Goal: Task Accomplishment & Management: Manage account settings

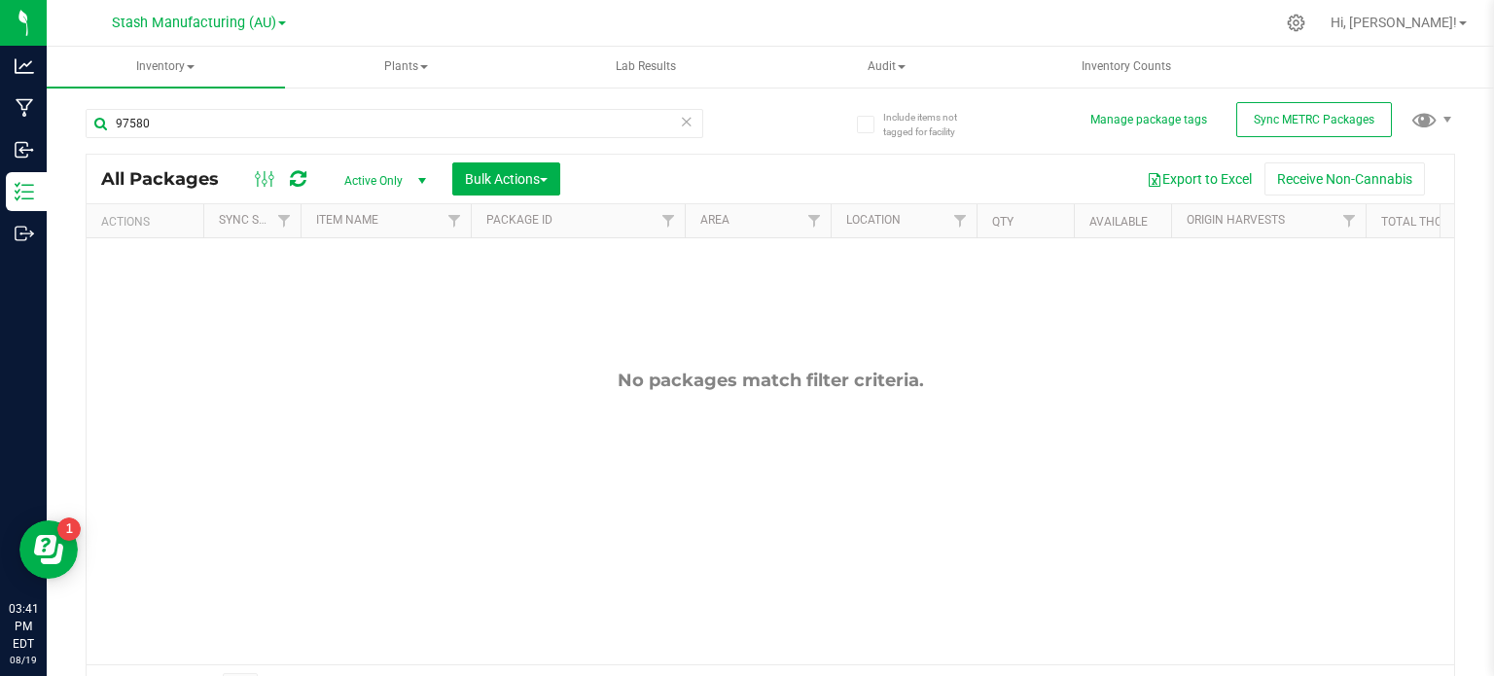
scroll to position [34, 0]
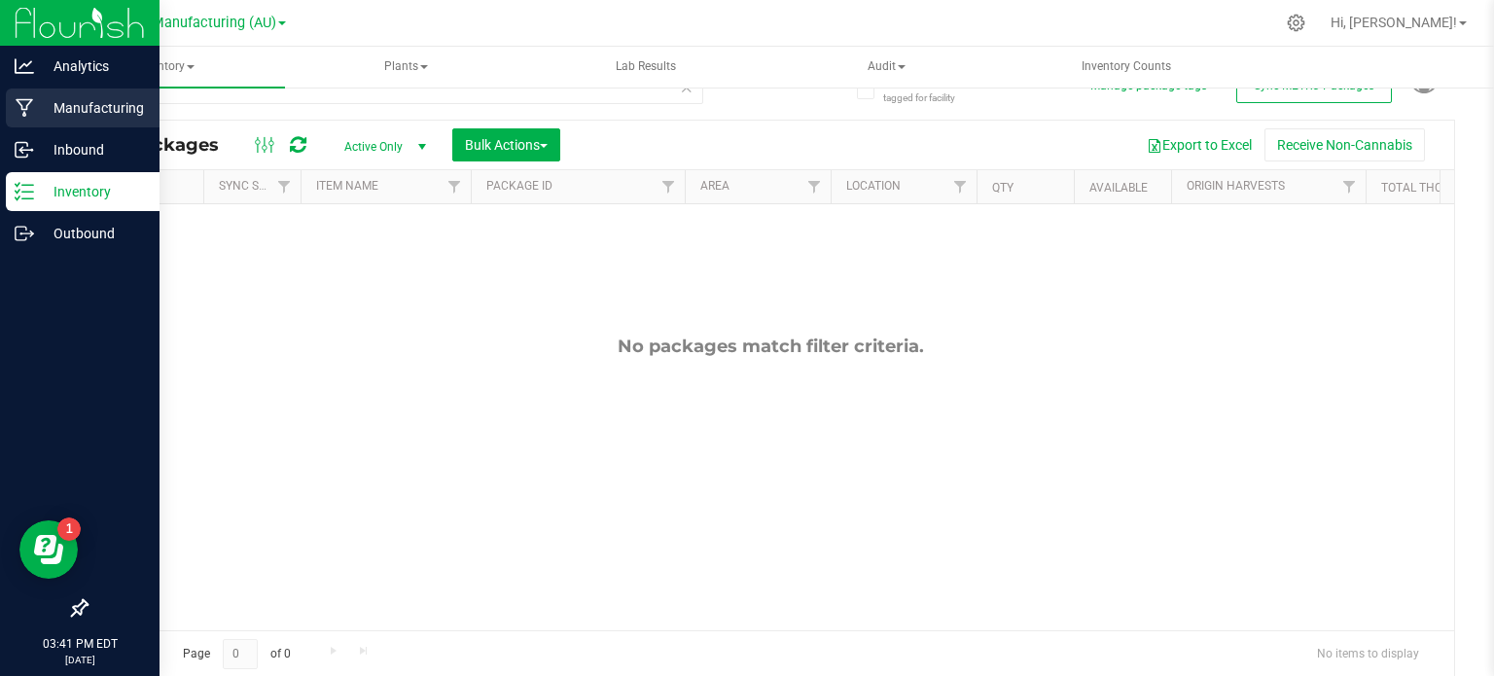
click at [54, 109] on p "Manufacturing" at bounding box center [92, 107] width 117 height 23
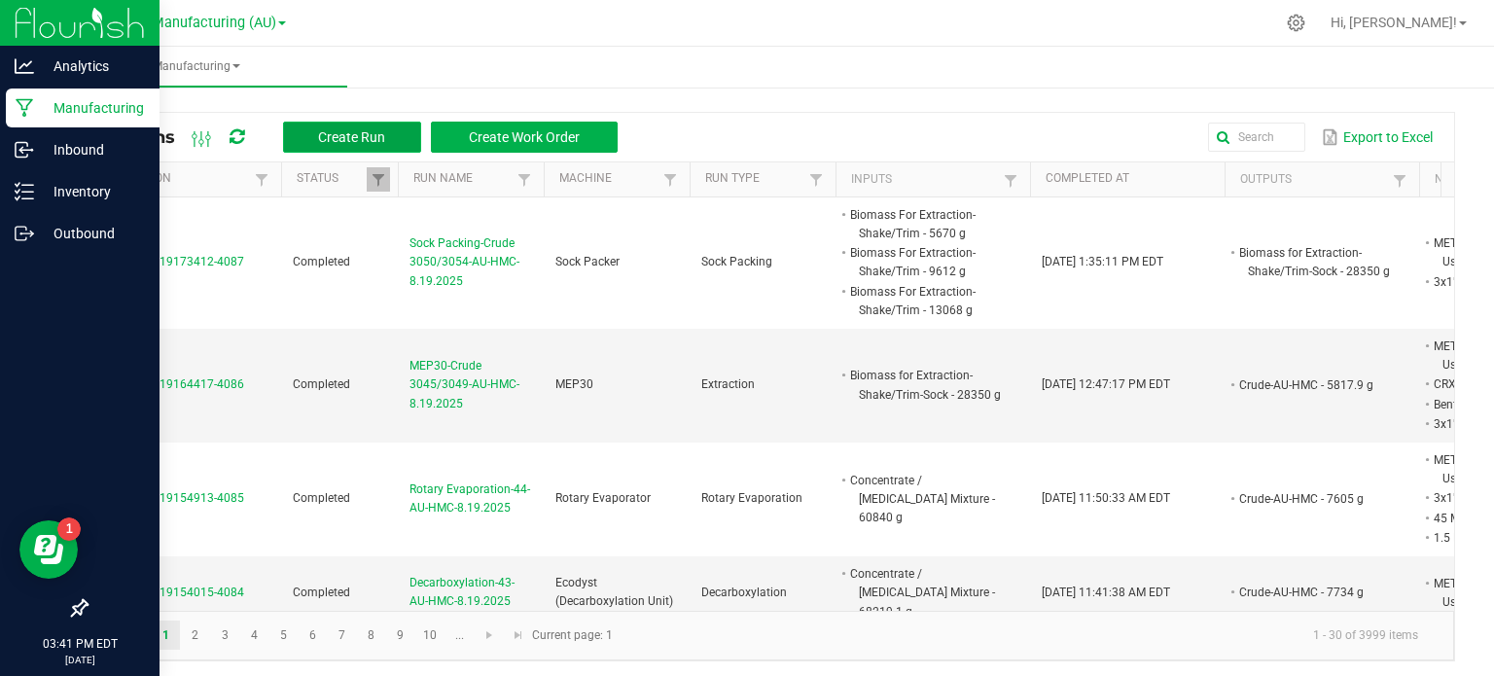
click at [359, 143] on span "Create Run" at bounding box center [351, 137] width 67 height 16
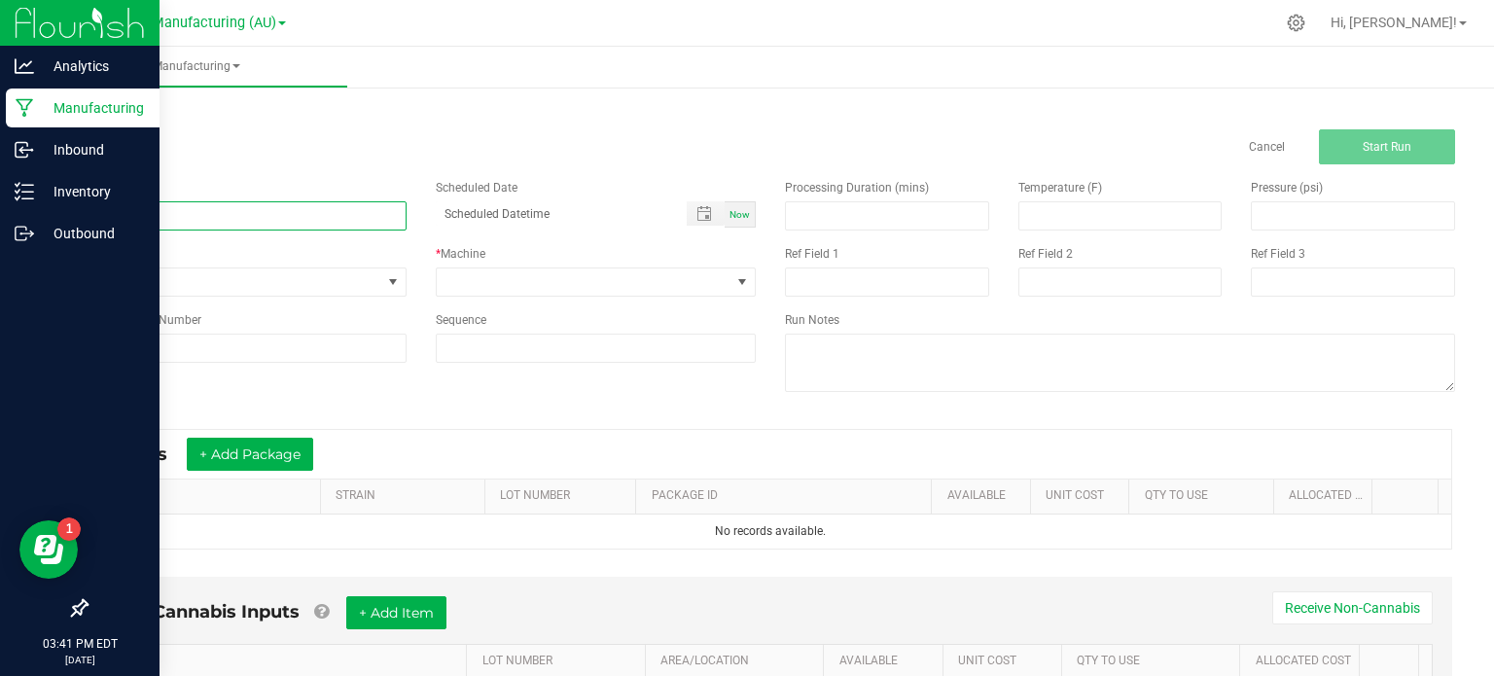
click at [354, 213] on input at bounding box center [246, 215] width 321 height 29
type input "MEP30-Crude 3050/3054-AU-HMC-8.19.2025"
click at [323, 268] on span "None" at bounding box center [234, 281] width 295 height 27
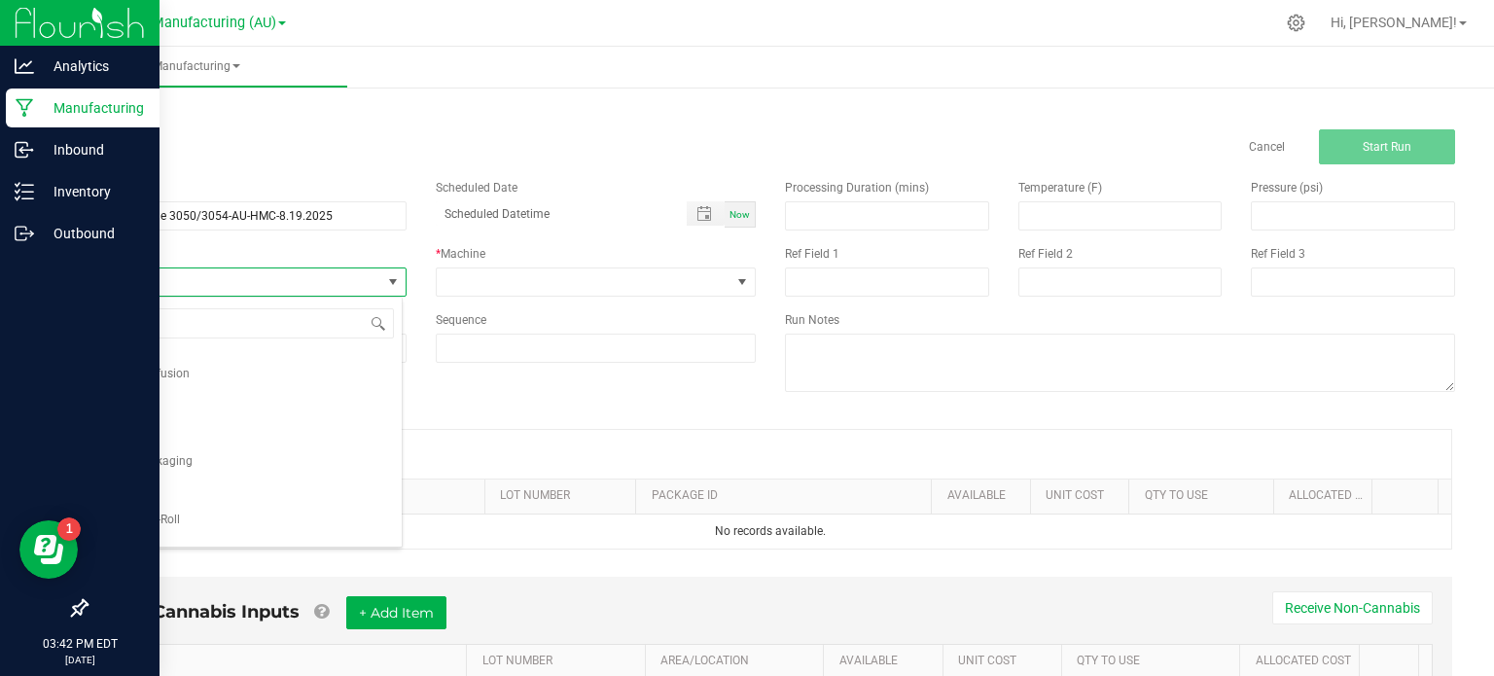
scroll to position [128, 0]
click at [270, 430] on li "Extraction" at bounding box center [244, 438] width 315 height 29
click at [451, 281] on span at bounding box center [584, 281] width 295 height 27
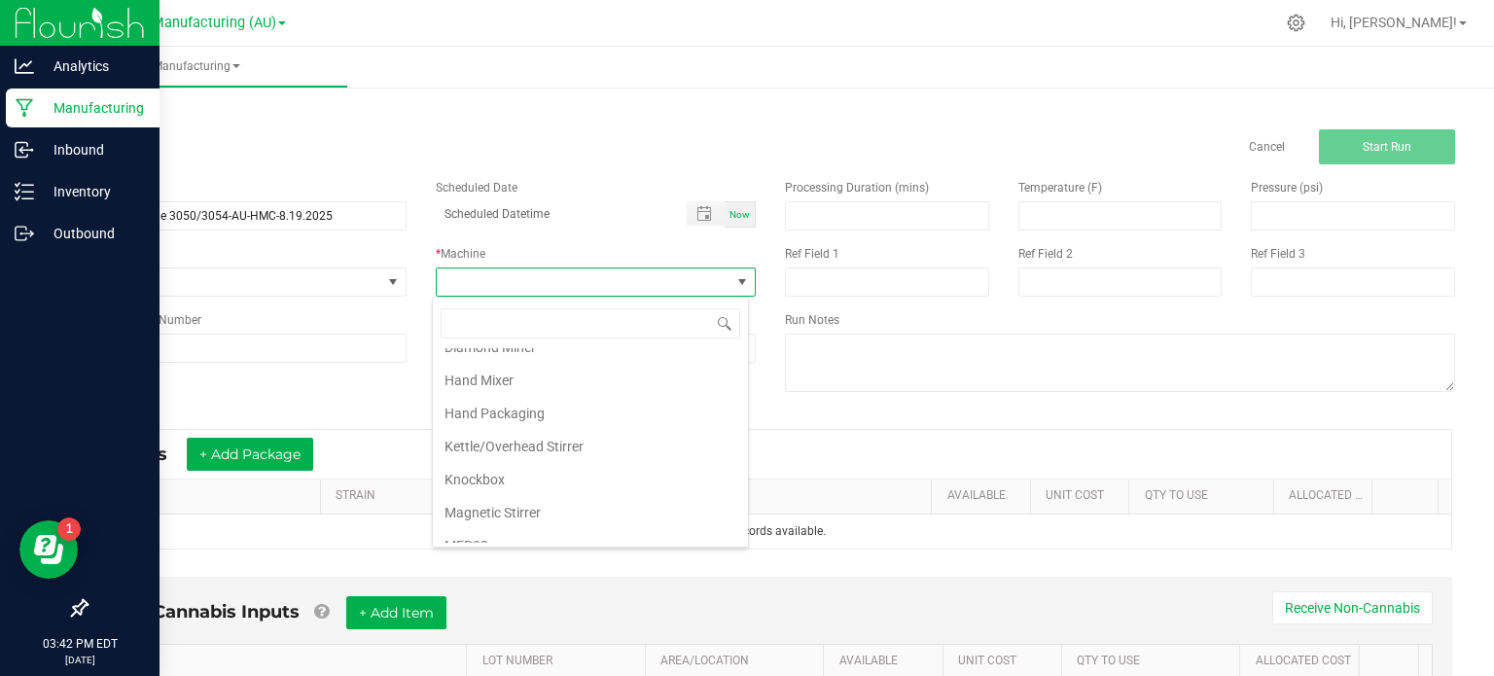
scroll to position [182, 0]
click at [574, 485] on li "MEP30" at bounding box center [590, 480] width 315 height 33
click at [300, 354] on input at bounding box center [246, 348] width 321 height 29
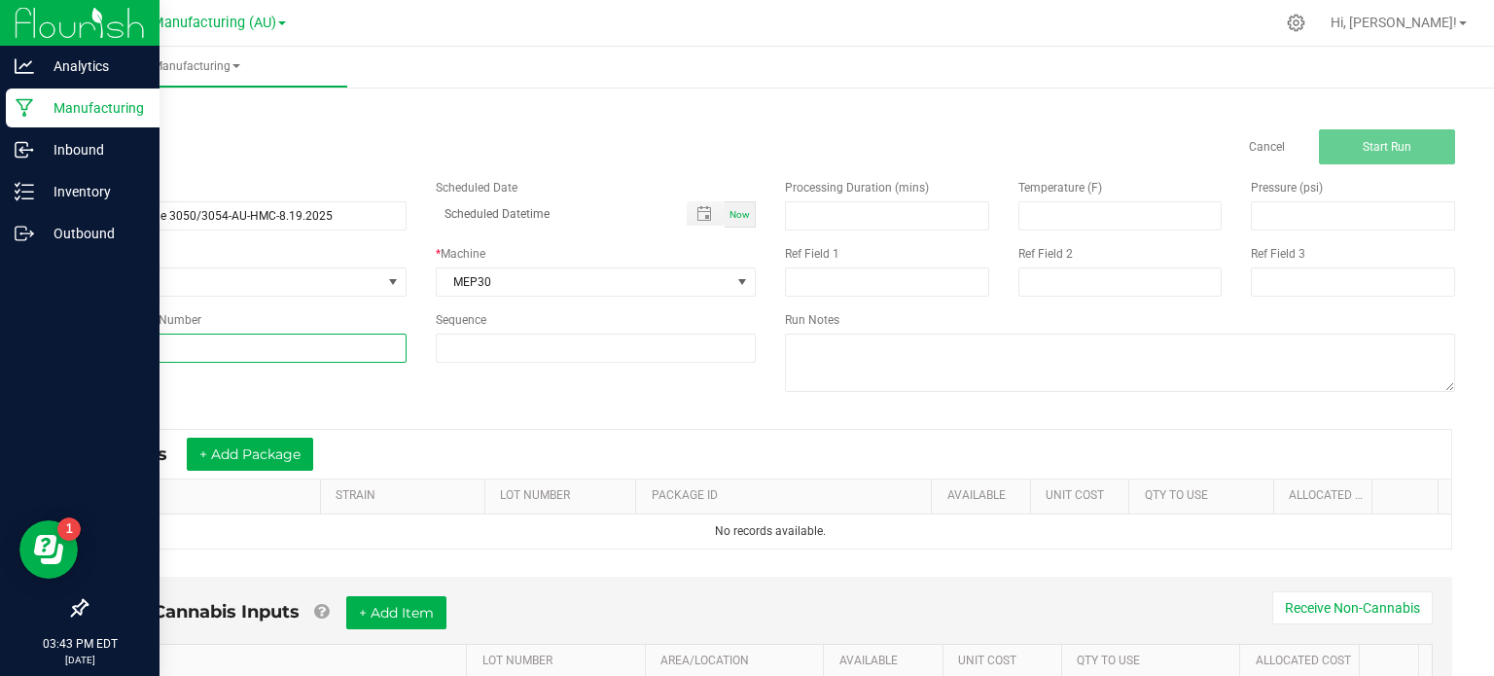
type input "47"
click at [398, 442] on div "* Inputs + Add Package" at bounding box center [769, 454] width 1361 height 49
click at [276, 458] on button "+ Add Package" at bounding box center [250, 454] width 126 height 33
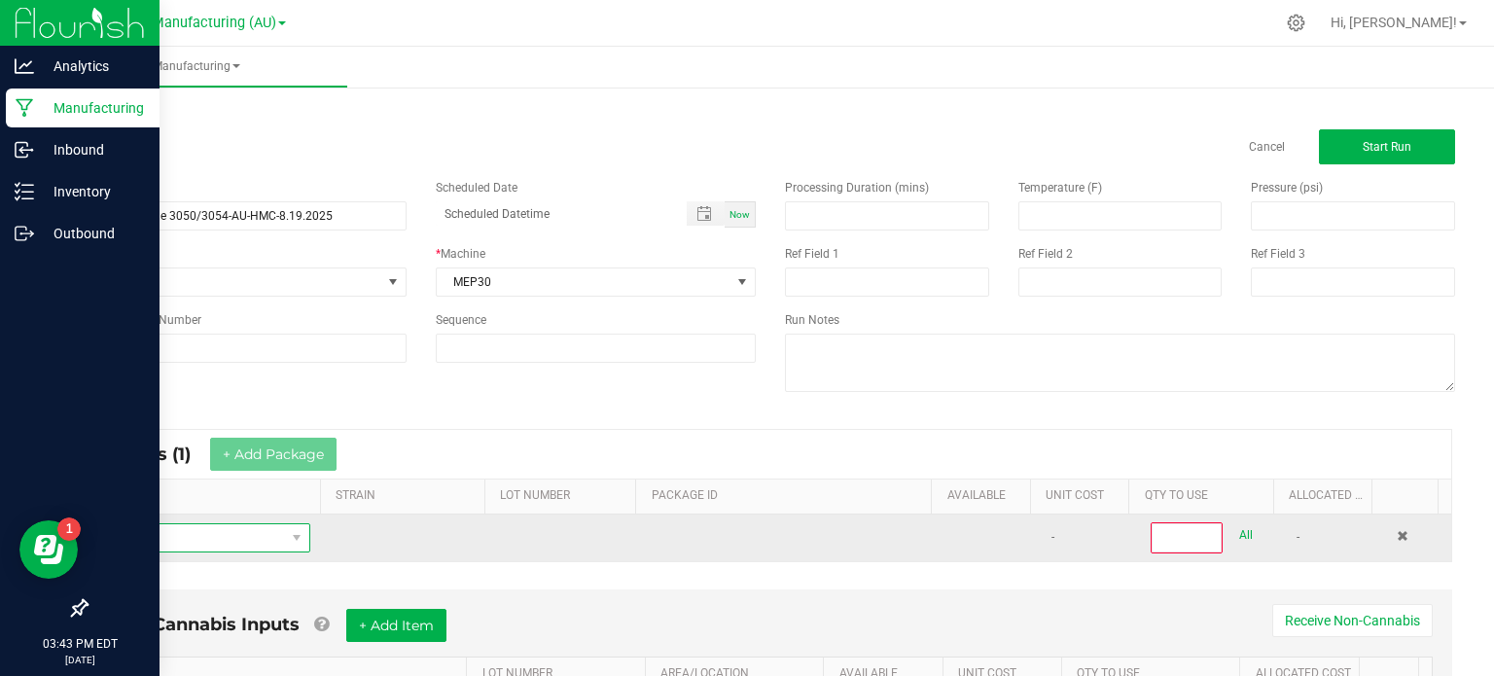
click at [245, 536] on span "NO DATA FOUND" at bounding box center [193, 537] width 183 height 27
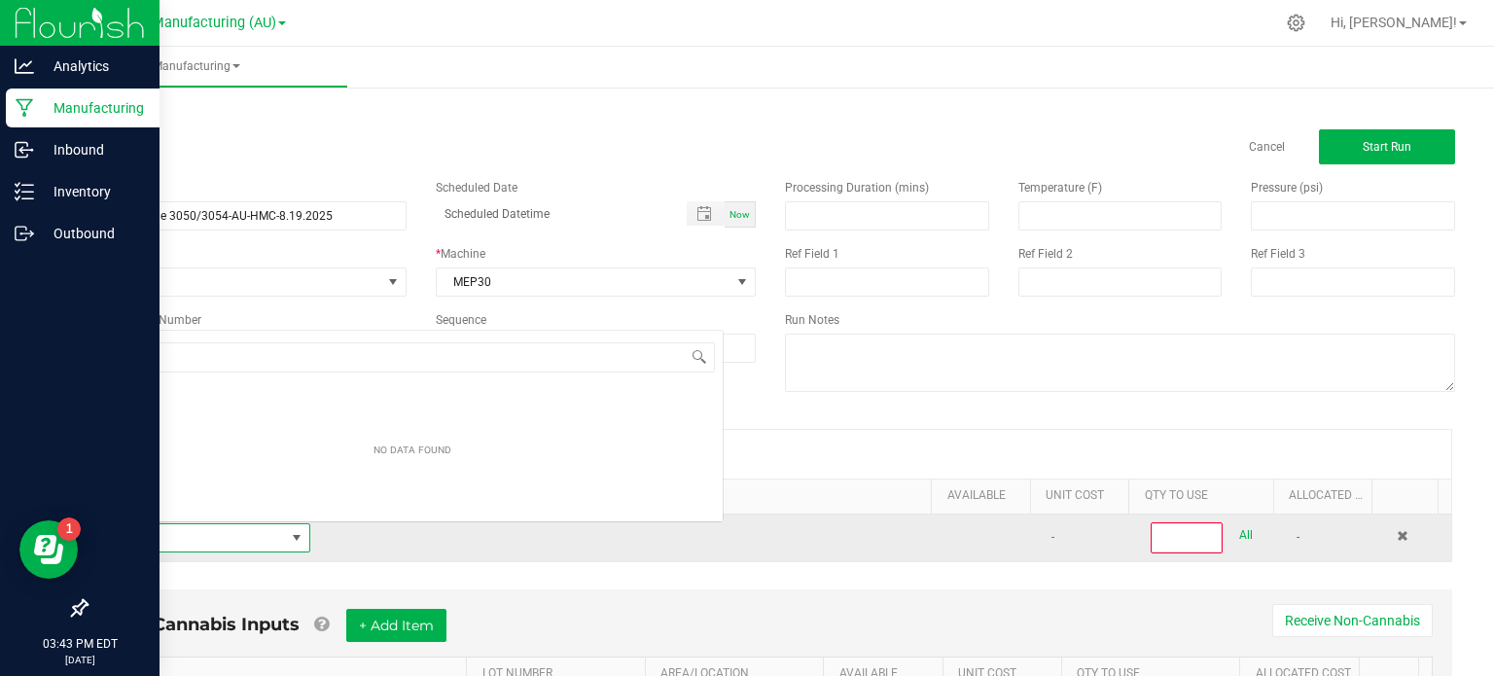
scroll to position [28, 201]
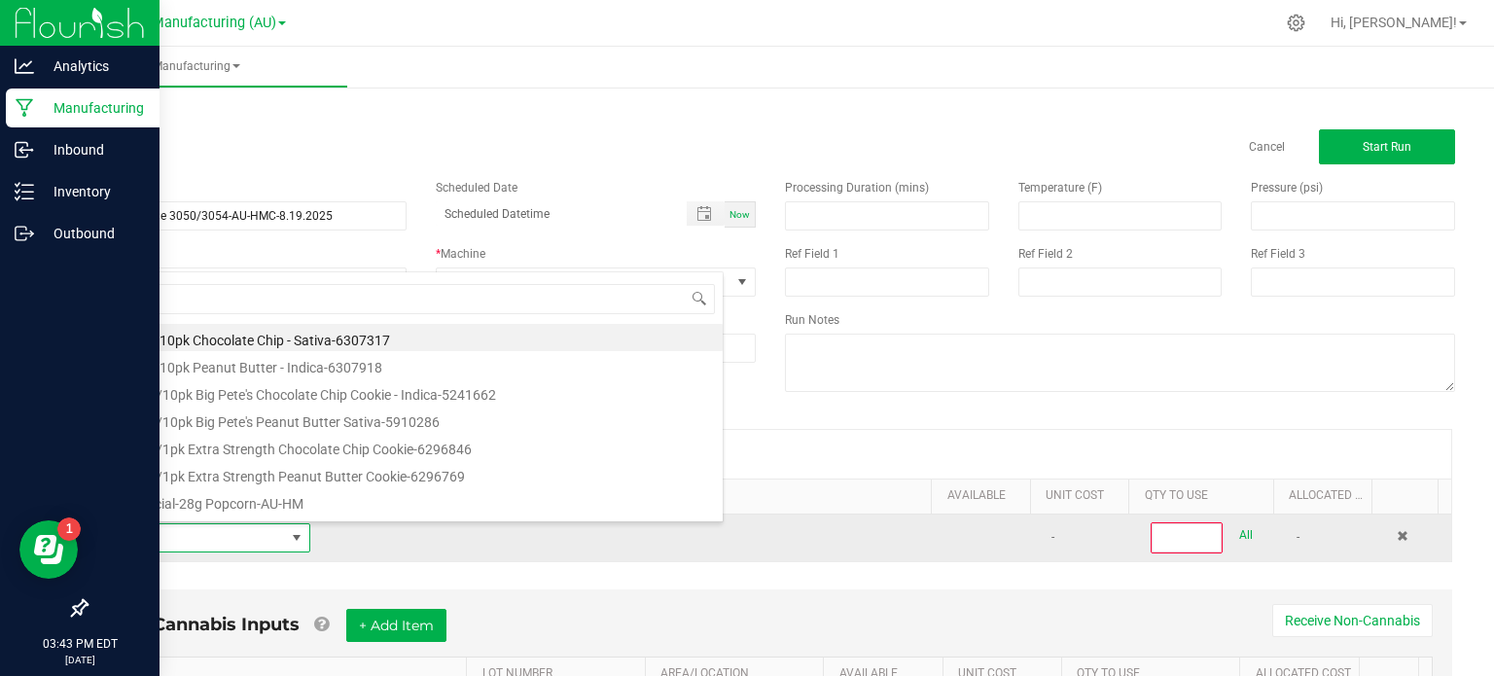
type input "c"
type input "biomass"
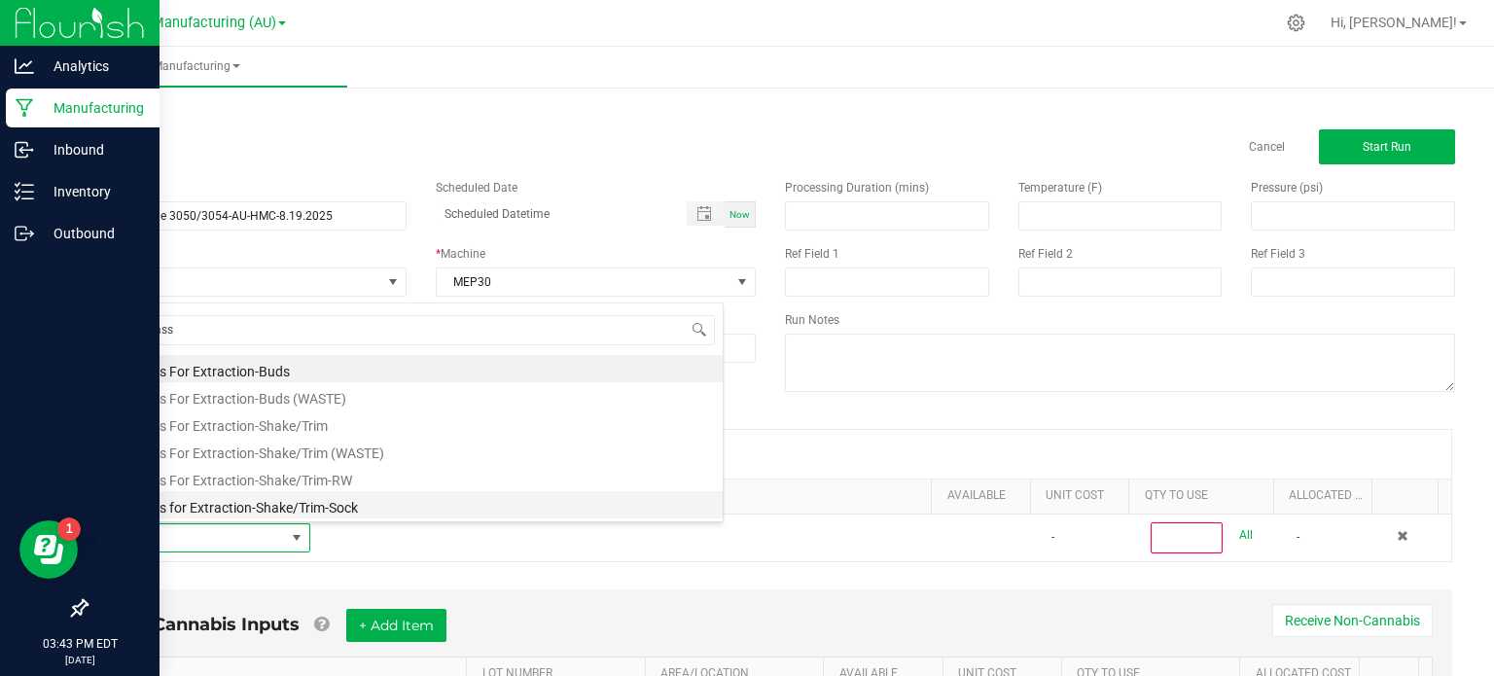
click at [267, 512] on li "Biomass for Extraction-Shake/Trim-Sock" at bounding box center [412, 504] width 620 height 27
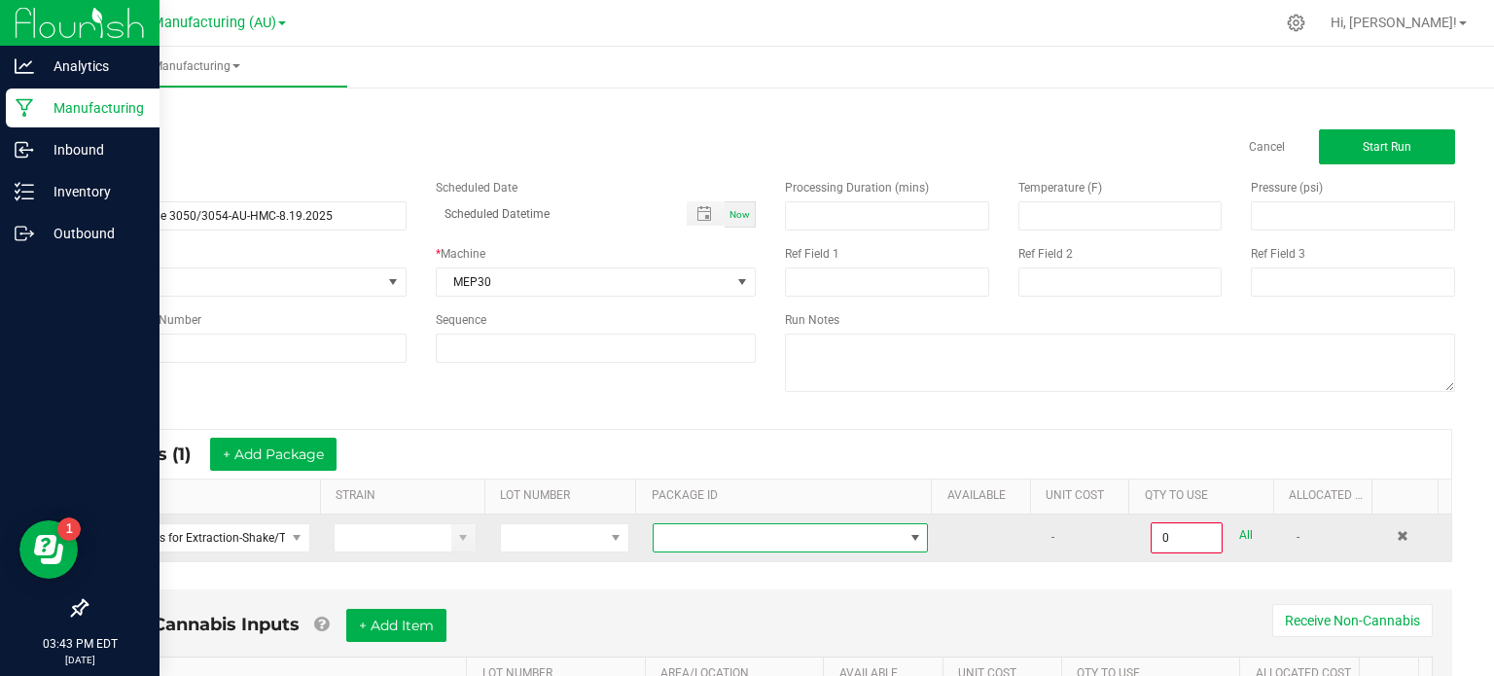
click at [757, 547] on span at bounding box center [777, 537] width 249 height 27
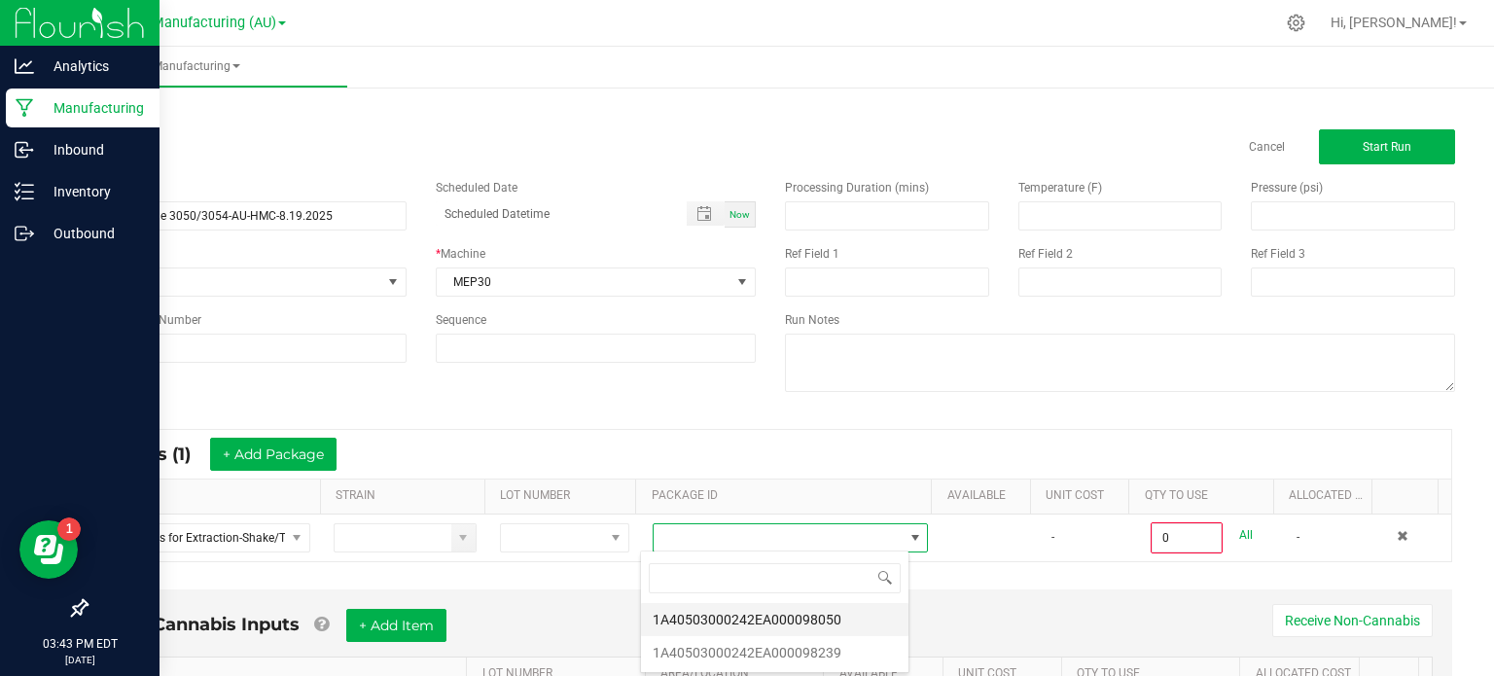
click at [801, 610] on li "1A40503000242EA000098050" at bounding box center [774, 619] width 267 height 33
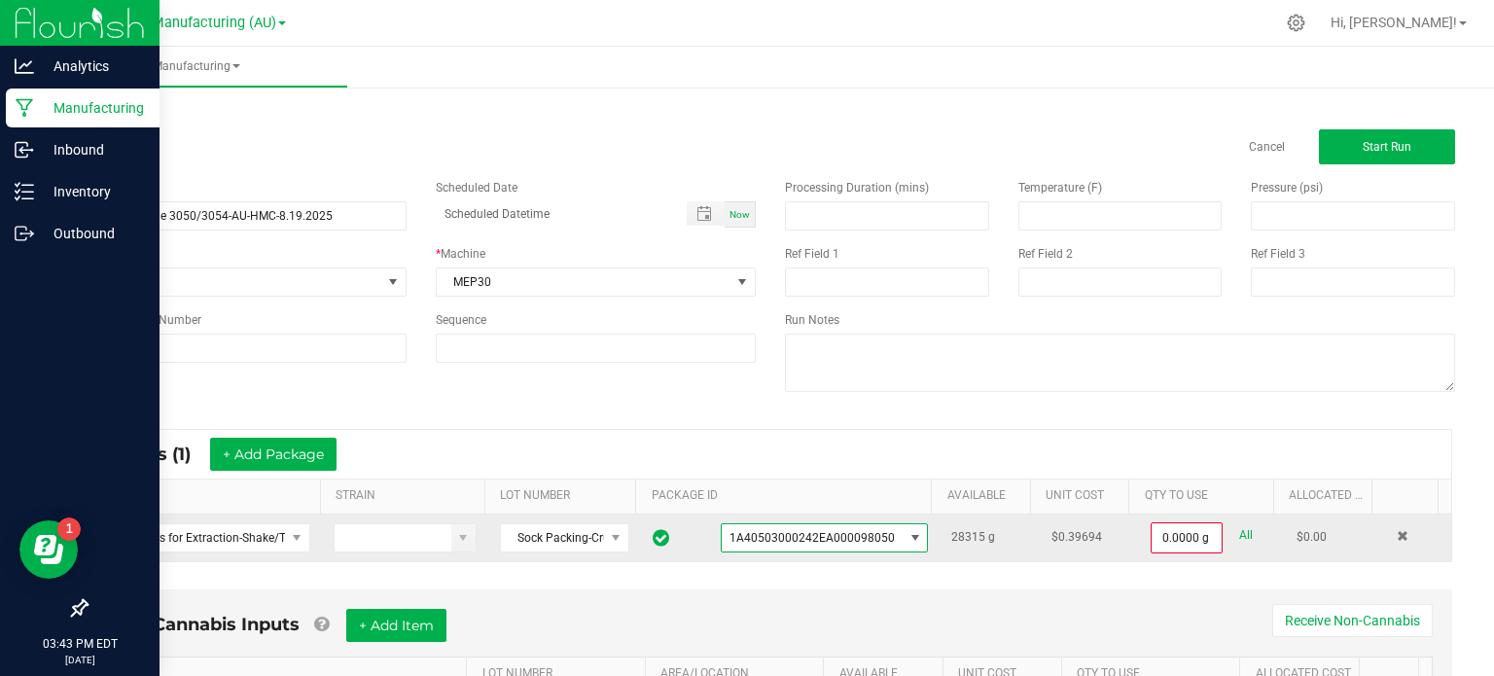
click at [1239, 540] on link "All" at bounding box center [1246, 535] width 14 height 26
type input "28315.0000 g"
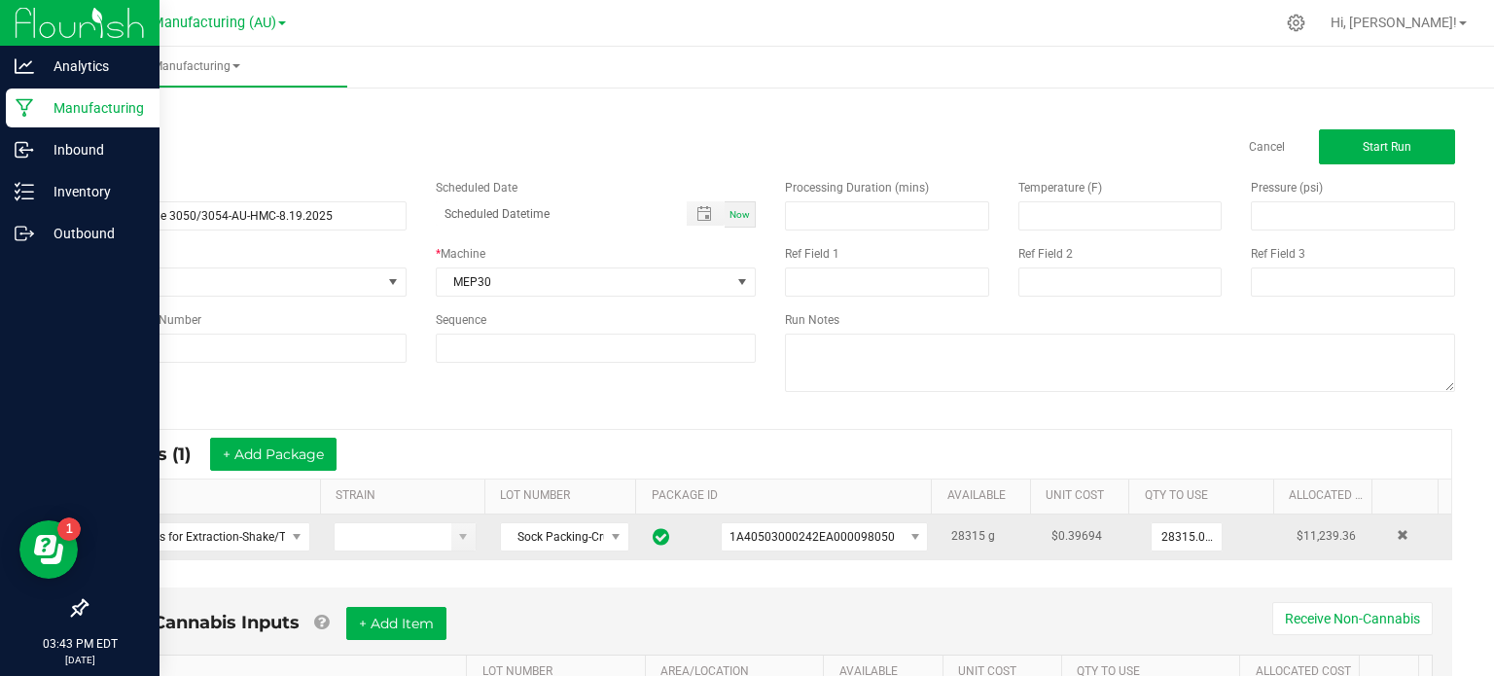
scroll to position [122, 0]
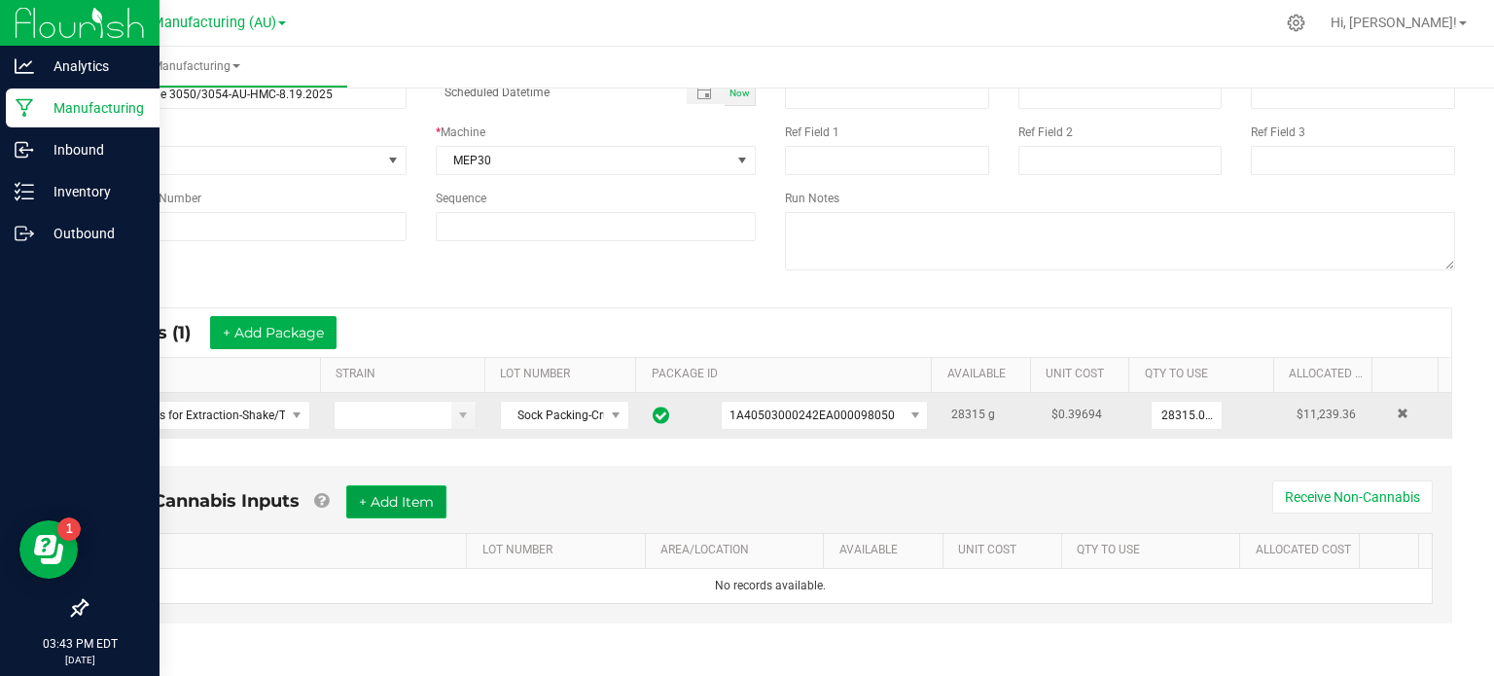
click at [393, 486] on button "+ Add Item" at bounding box center [396, 501] width 100 height 33
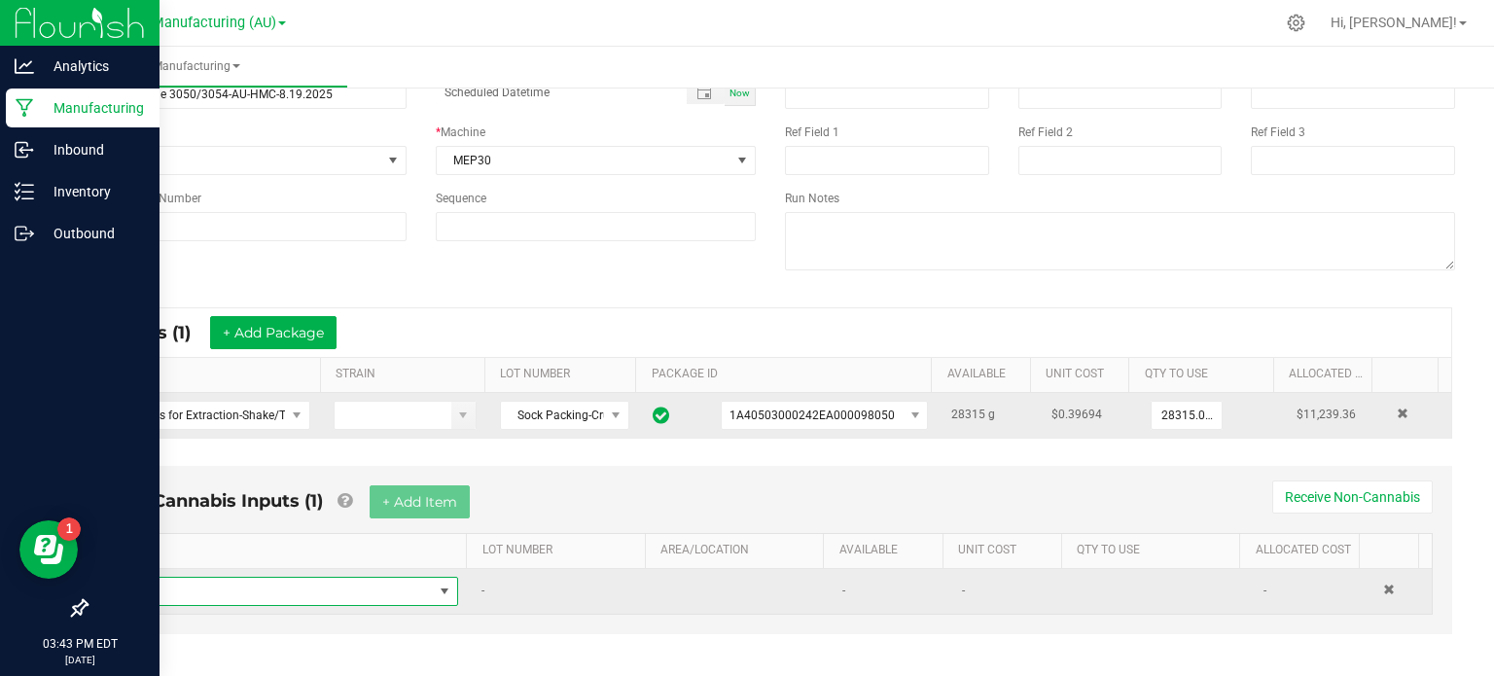
click at [385, 598] on span "NO DATA FOUND" at bounding box center [277, 591] width 311 height 27
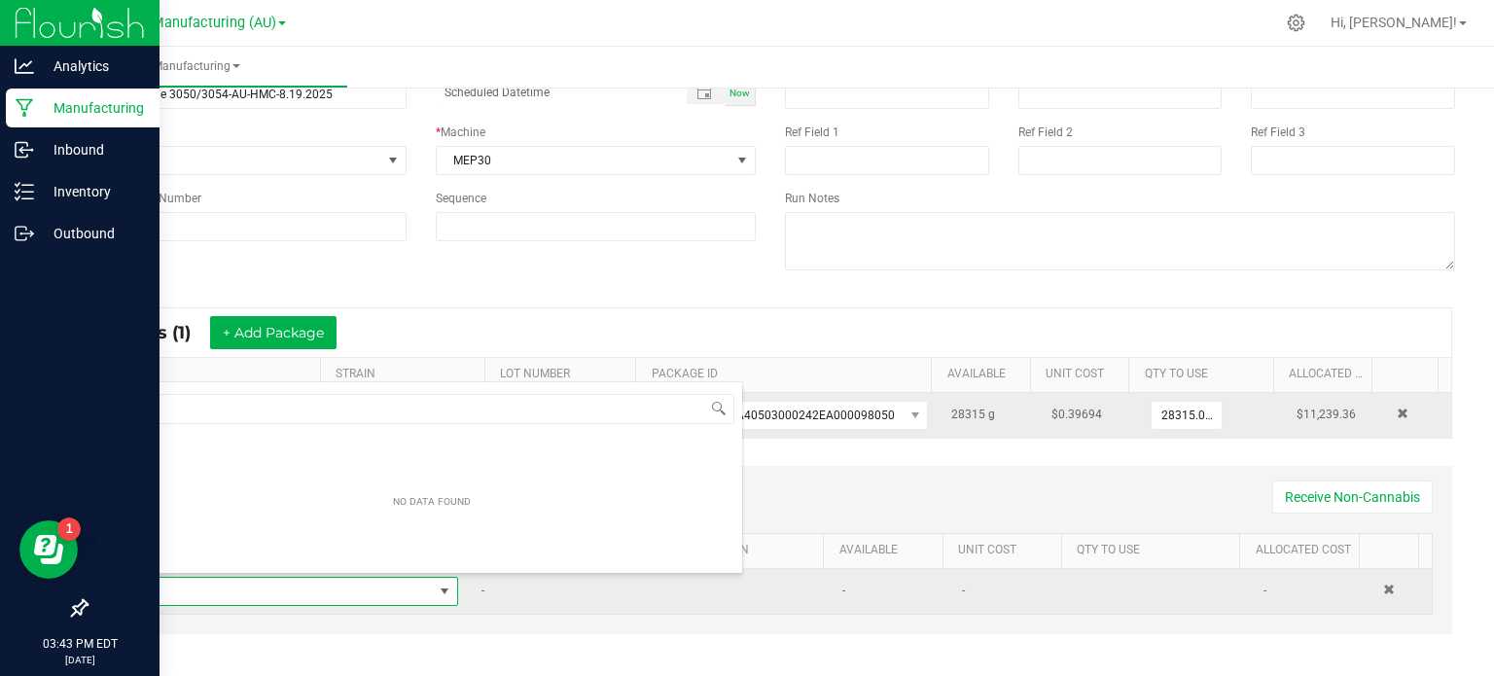
scroll to position [28, 325]
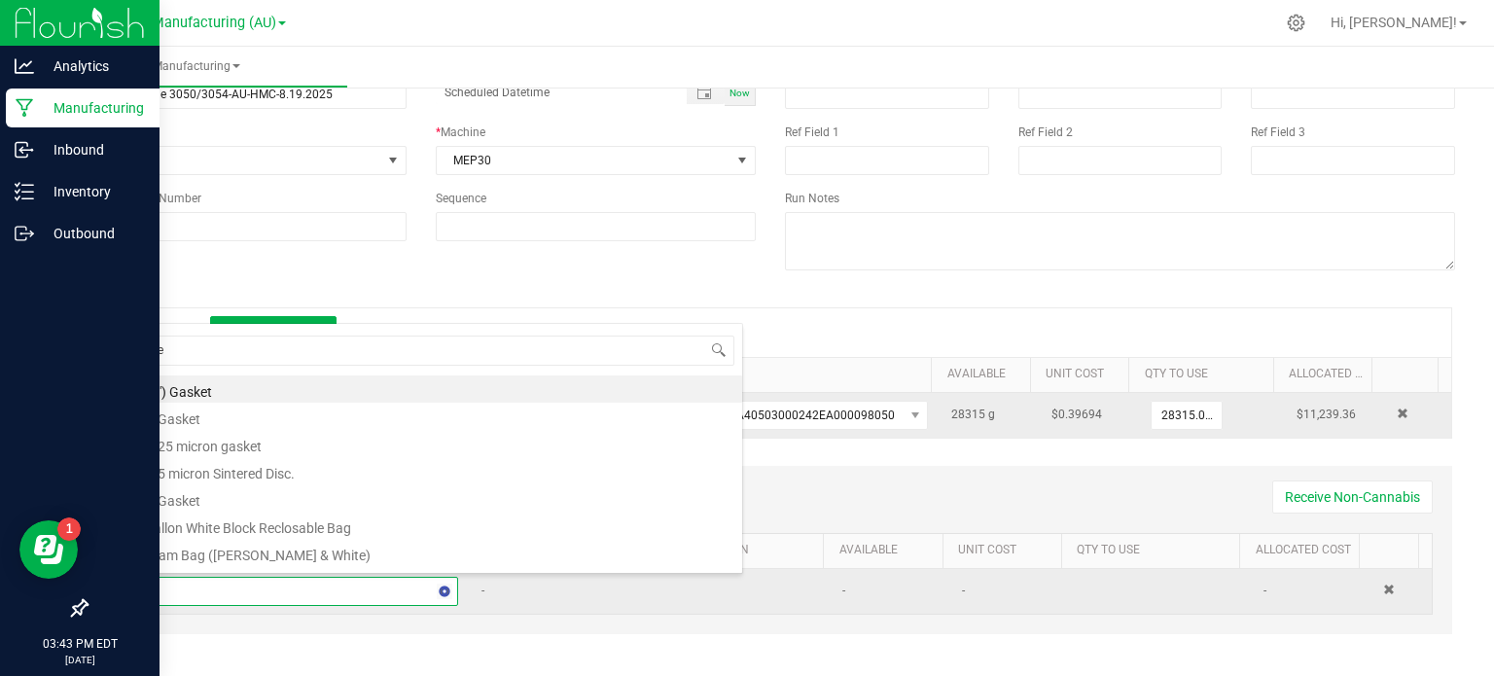
type input "met"
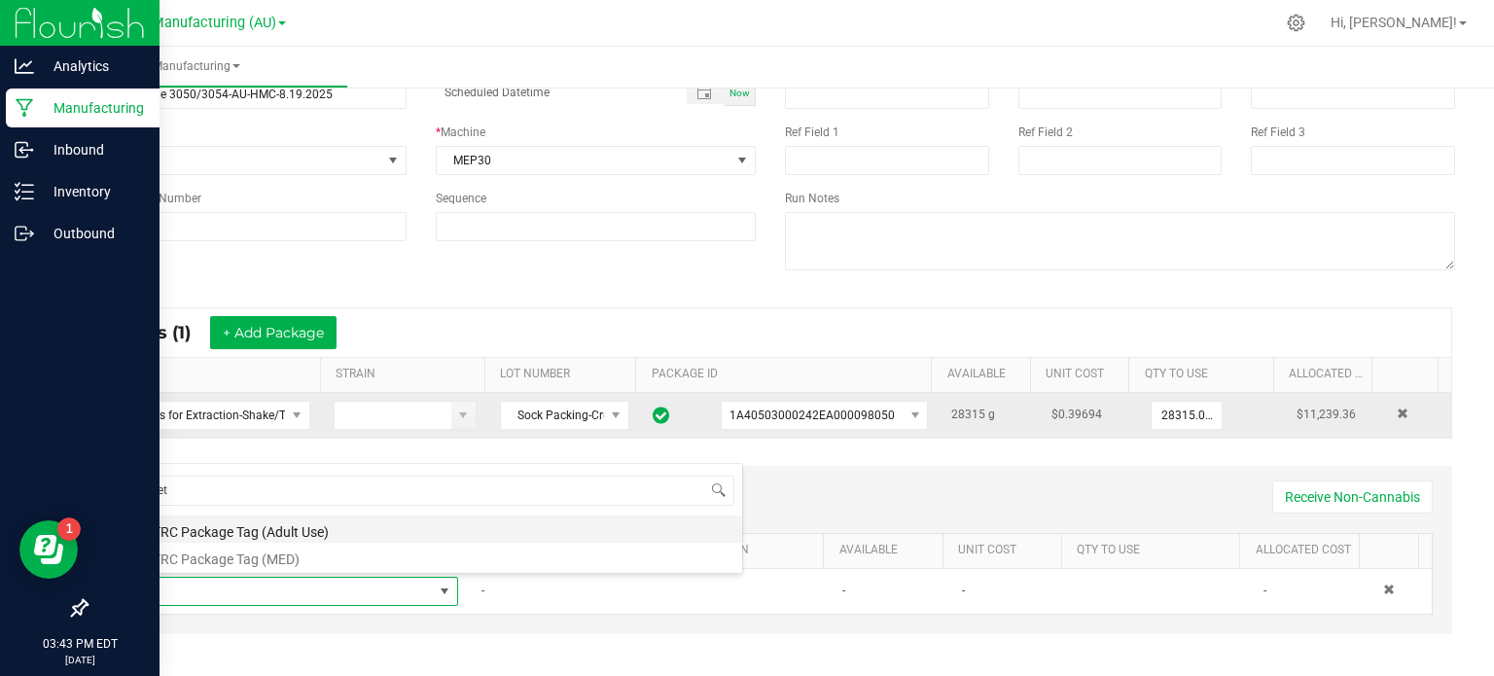
click at [365, 536] on li "METRC Package Tag (Adult Use)" at bounding box center [432, 528] width 620 height 27
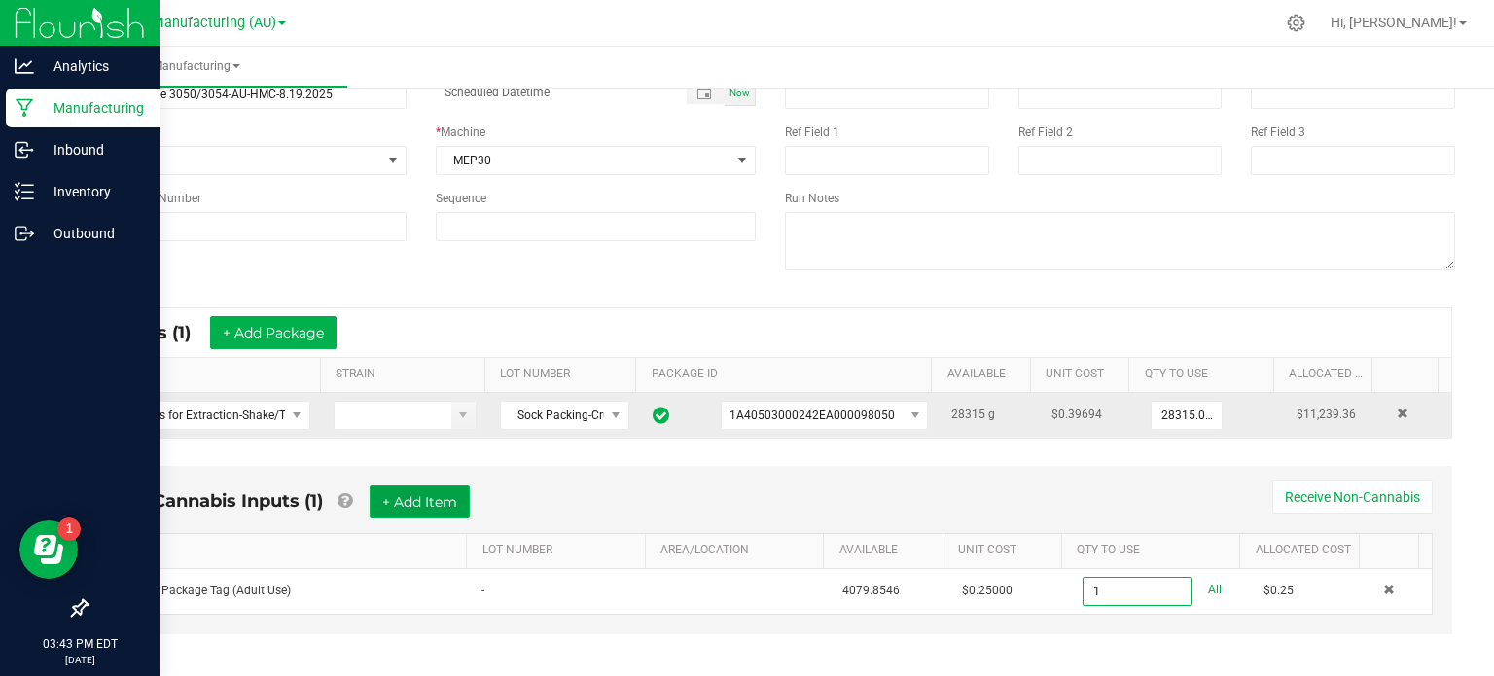
type input "1 ea"
click at [399, 497] on button "+ Add Item" at bounding box center [419, 501] width 100 height 33
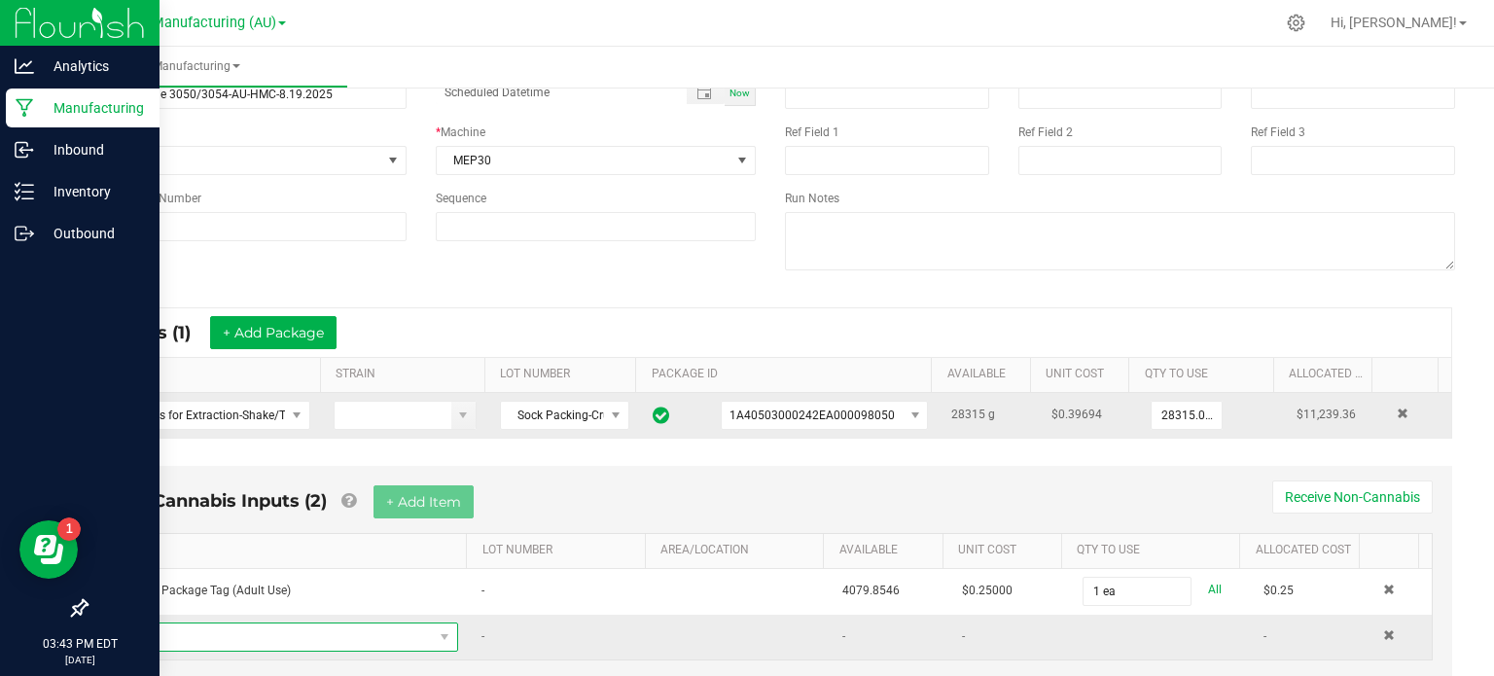
click at [361, 636] on span "NO DATA FOUND" at bounding box center [277, 636] width 311 height 27
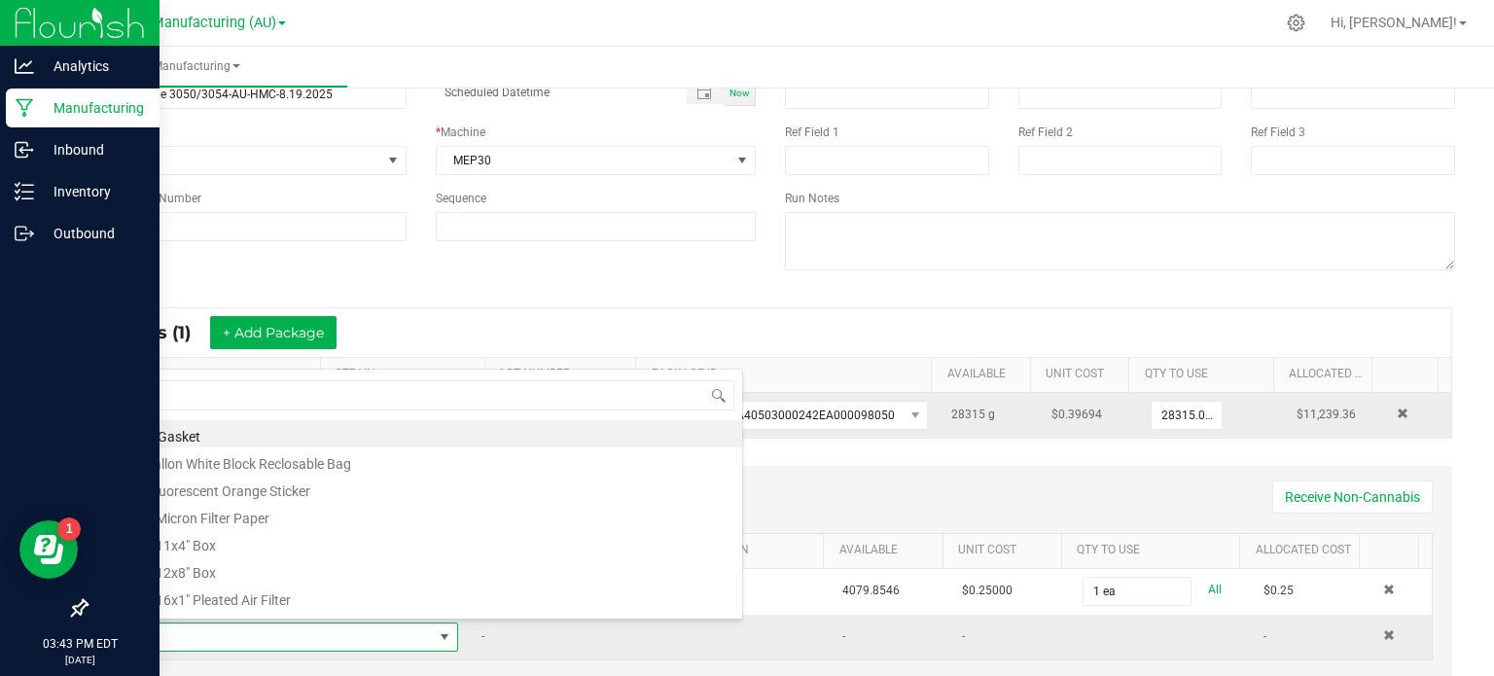
type input "3x1"
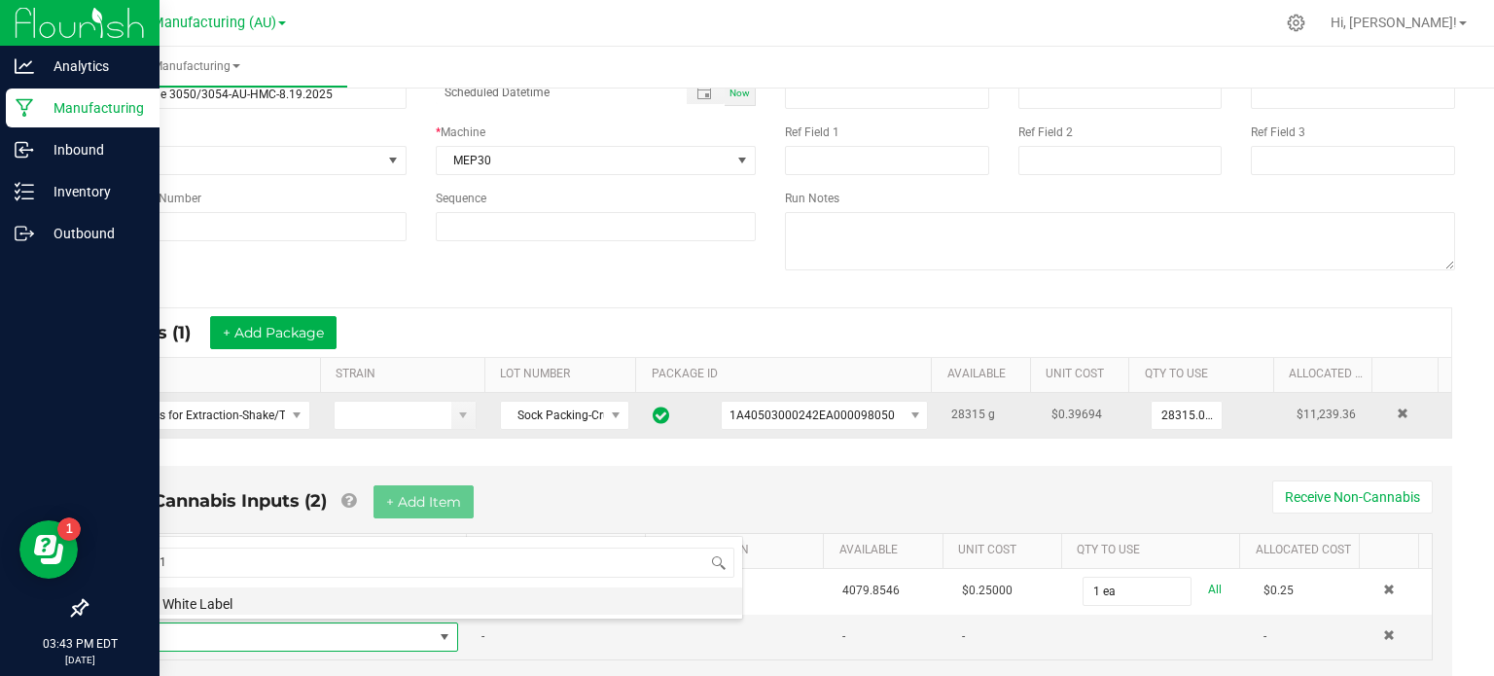
click at [387, 605] on li "3x1" White Label" at bounding box center [432, 600] width 620 height 27
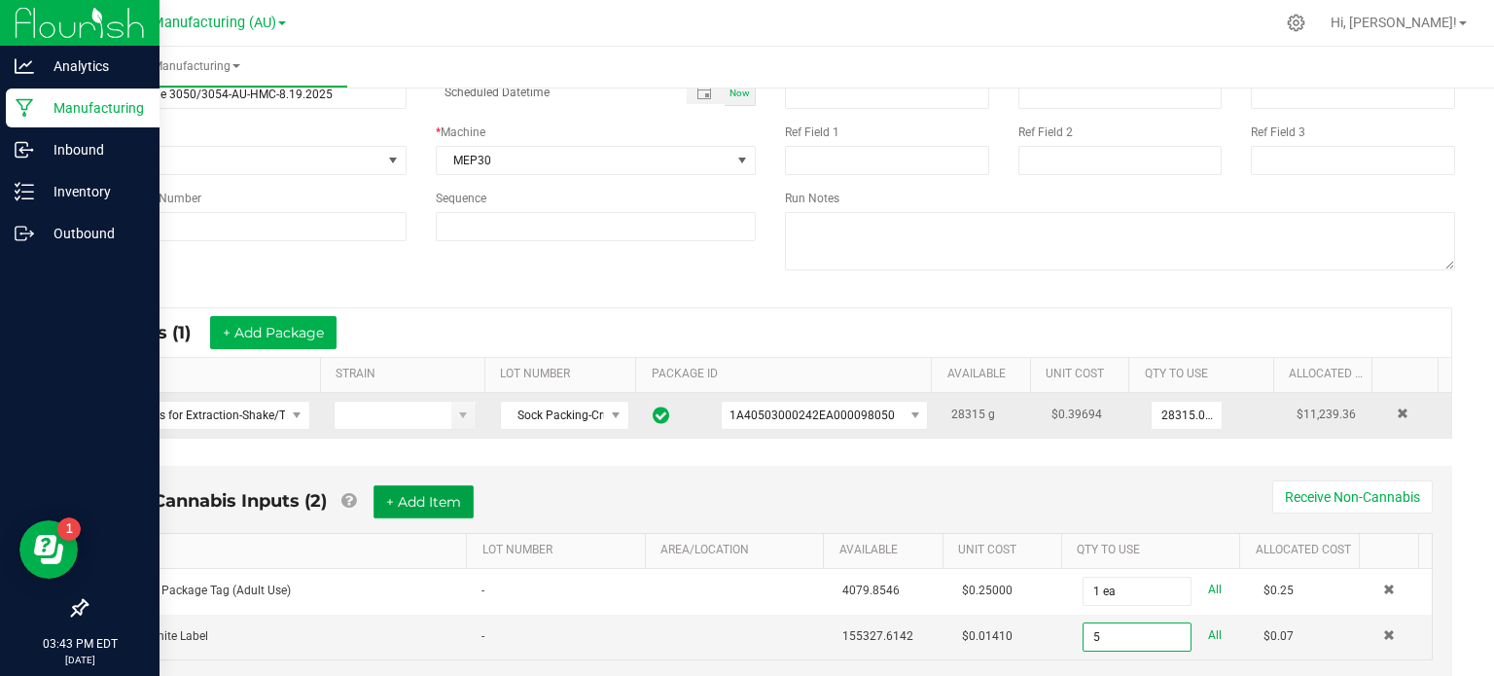
type input "5 ea"
click at [439, 486] on button "+ Add Item" at bounding box center [423, 501] width 100 height 33
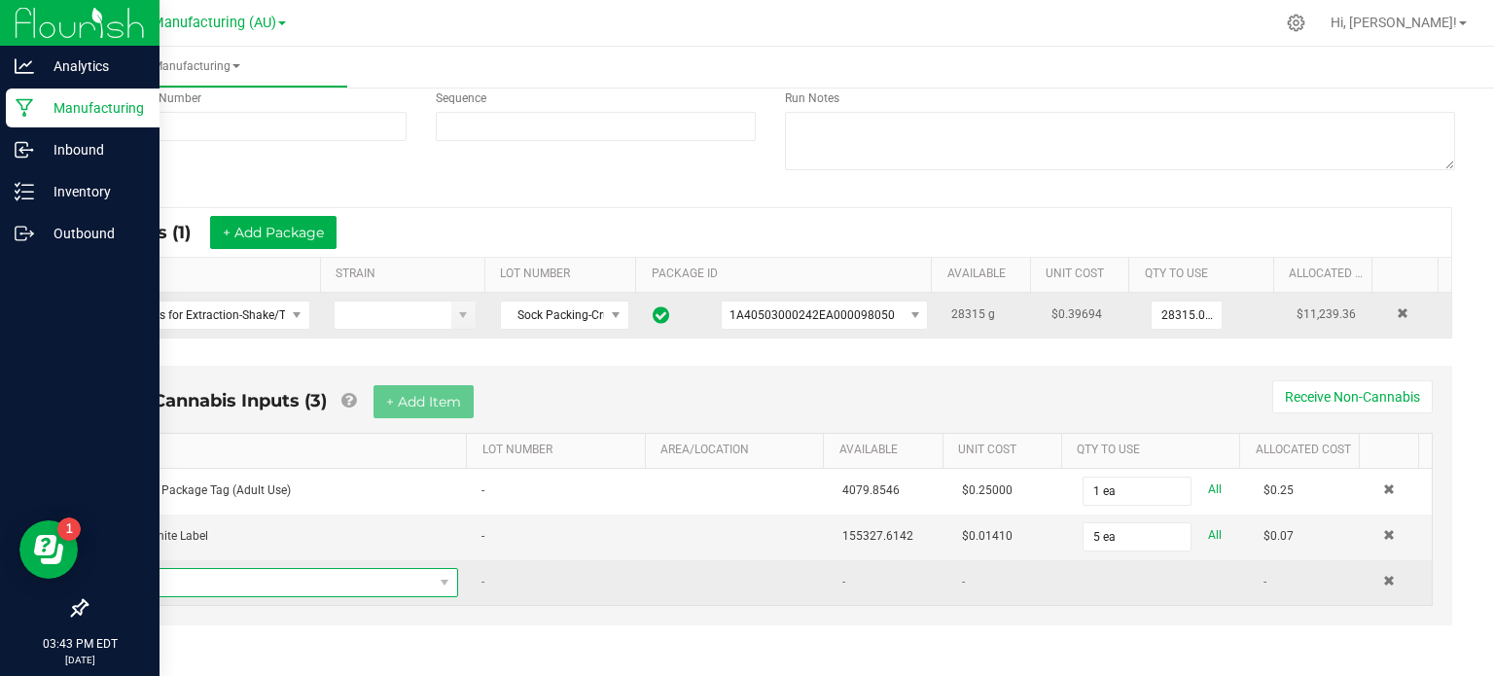
click at [397, 574] on span "NO DATA FOUND" at bounding box center [277, 582] width 311 height 27
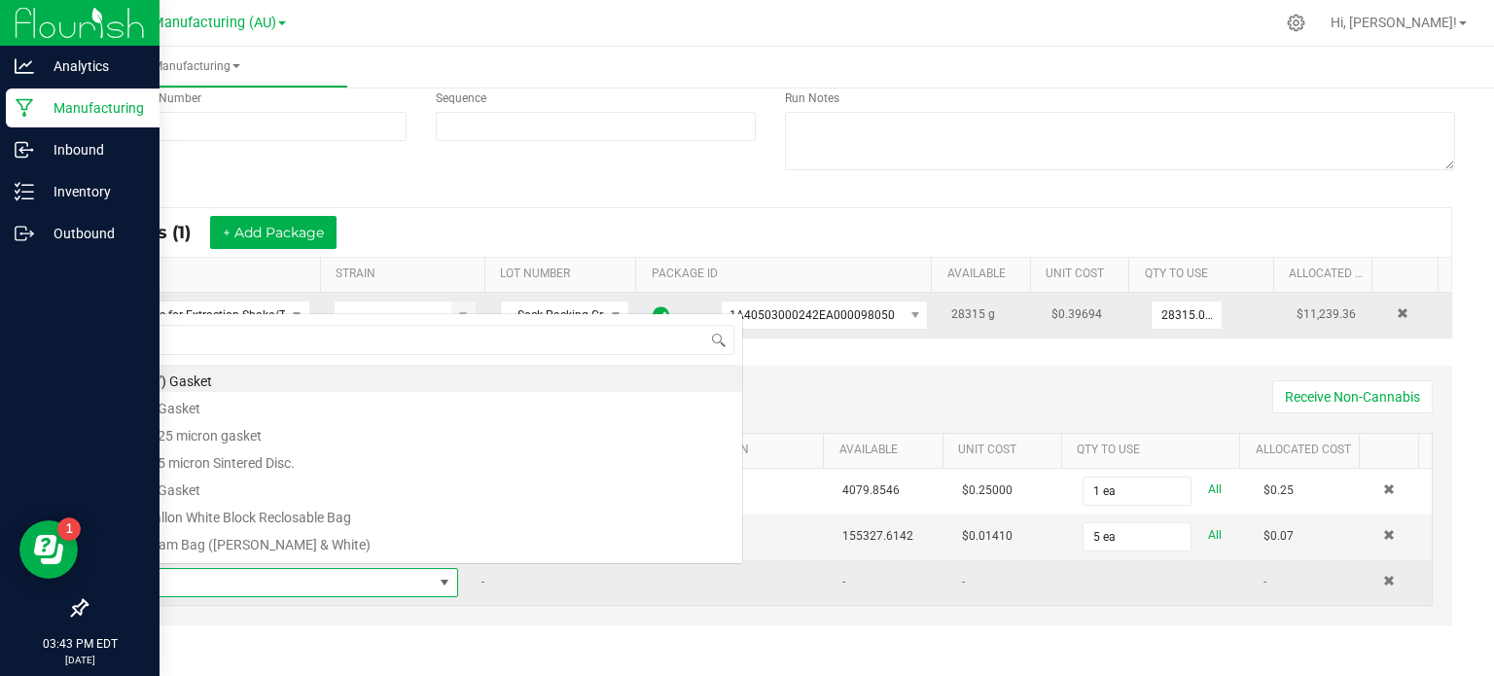
scroll to position [28, 325]
type input "crx"
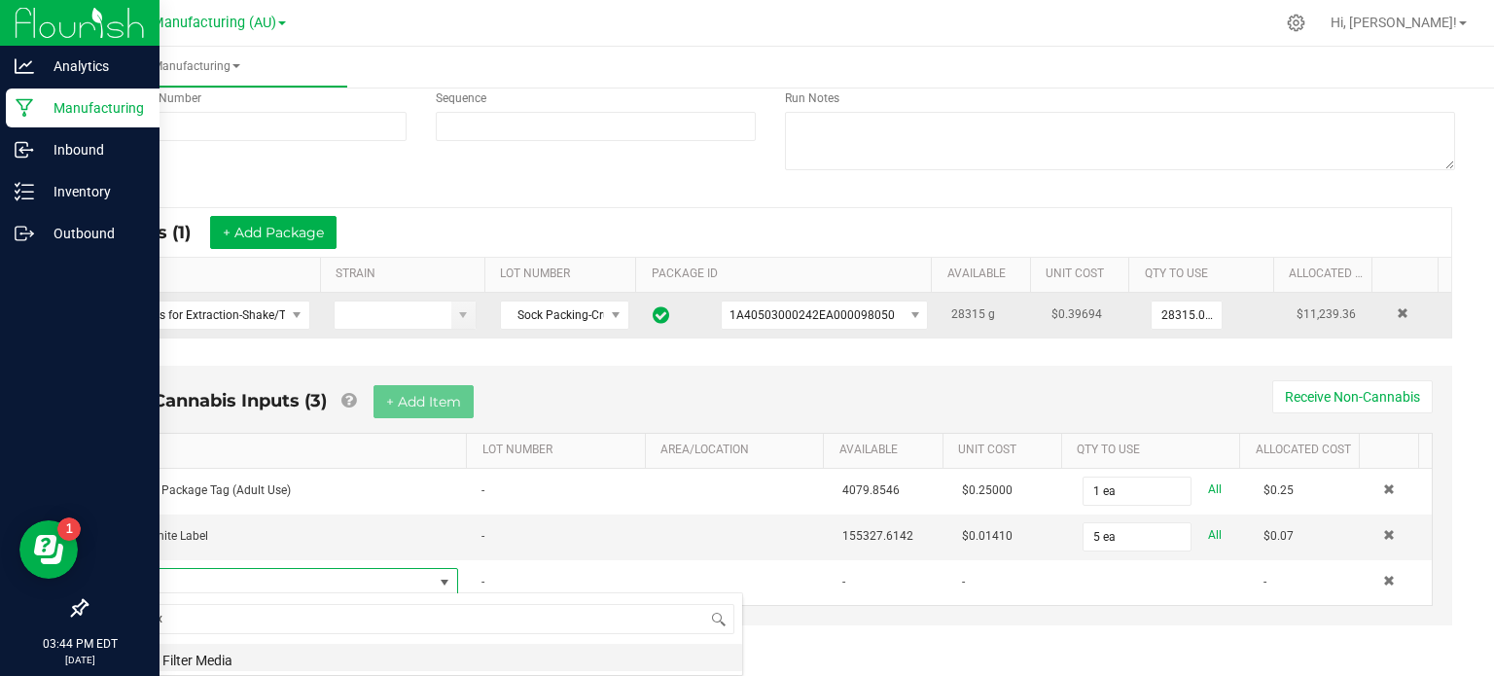
click at [307, 647] on li "CRX Filter Media" at bounding box center [432, 657] width 620 height 27
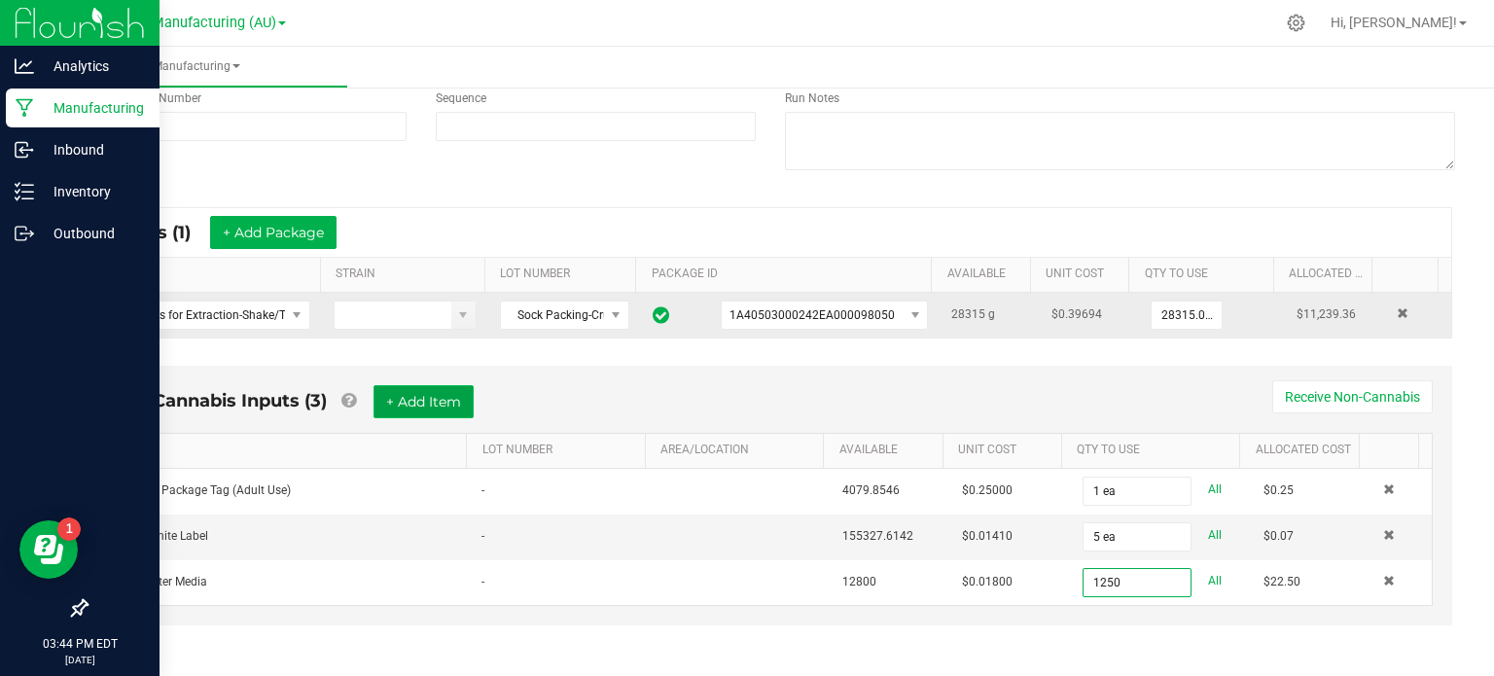
type input "1250.0000 kg"
click at [394, 408] on button "+ Add Item" at bounding box center [423, 401] width 100 height 33
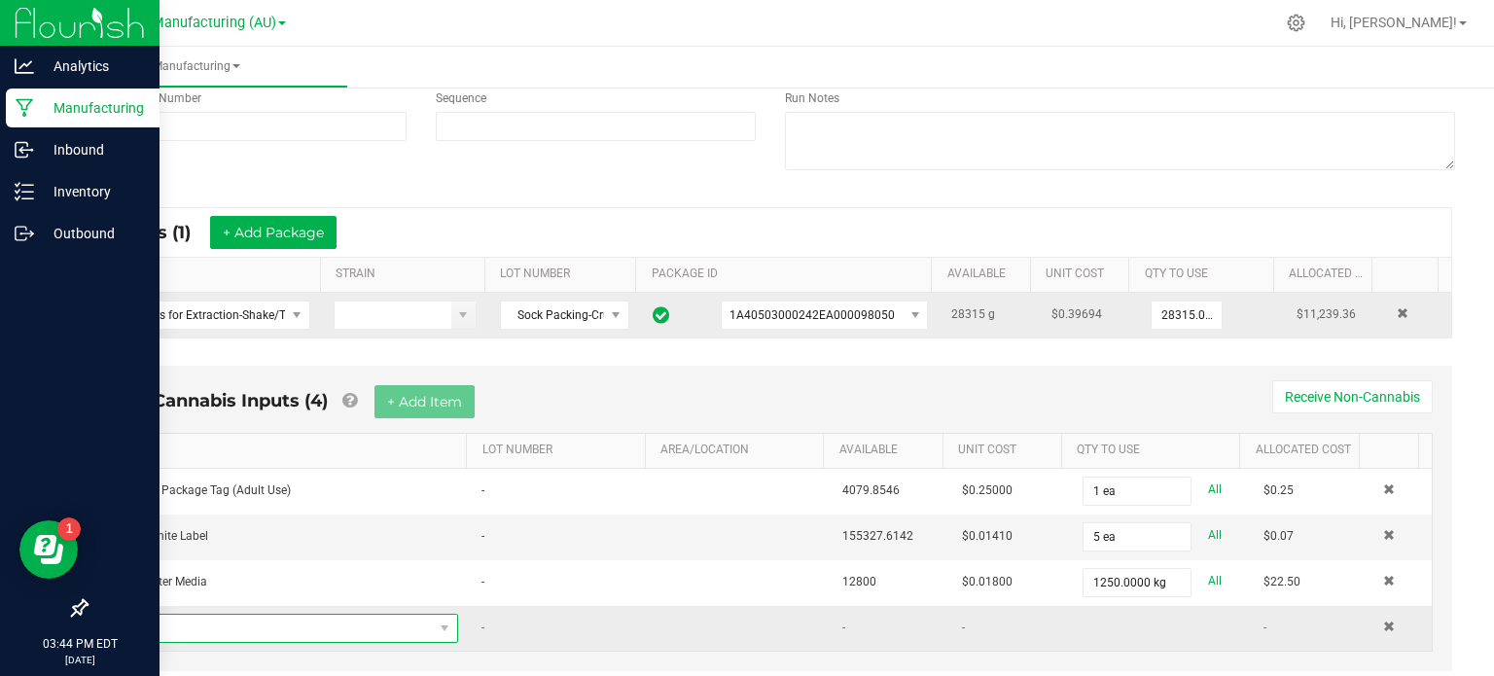
click at [278, 618] on span "NO DATA FOUND" at bounding box center [277, 628] width 311 height 27
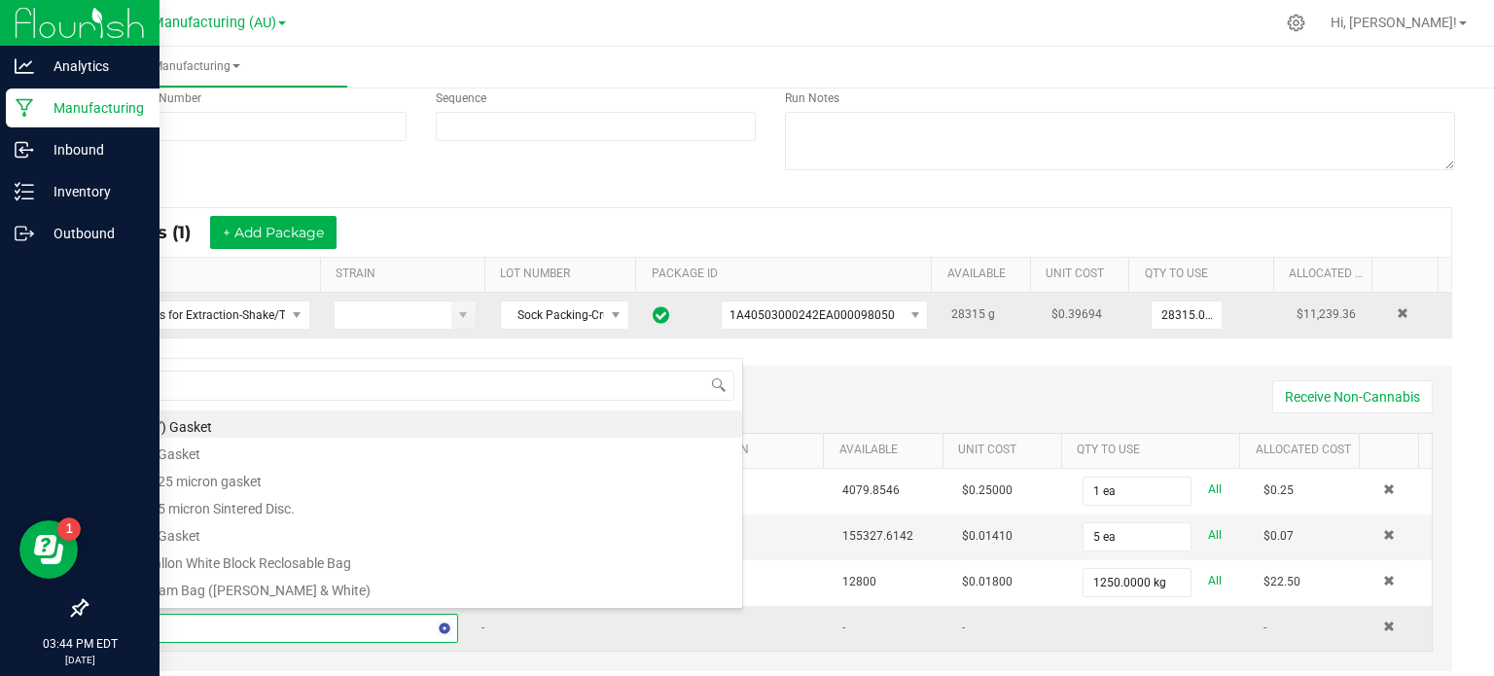
type input "t5"
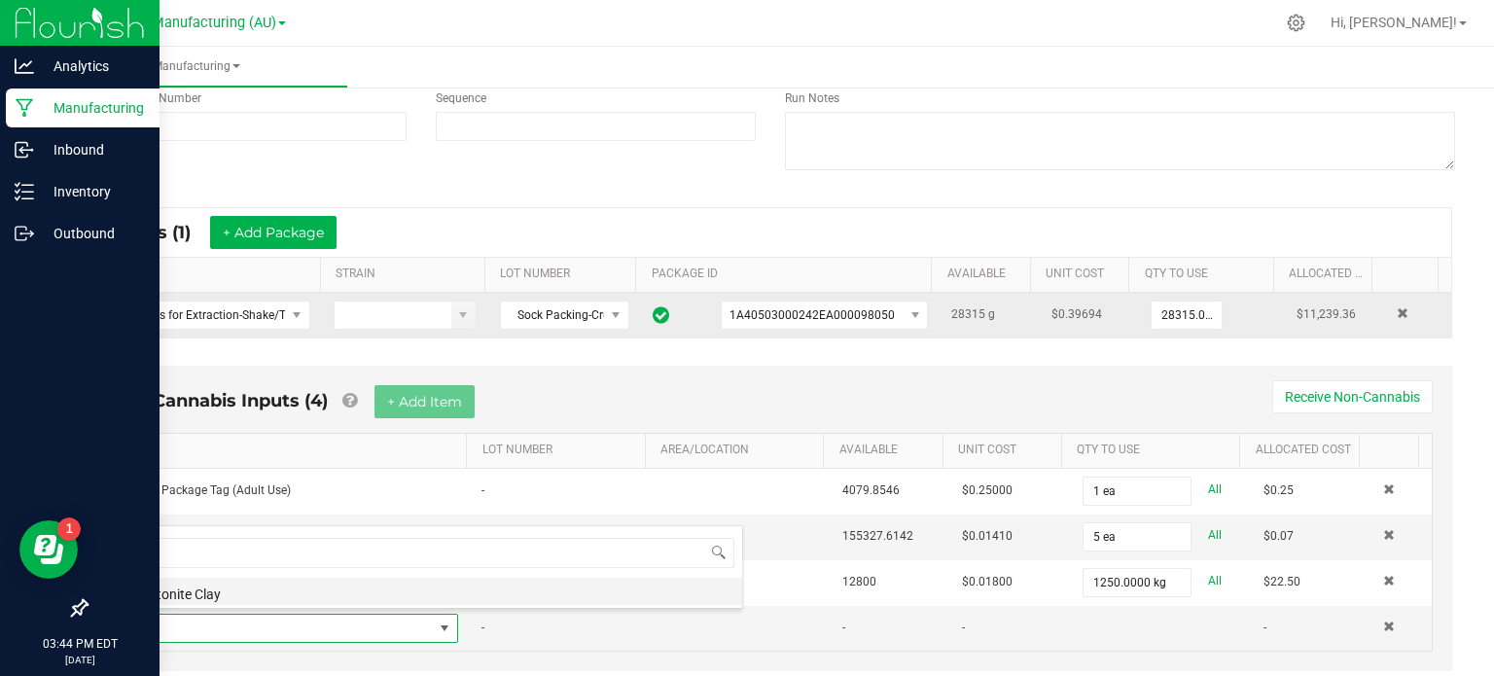
click at [269, 594] on li "Bentonite Clay" at bounding box center [432, 591] width 620 height 27
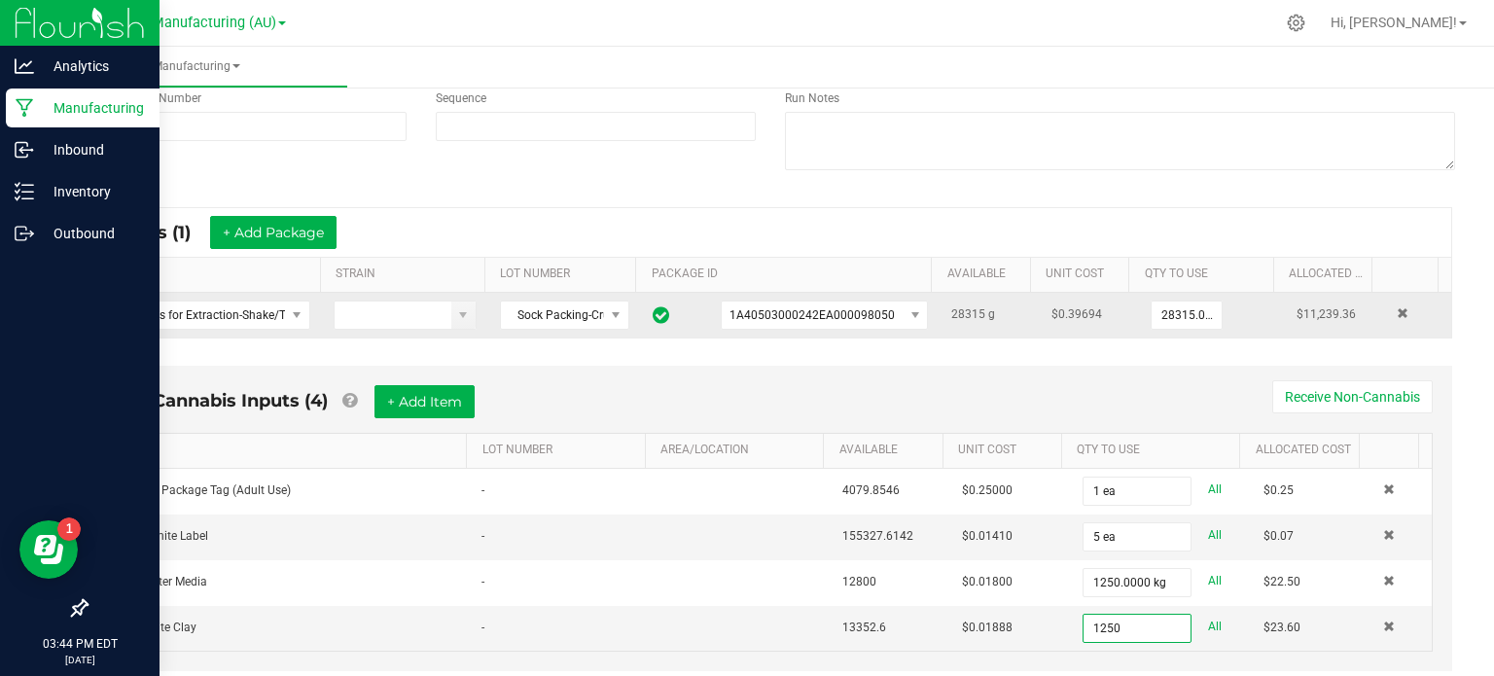
type input "1250.0000 g"
click at [1467, 413] on div "< All Runs Cancel Start Run Name MEP30-Crude 3050/3054-AU-HMC-8.19.2025 Schedul…" at bounding box center [770, 294] width 1447 height 866
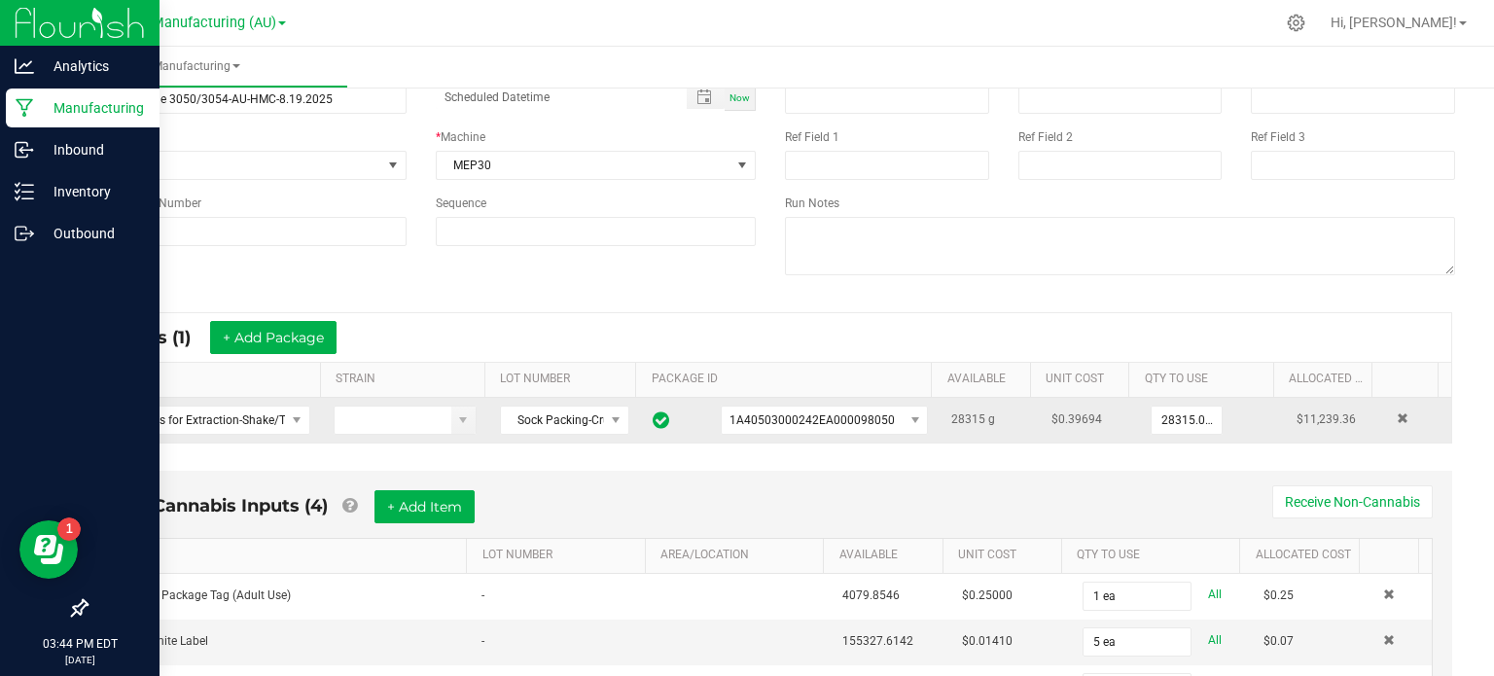
scroll to position [0, 0]
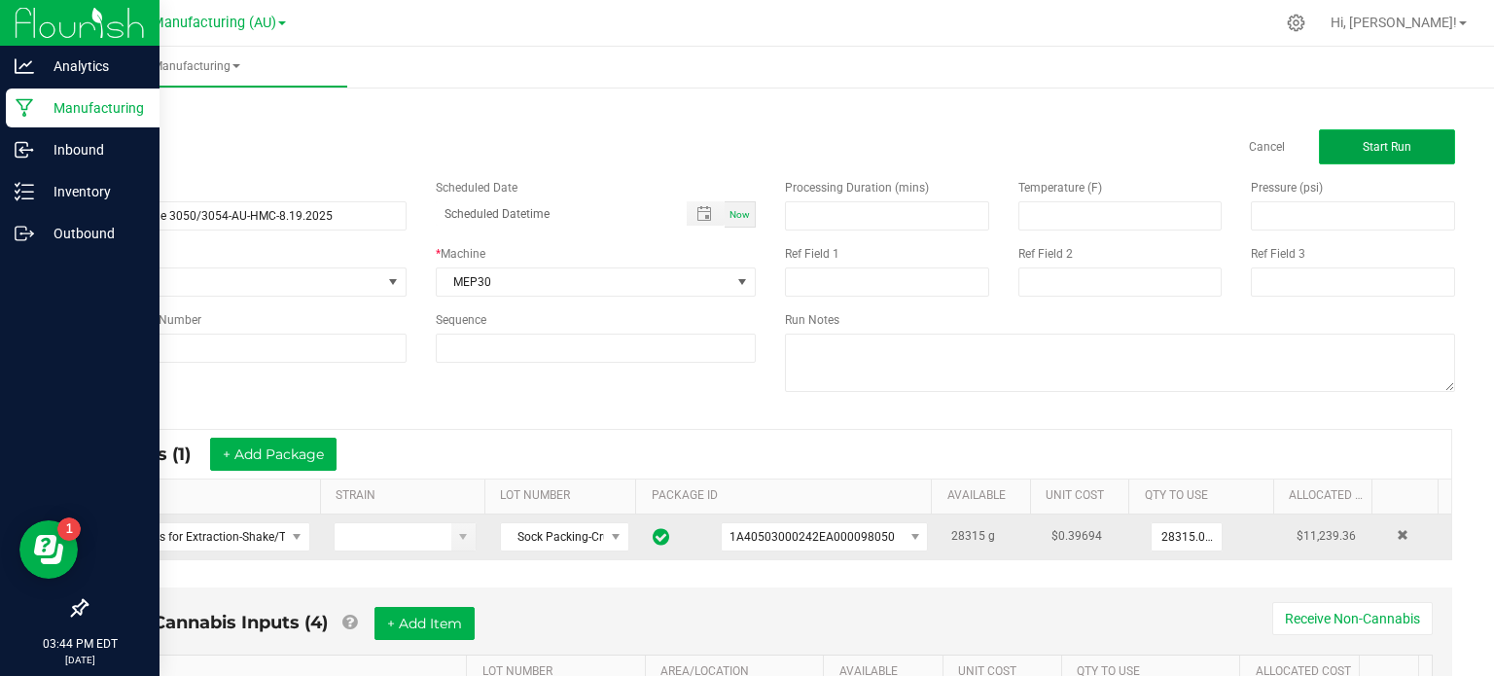
click at [1403, 159] on button "Start Run" at bounding box center [1386, 146] width 136 height 35
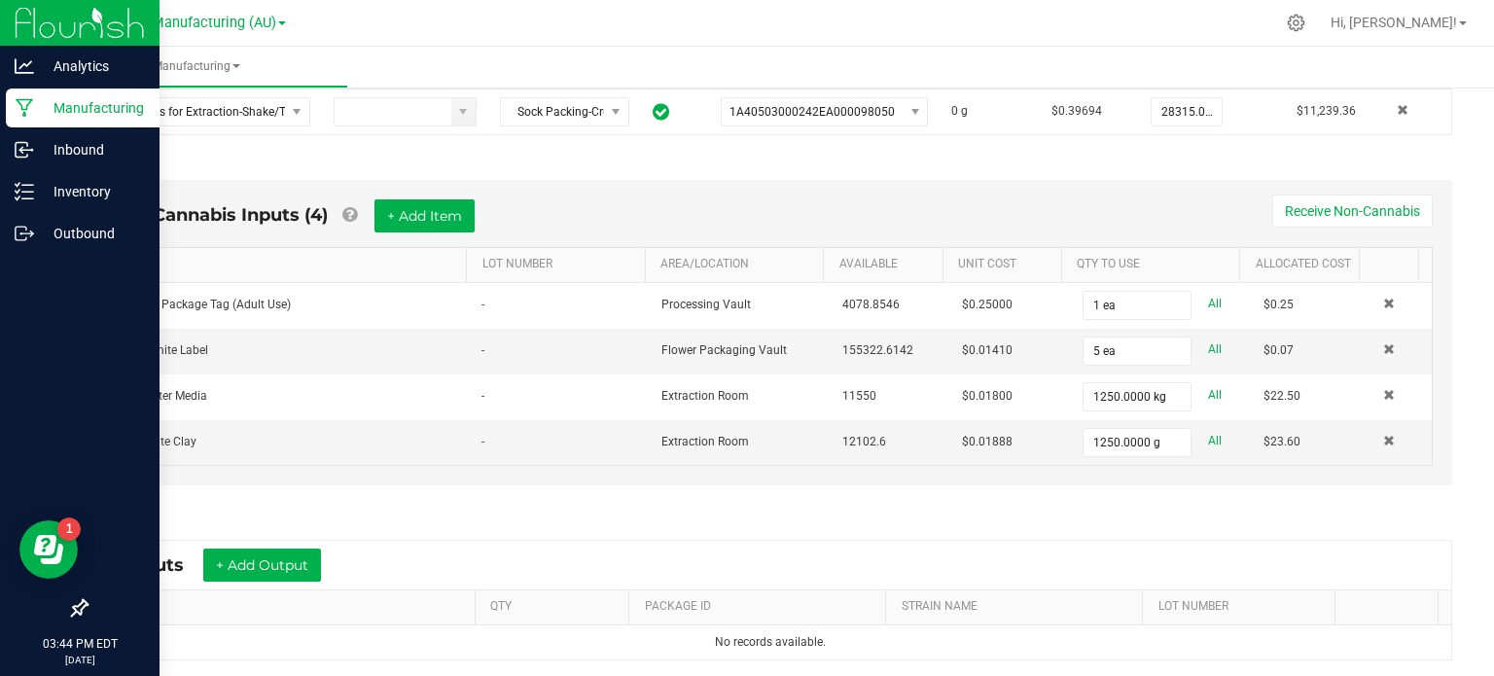
scroll to position [650, 0]
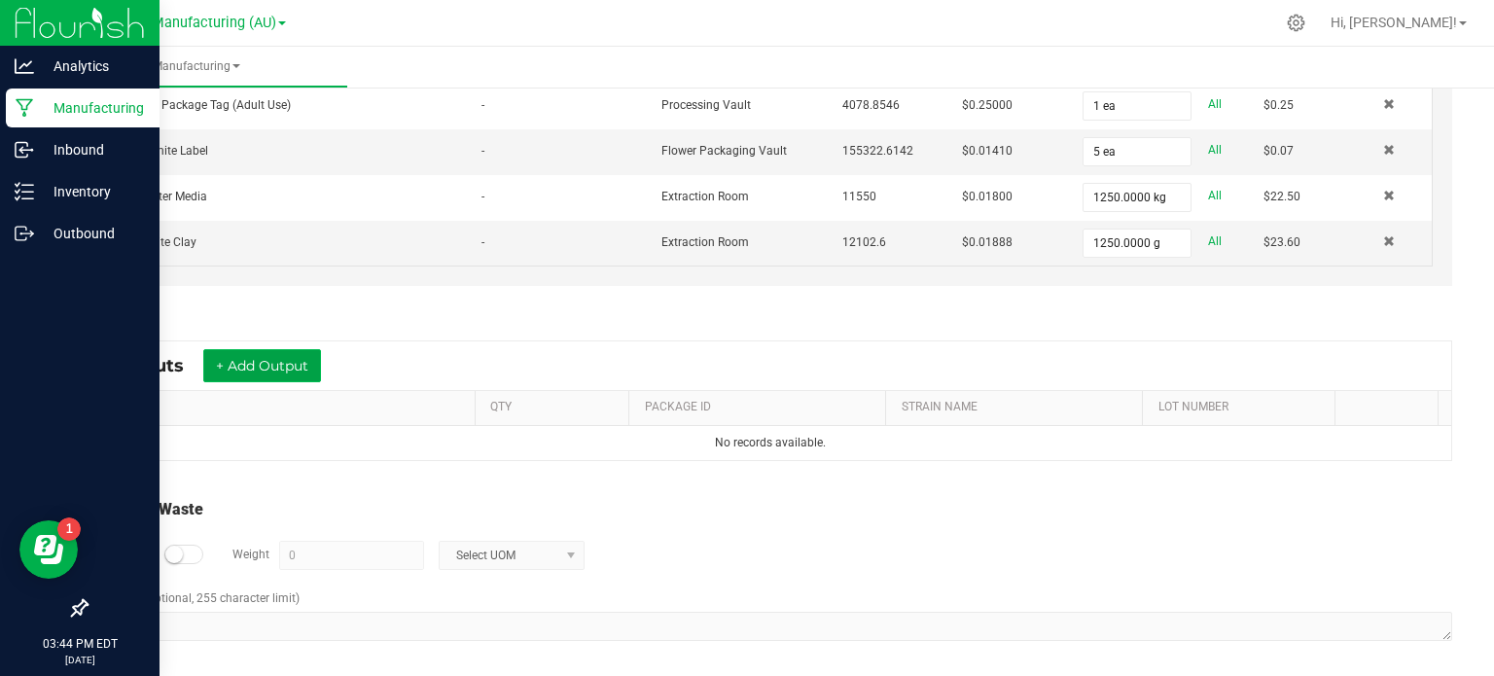
click at [276, 361] on button "+ Add Output" at bounding box center [262, 365] width 118 height 33
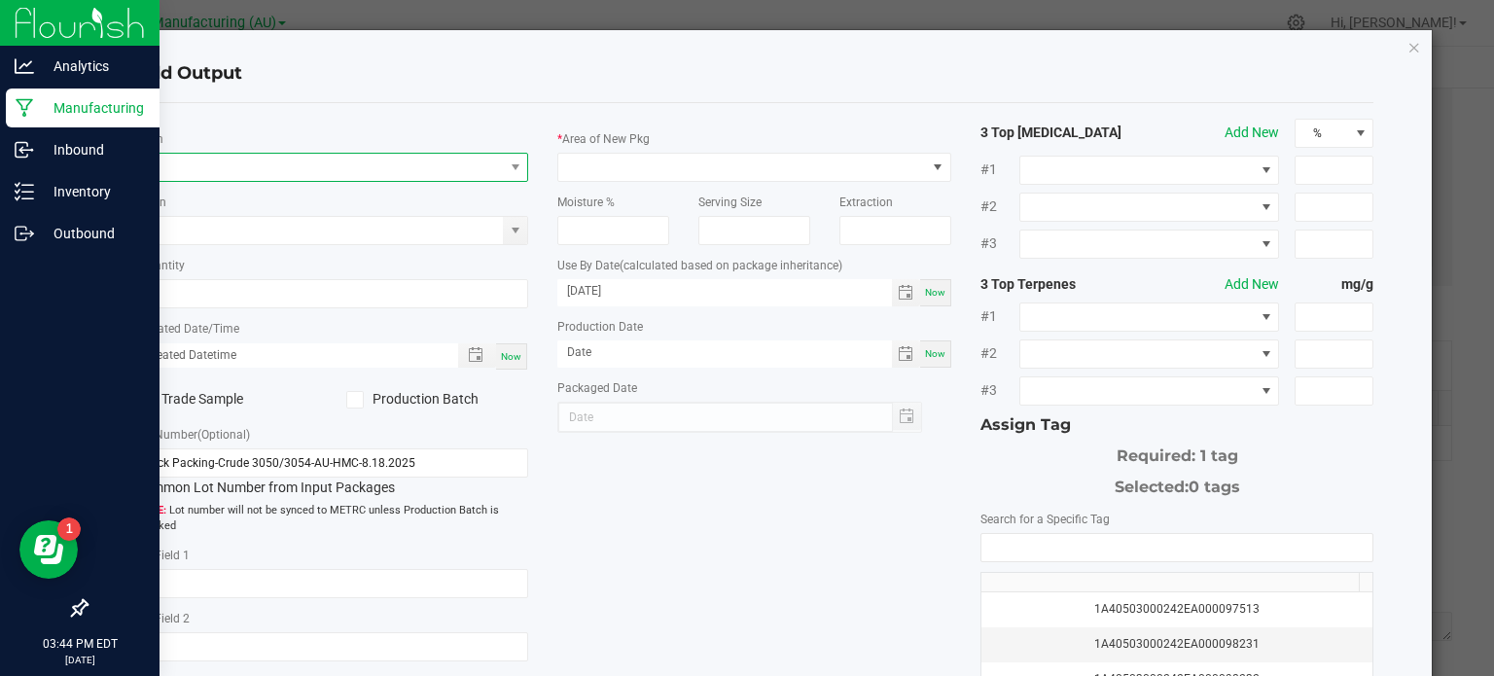
click at [250, 176] on span "NO DATA FOUND" at bounding box center [320, 167] width 368 height 27
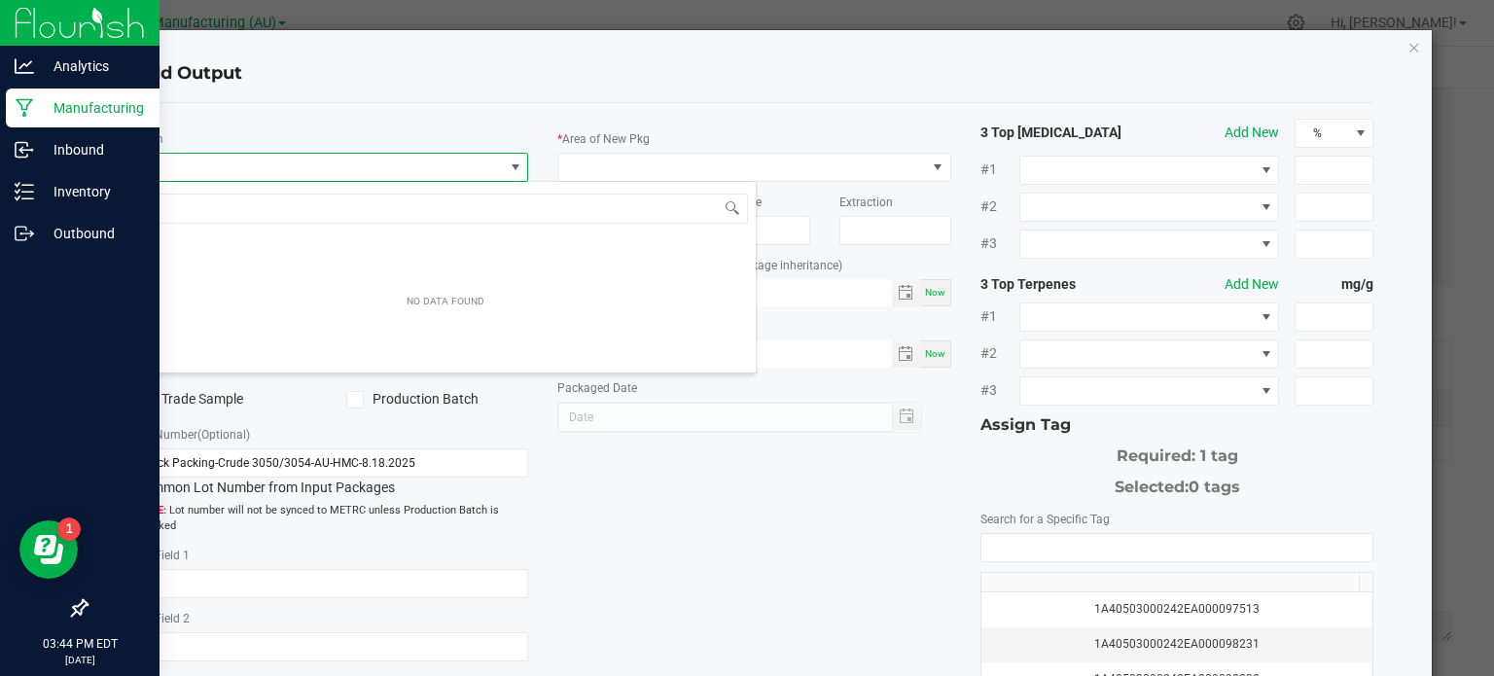
scroll to position [28, 389]
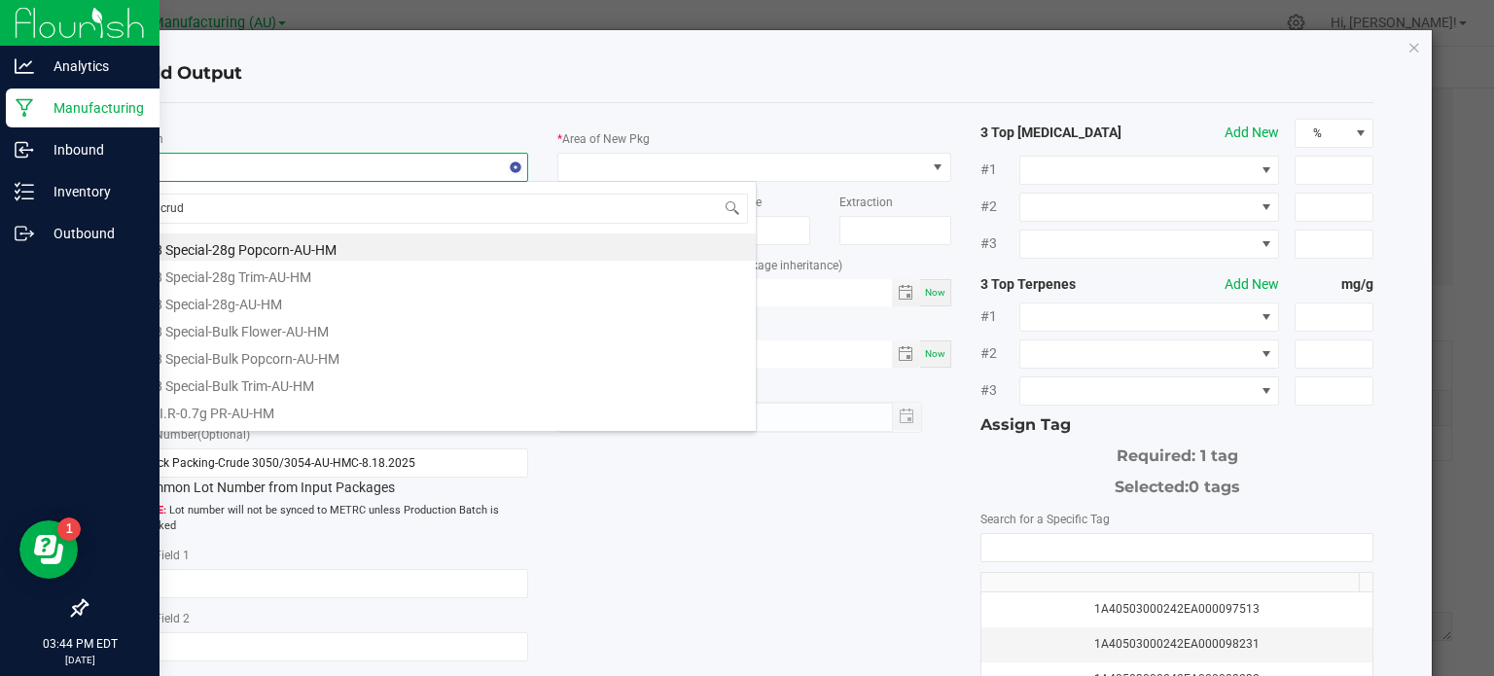
type input "crude"
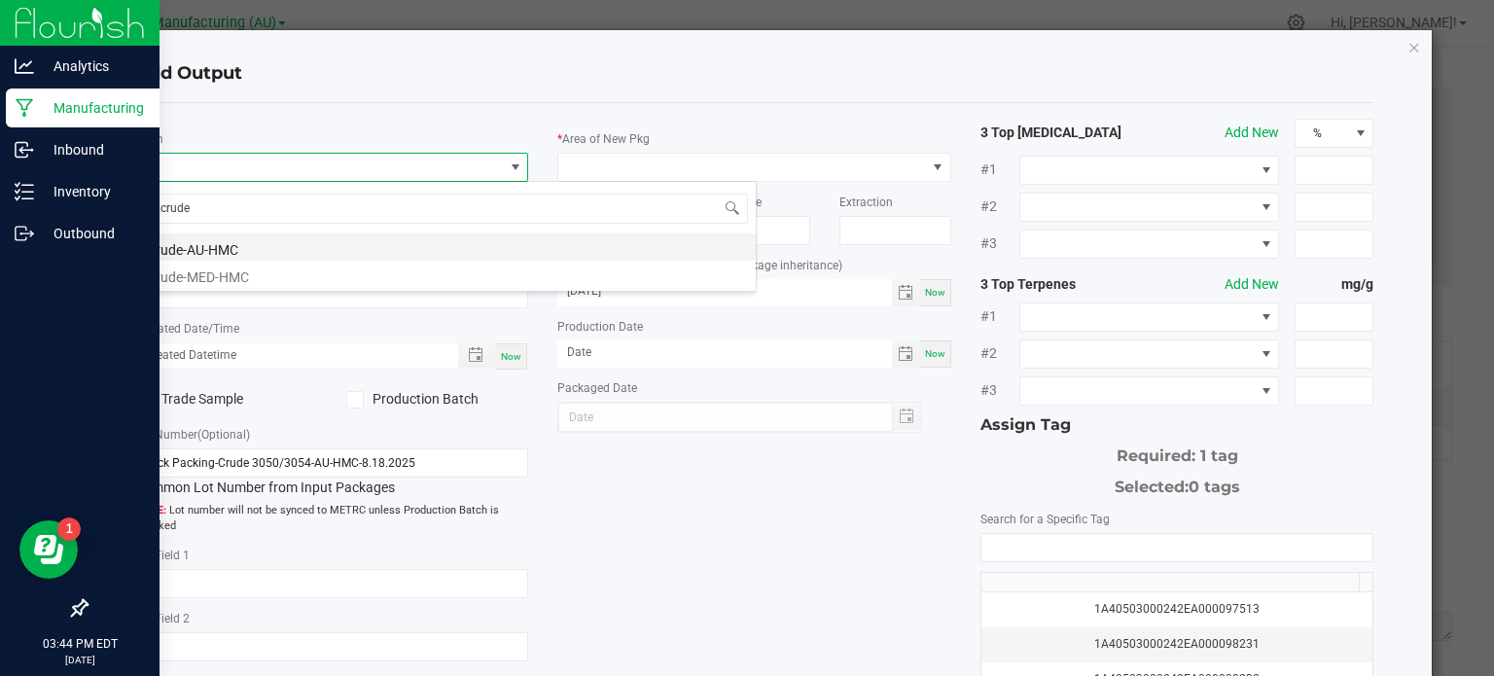
click at [250, 240] on li "Crude-AU-HMC" at bounding box center [445, 246] width 620 height 27
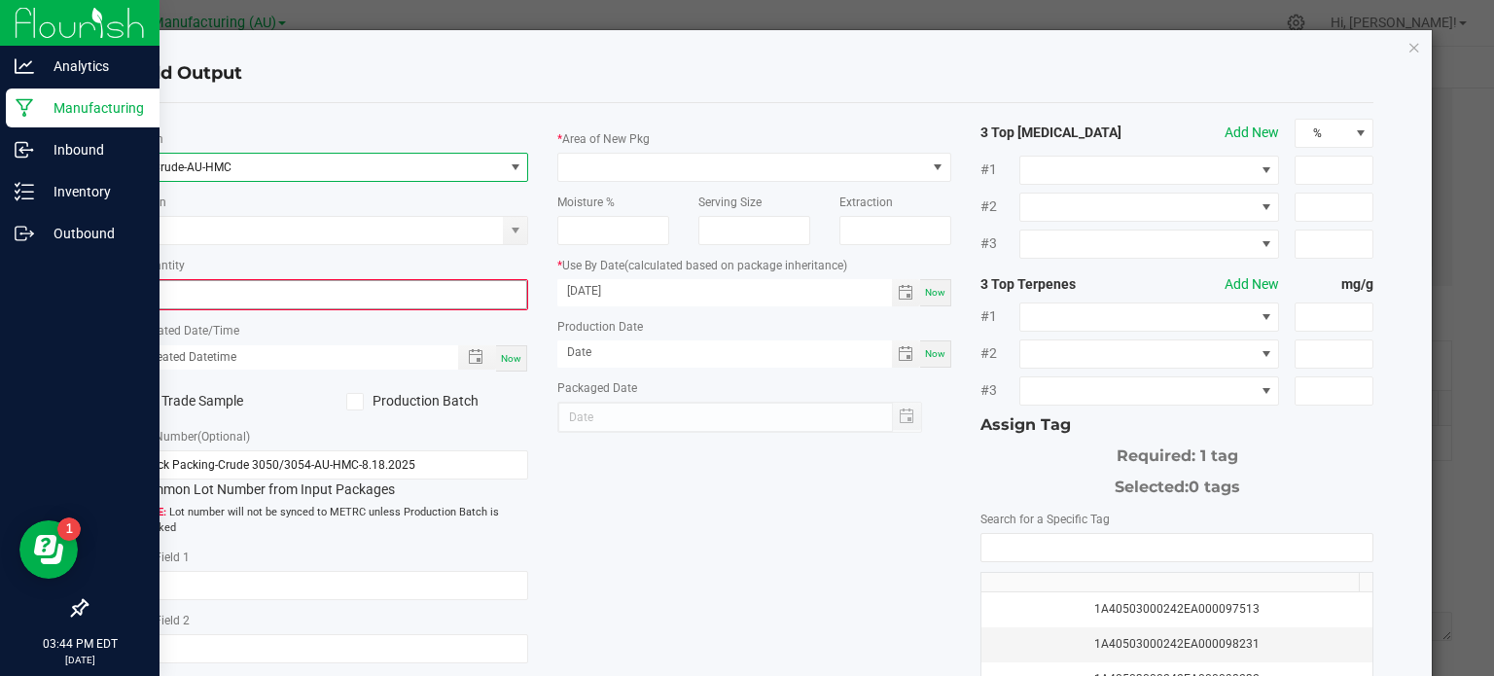
click at [272, 299] on input "0" at bounding box center [332, 294] width 390 height 27
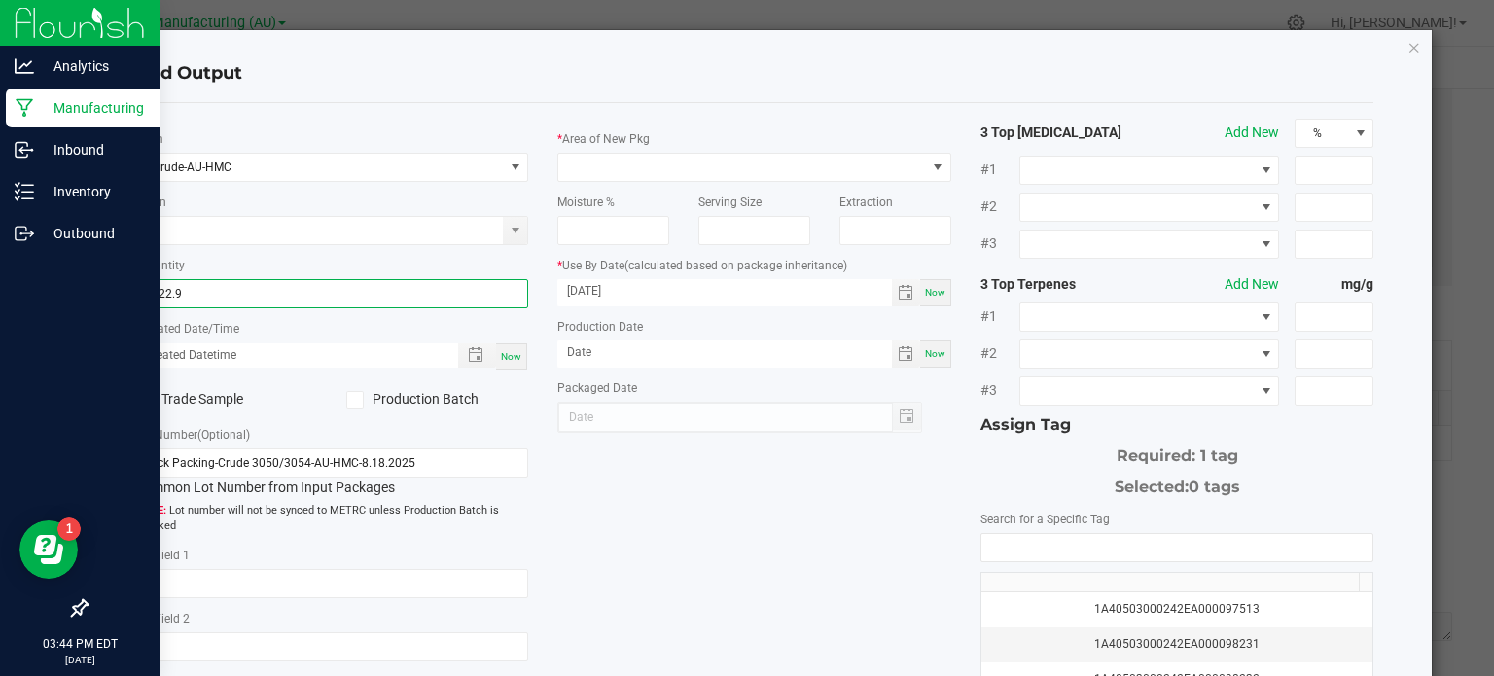
type input "5622.9000 g"
click at [506, 357] on span "Now" at bounding box center [511, 356] width 20 height 11
type input "08/19/2025 3:44 PM"
type input "[DATE]"
click at [355, 400] on icon at bounding box center [354, 400] width 13 height 0
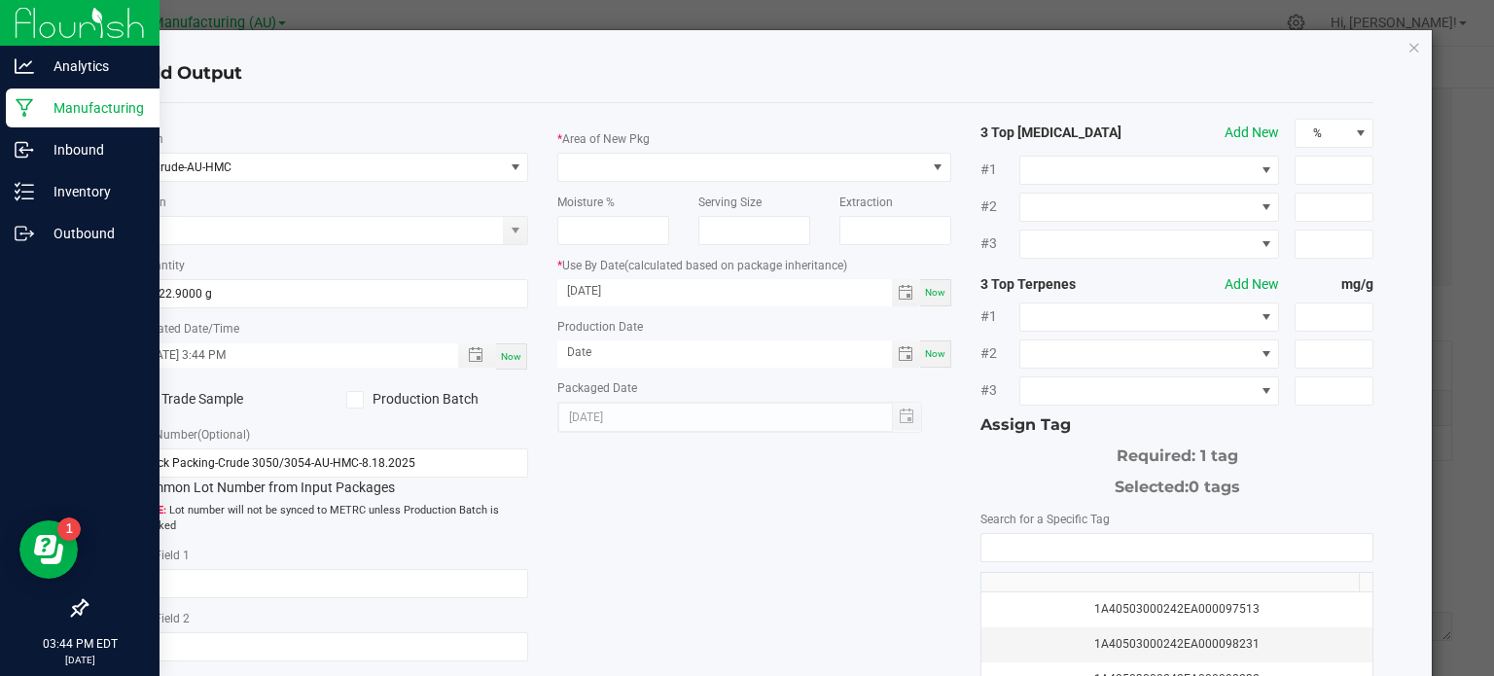
click at [0, 0] on input "Production Batch" at bounding box center [0, 0] width 0 height 0
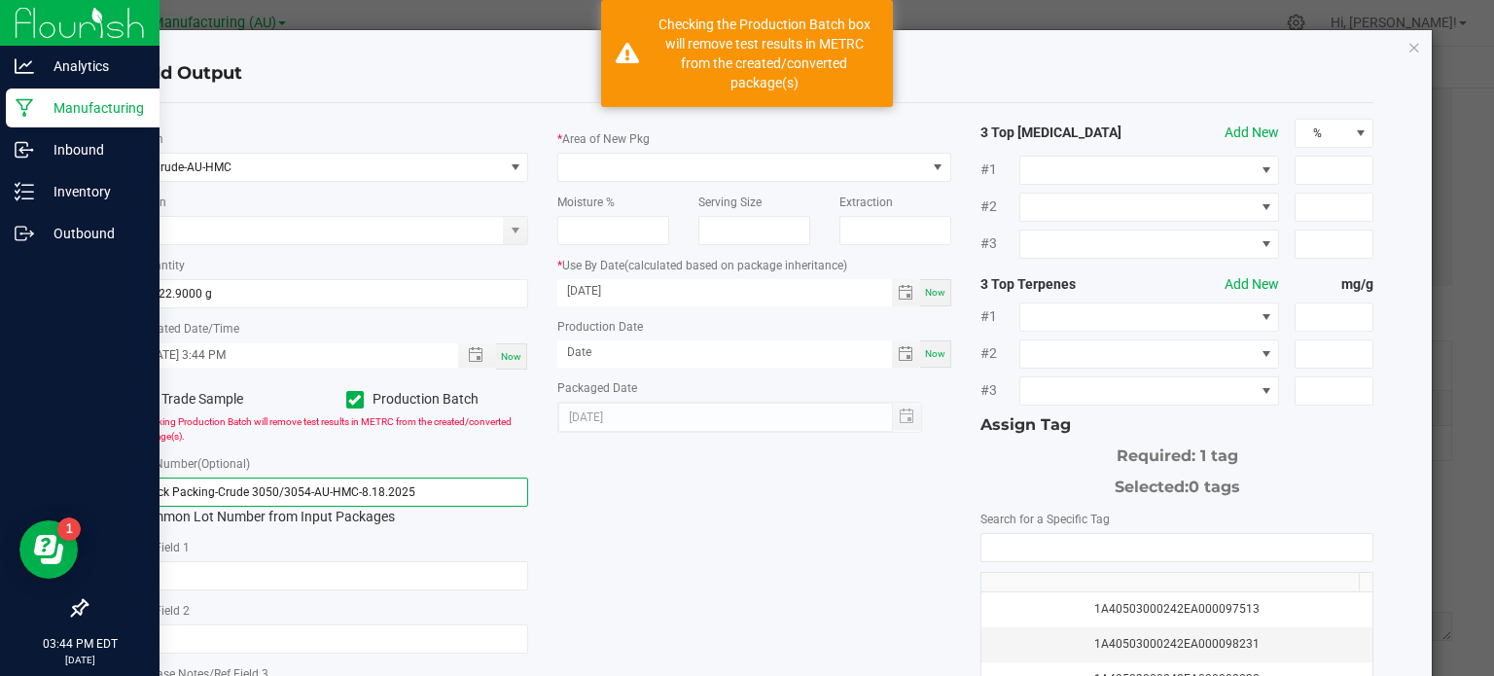
click at [419, 493] on input "Sock Packing-Crude 3050/3054-AU-HMC-8.18.2025" at bounding box center [332, 491] width 394 height 29
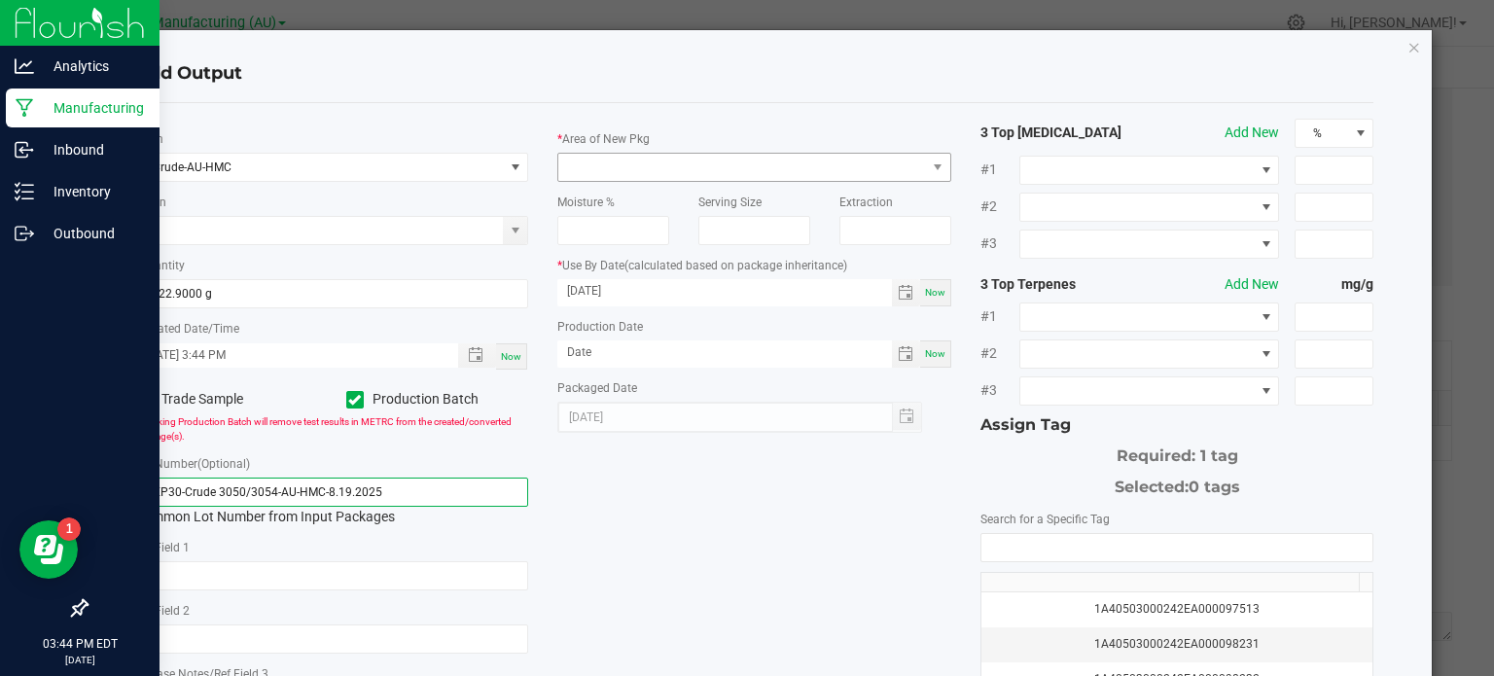
type input "MEP30-Crude 3050/3054-AU-HMC-8.19.2025"
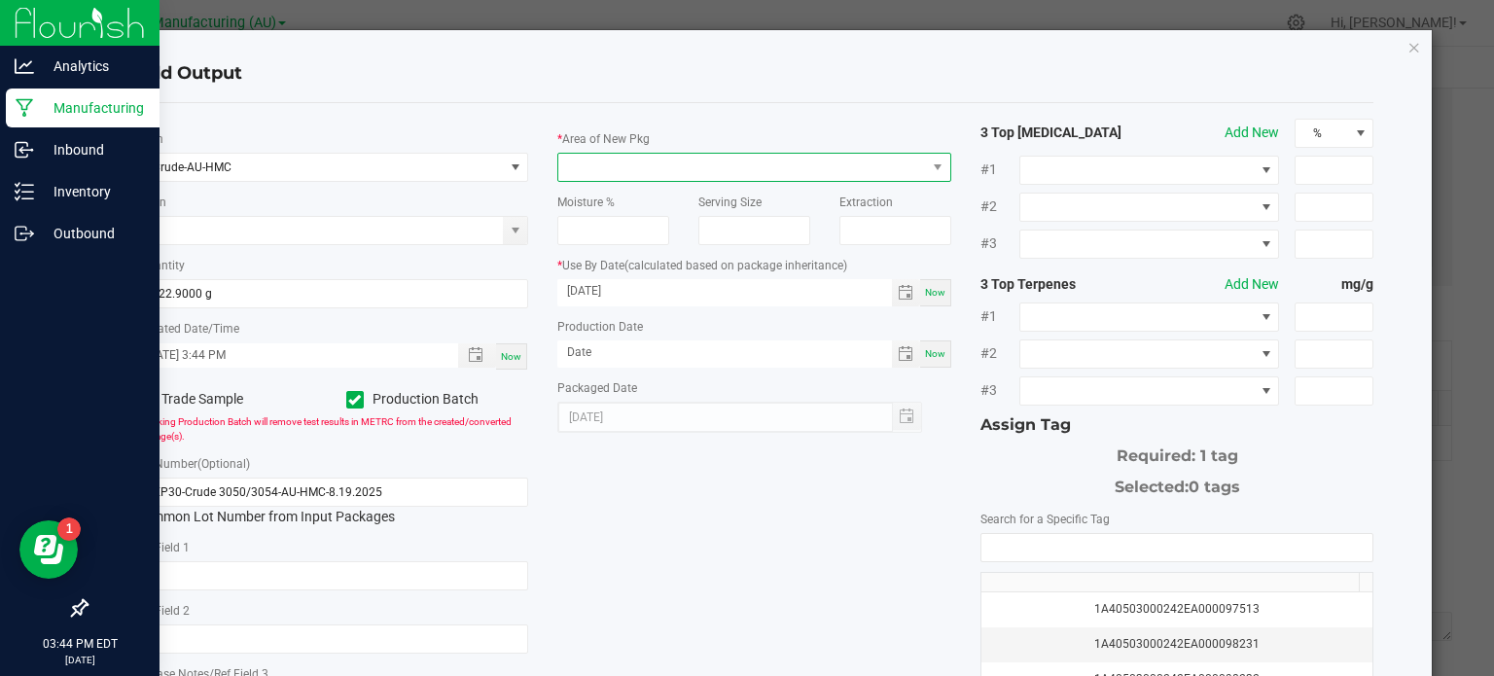
click at [672, 163] on span at bounding box center [742, 167] width 368 height 27
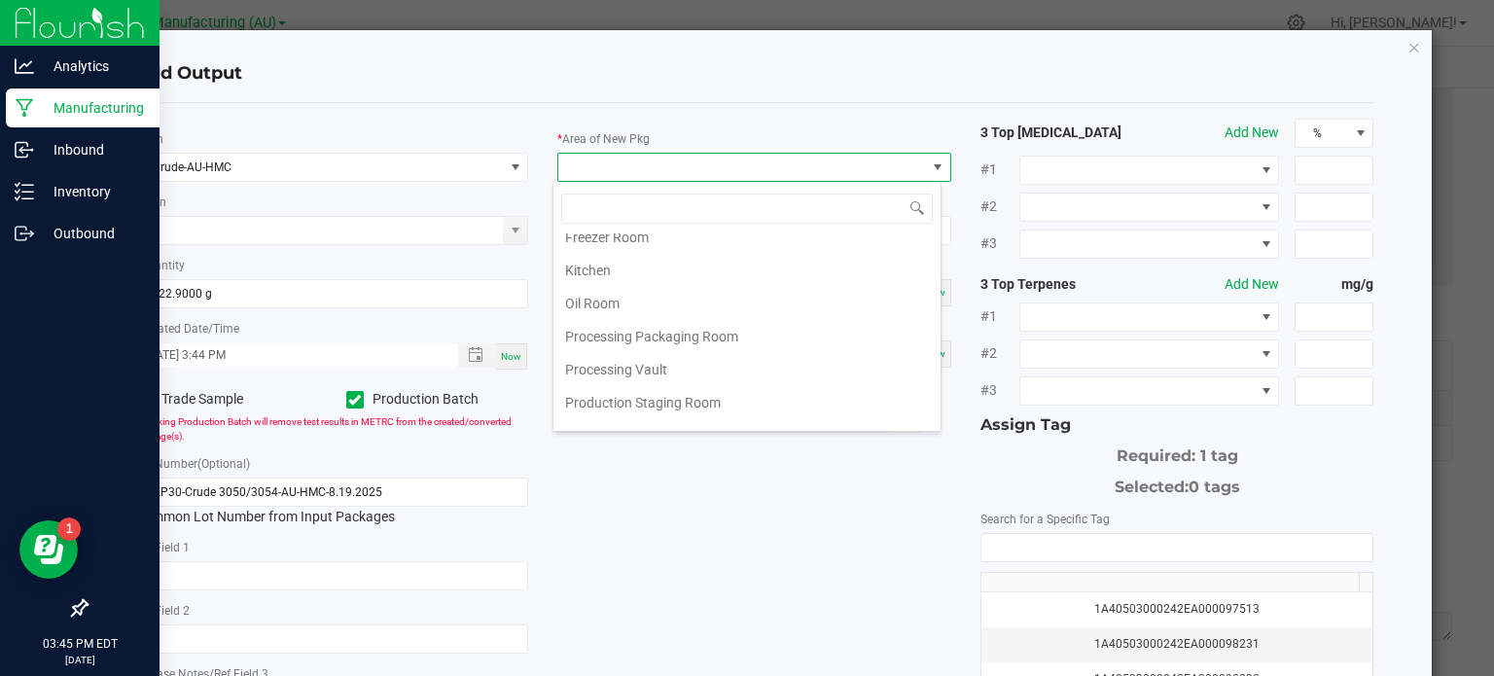
scroll to position [272, 0]
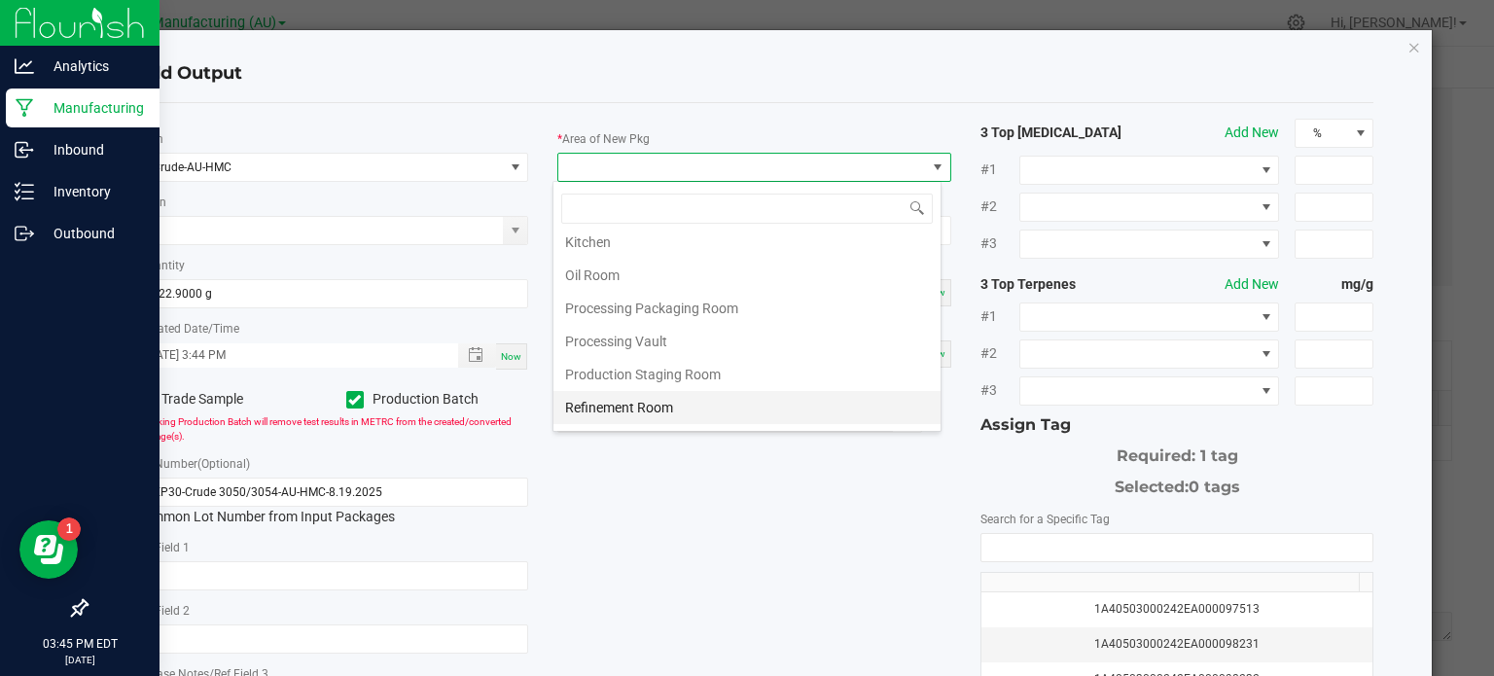
click at [902, 411] on li "Refinement Room" at bounding box center [746, 407] width 387 height 33
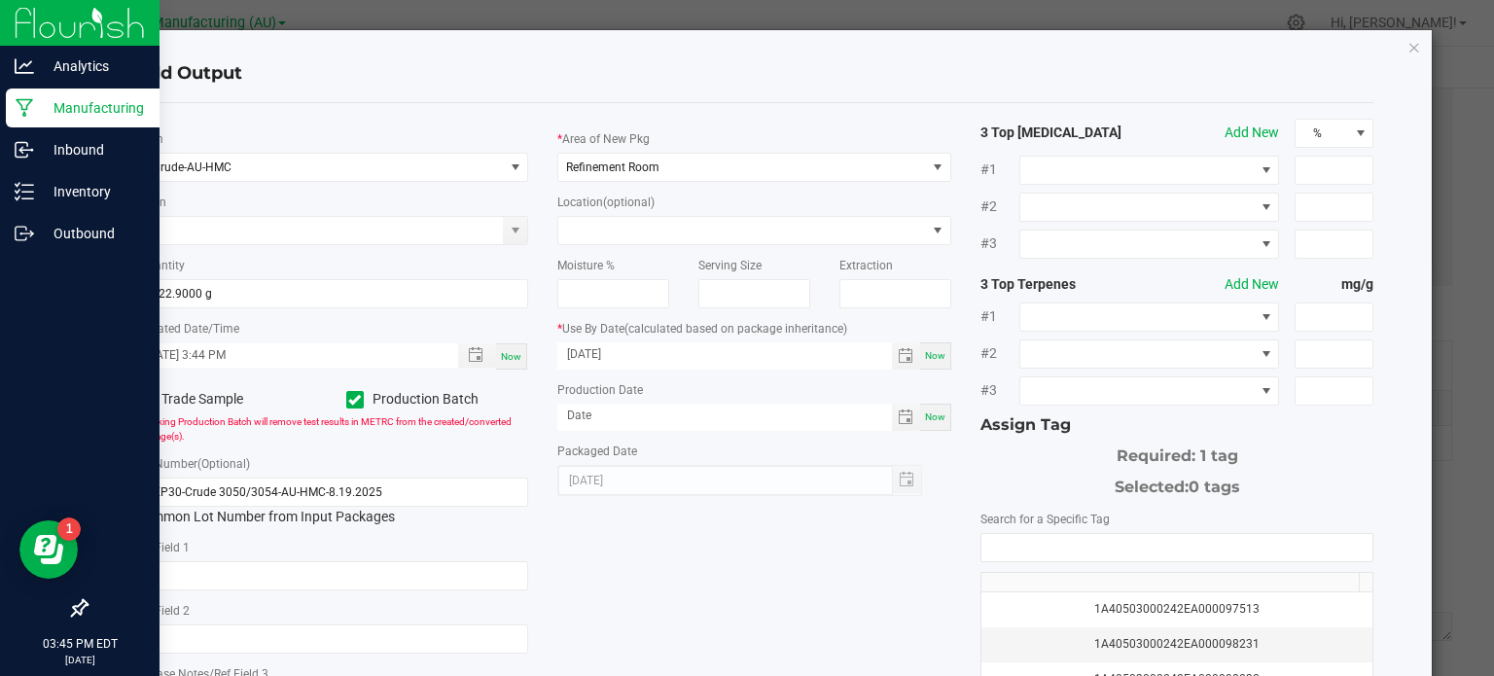
drag, startPoint x: 866, startPoint y: 528, endPoint x: 828, endPoint y: 580, distance: 64.0
click at [828, 580] on div "* Item Crude-AU-HMC Strain * Quantity 5622.9000 g * Created Date/Time 08/19/202…" at bounding box center [755, 467] width 1268 height 697
click at [920, 426] on div "Now" at bounding box center [935, 417] width 31 height 27
type input "[DATE]"
click at [920, 354] on div "Now" at bounding box center [935, 355] width 31 height 27
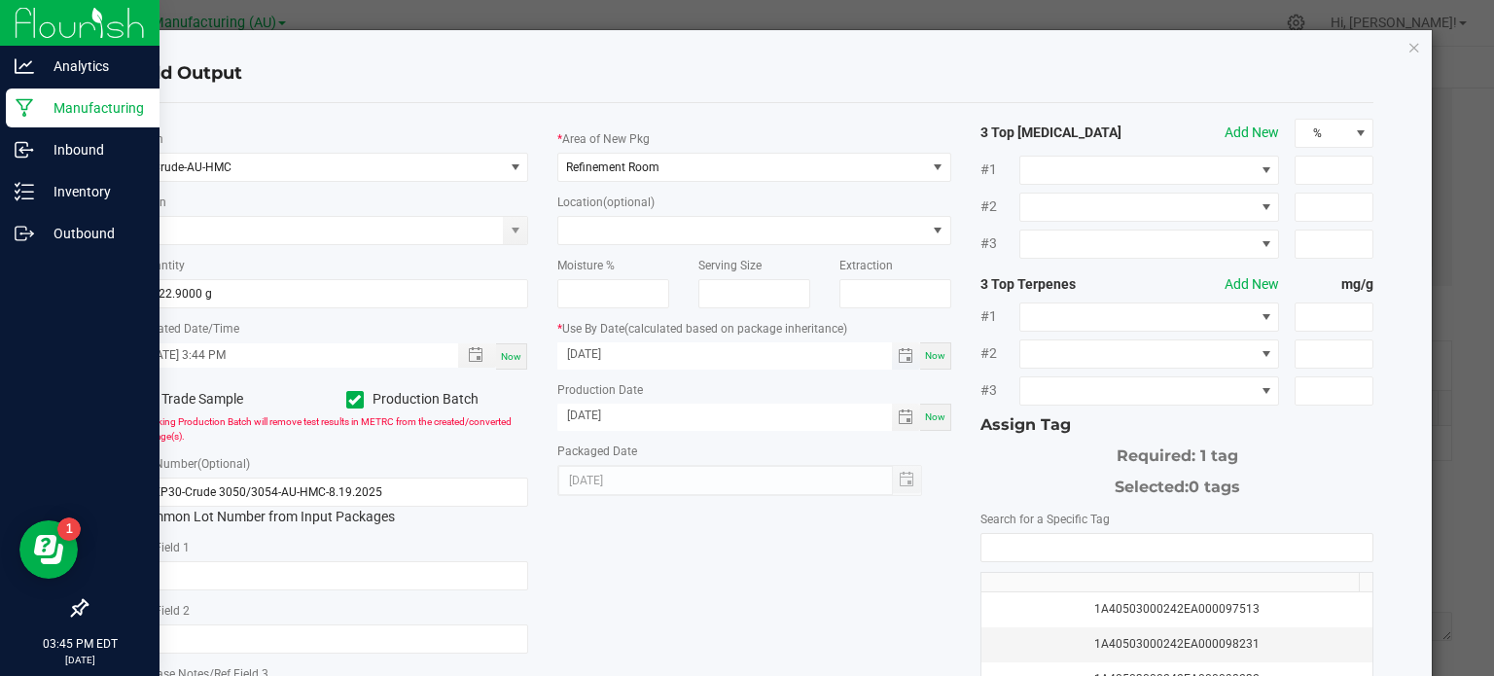
click at [793, 347] on input "[DATE]" at bounding box center [724, 354] width 334 height 24
type input "08/19/2027"
click at [1132, 538] on input "NO DATA FOUND" at bounding box center [1177, 547] width 392 height 27
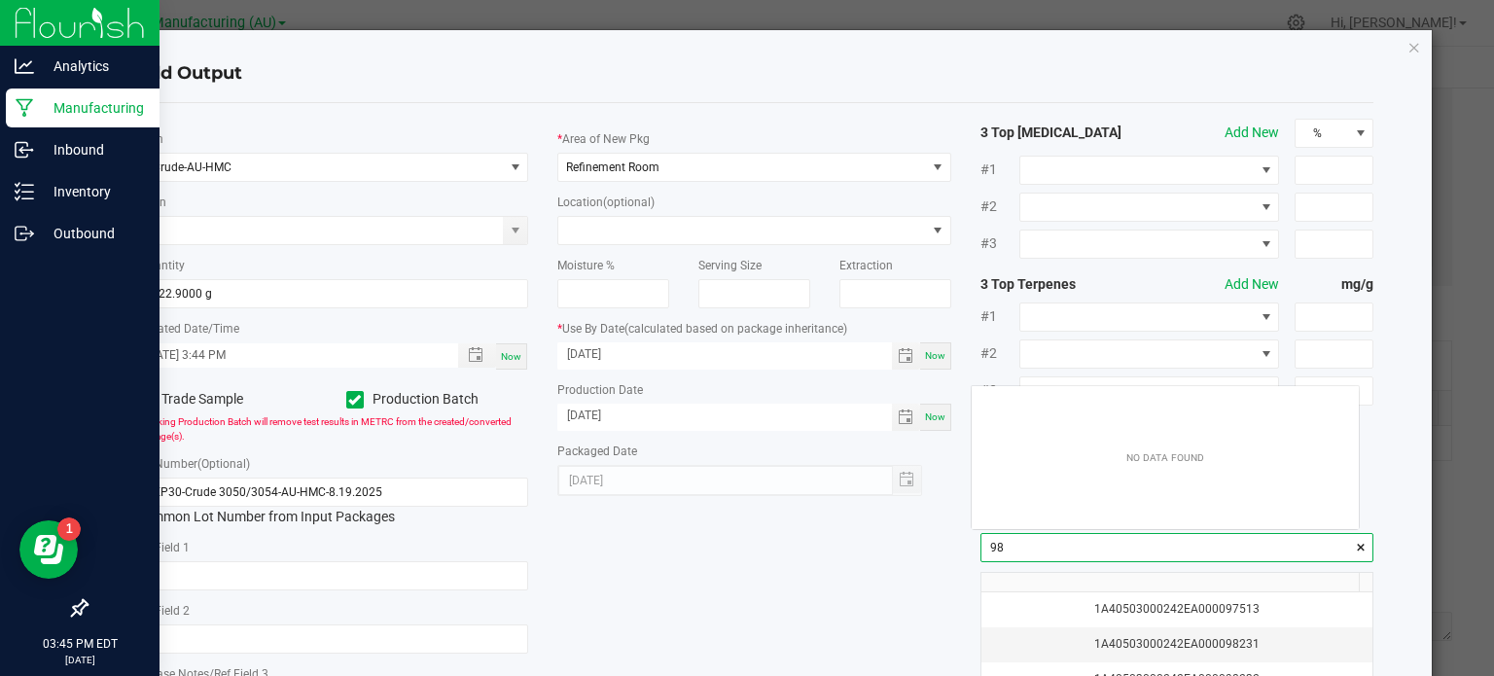
scroll to position [27, 388]
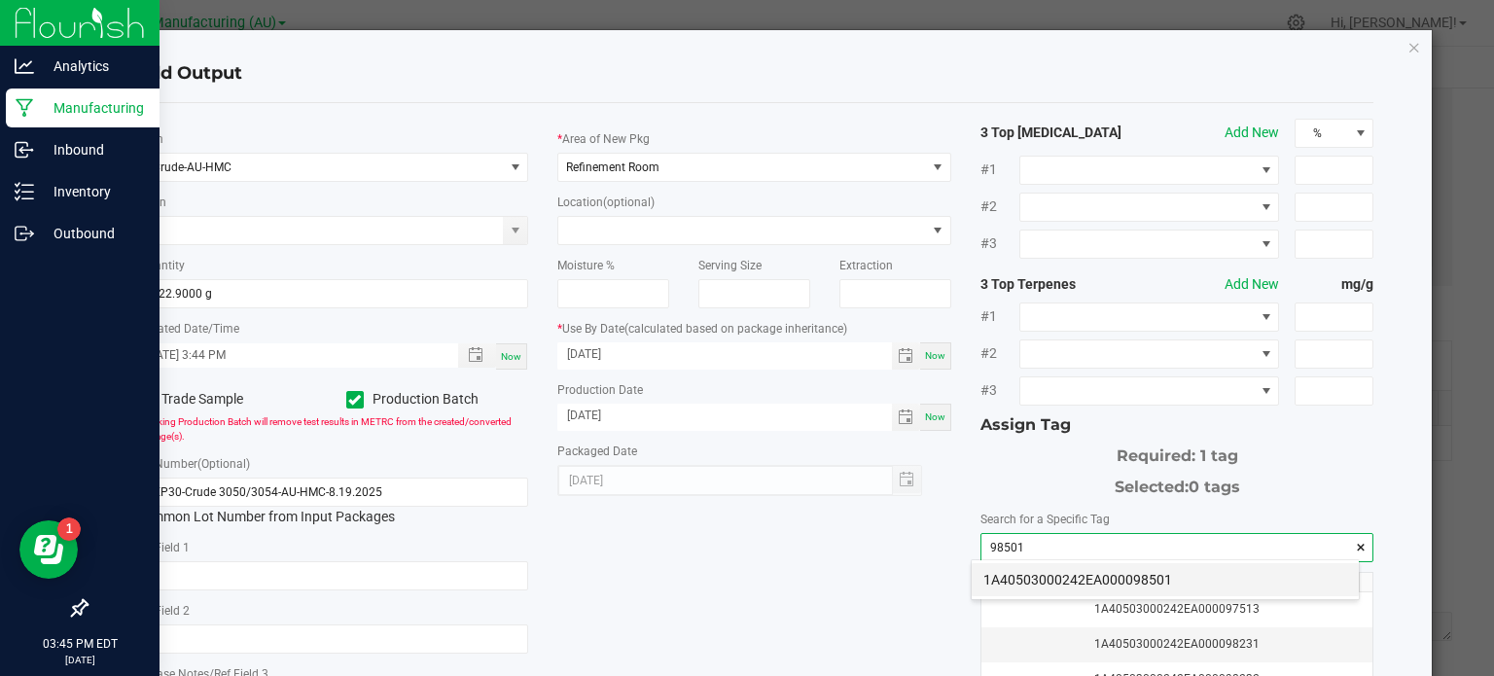
click at [1150, 582] on li "1A40503000242EA000098501" at bounding box center [1164, 579] width 387 height 33
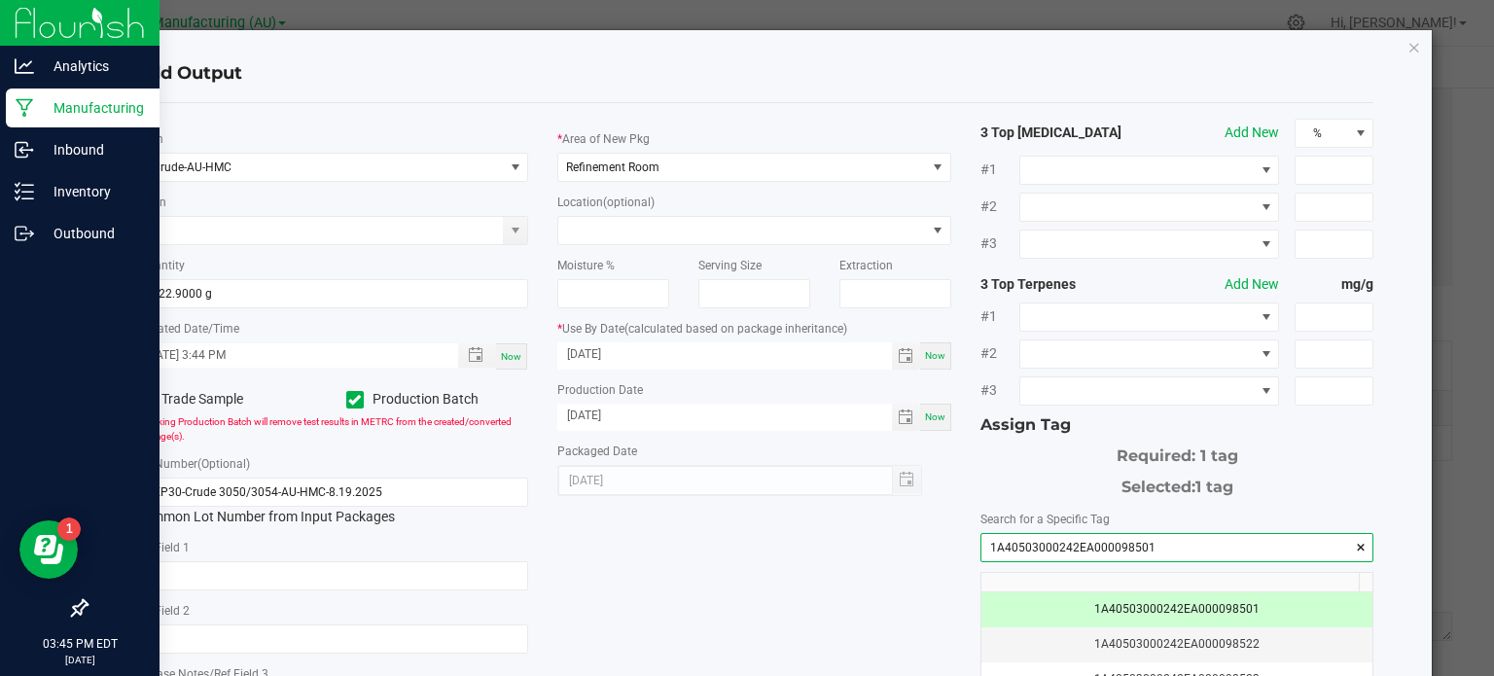
type input "1A40503000242EA000098501"
click at [887, 614] on div "* Item Crude-AU-HMC Strain * Quantity 5622.9000 g * Created Date/Time 08/19/202…" at bounding box center [755, 467] width 1268 height 697
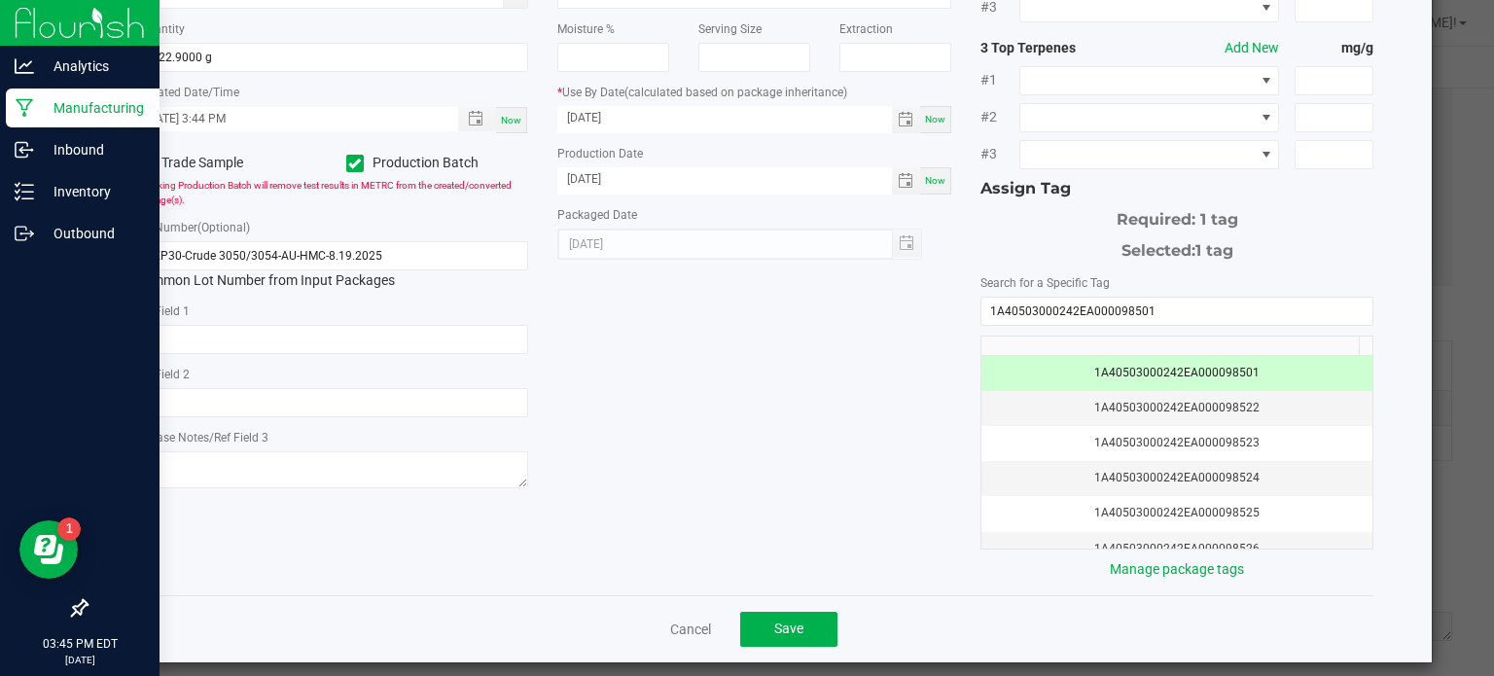
scroll to position [249, 0]
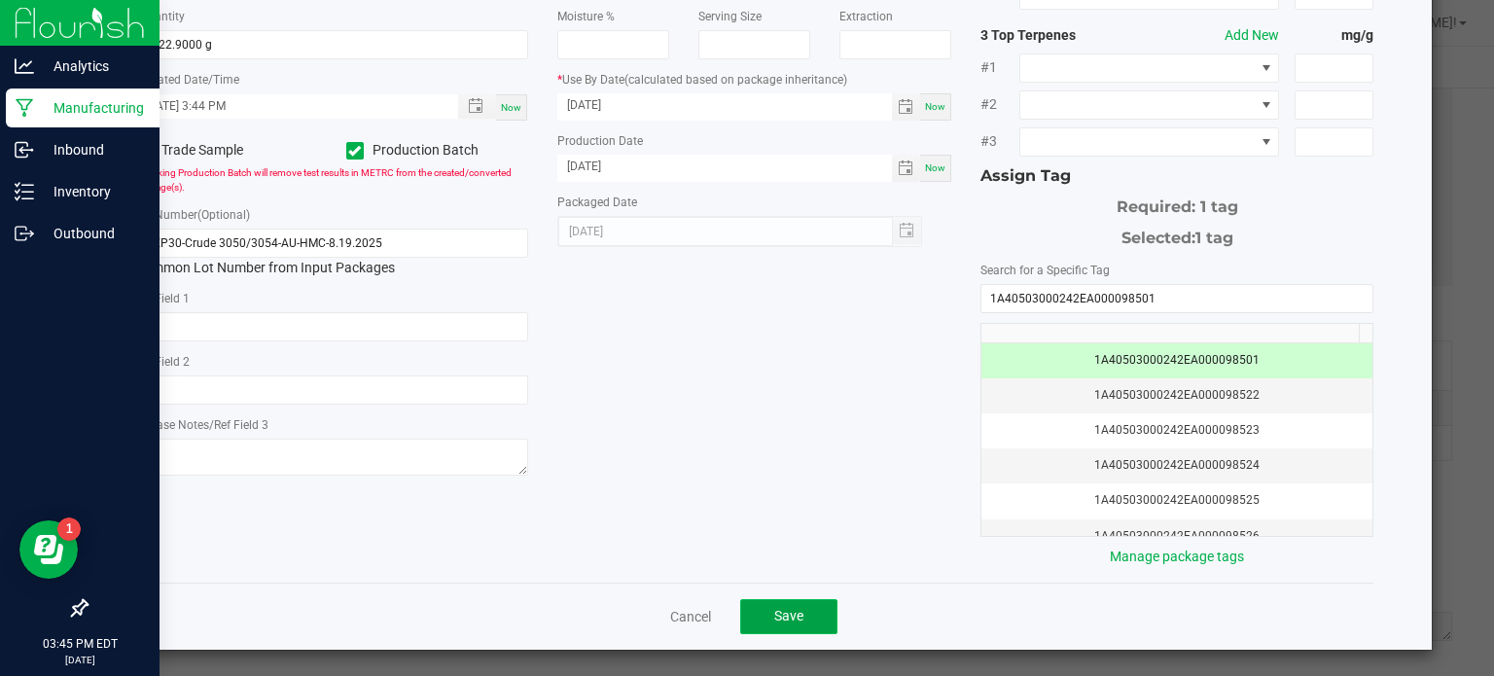
click at [781, 614] on span "Save" at bounding box center [788, 616] width 29 height 16
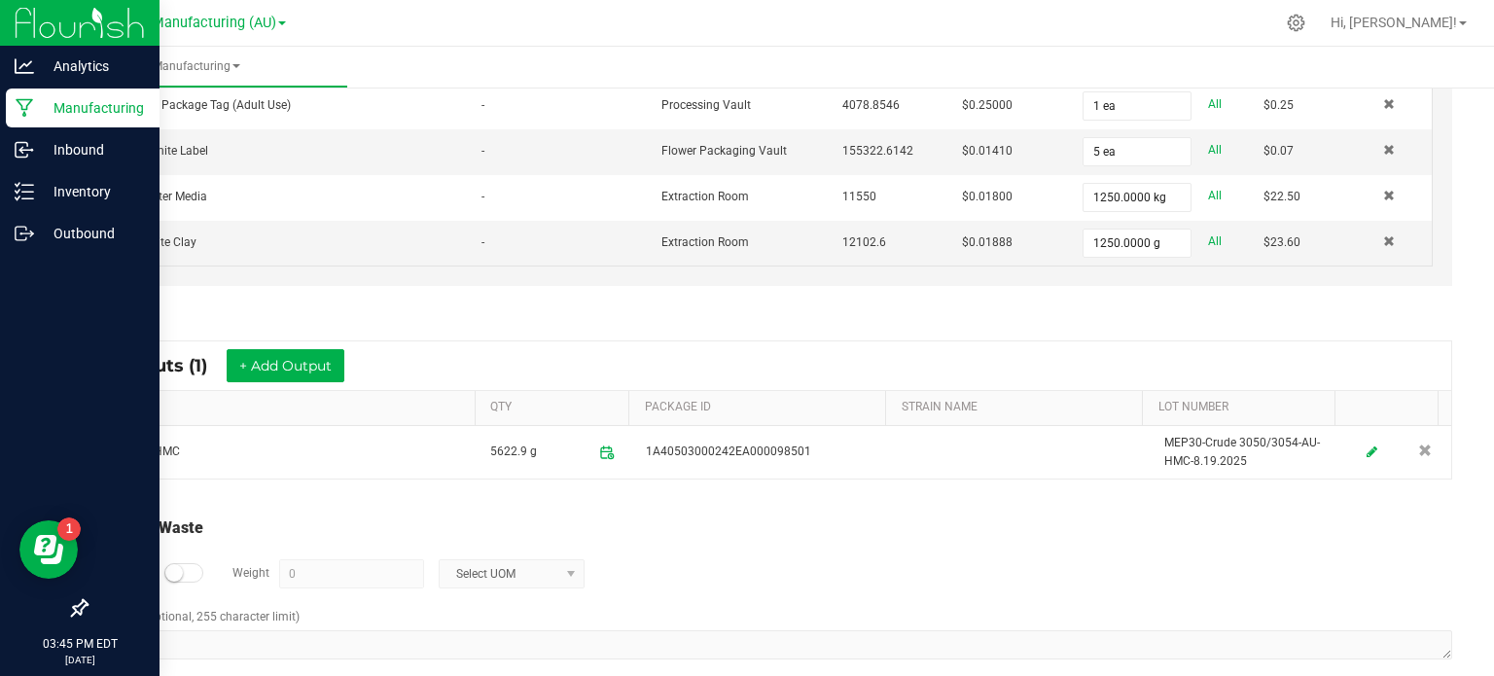
click at [942, 568] on div "Log Waste? Weight 0 Select UOM" at bounding box center [769, 574] width 1363 height 68
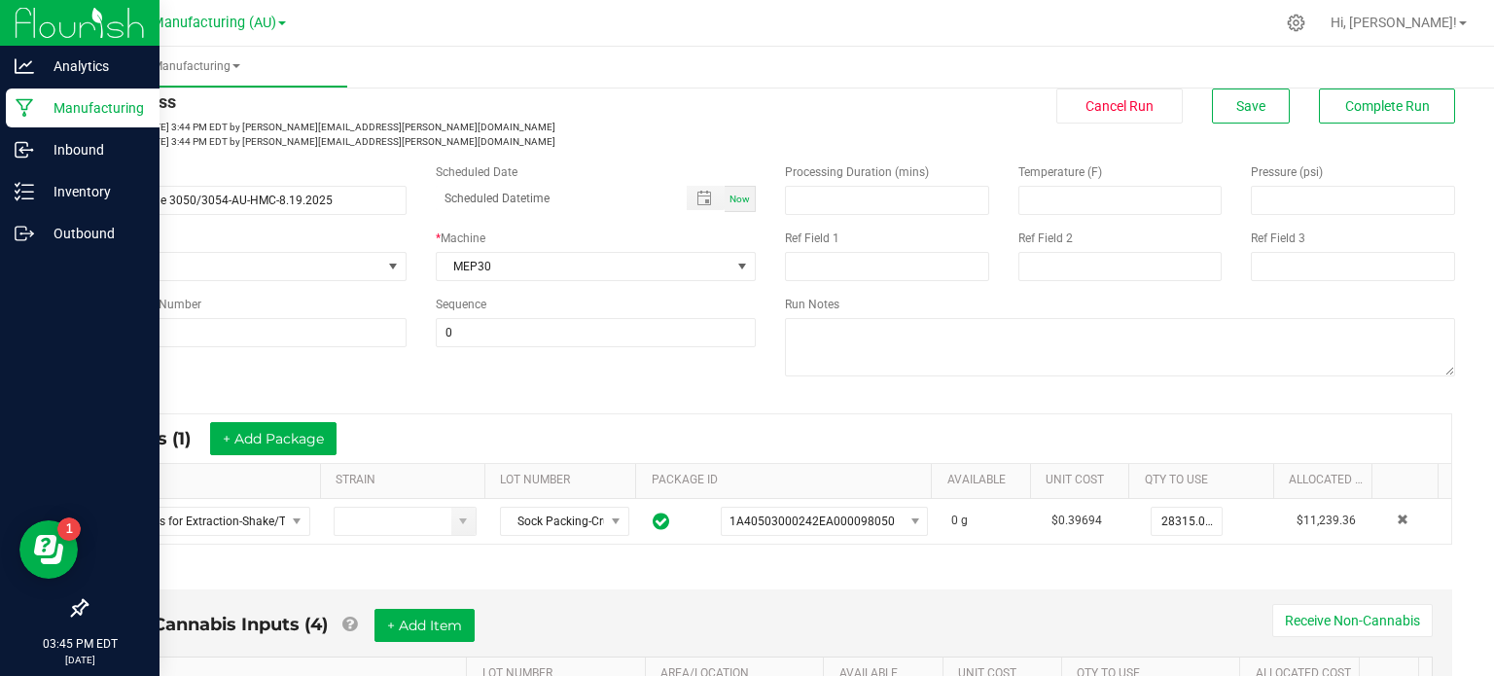
scroll to position [0, 0]
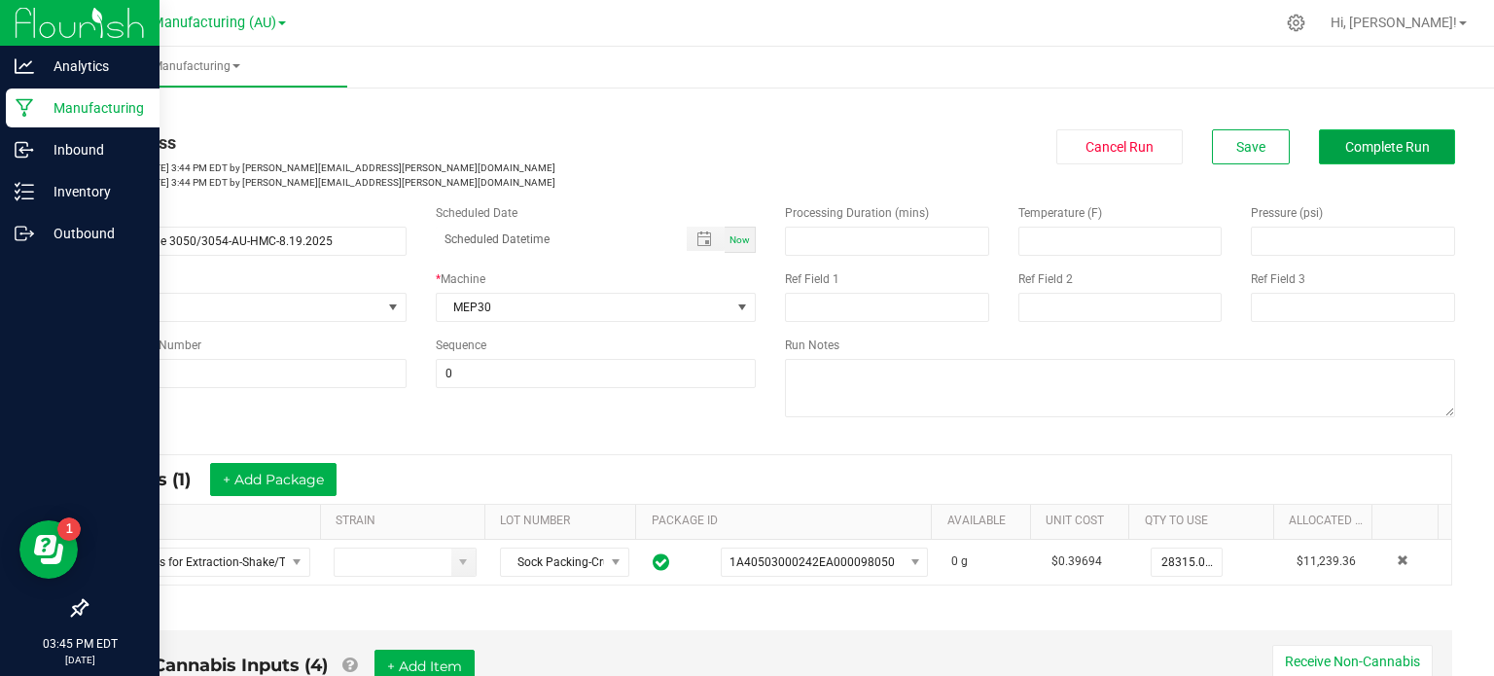
click at [1415, 147] on button "Complete Run" at bounding box center [1386, 146] width 136 height 35
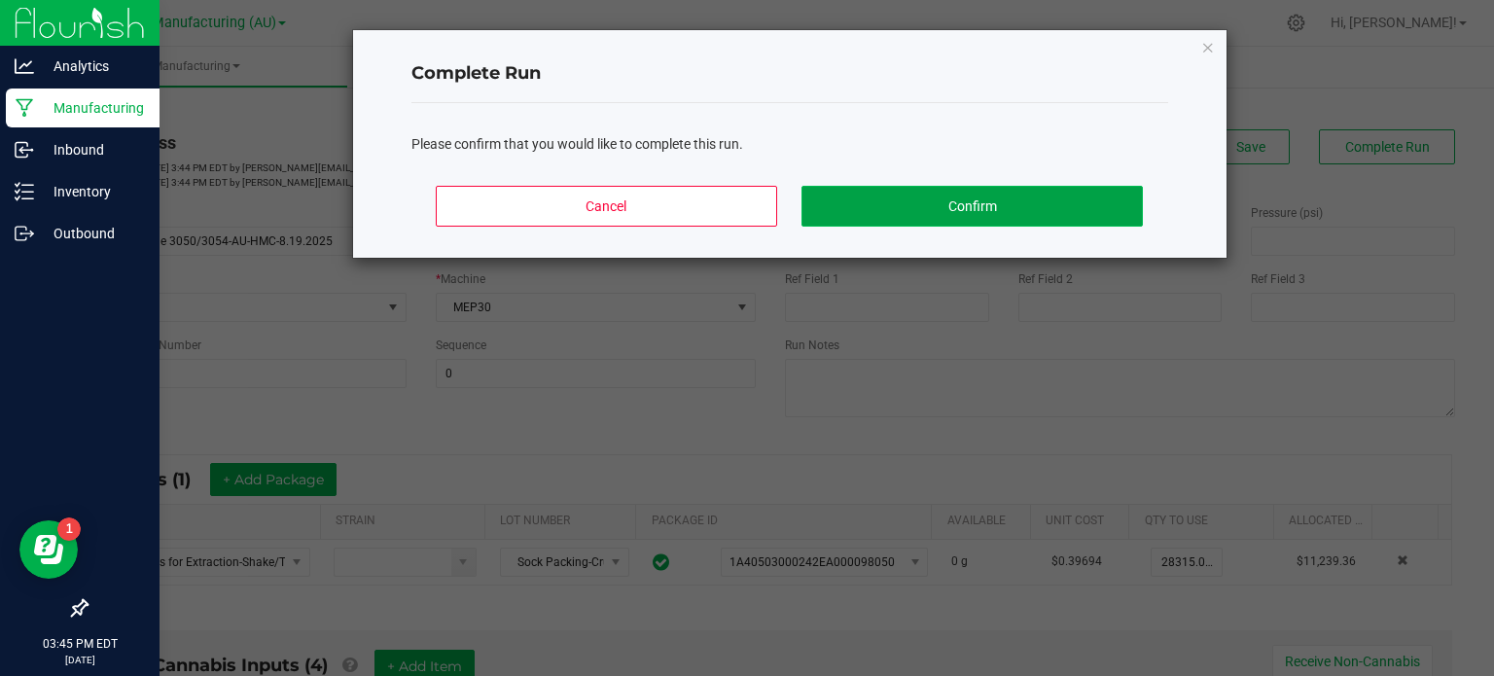
click at [1015, 205] on button "Confirm" at bounding box center [971, 206] width 340 height 41
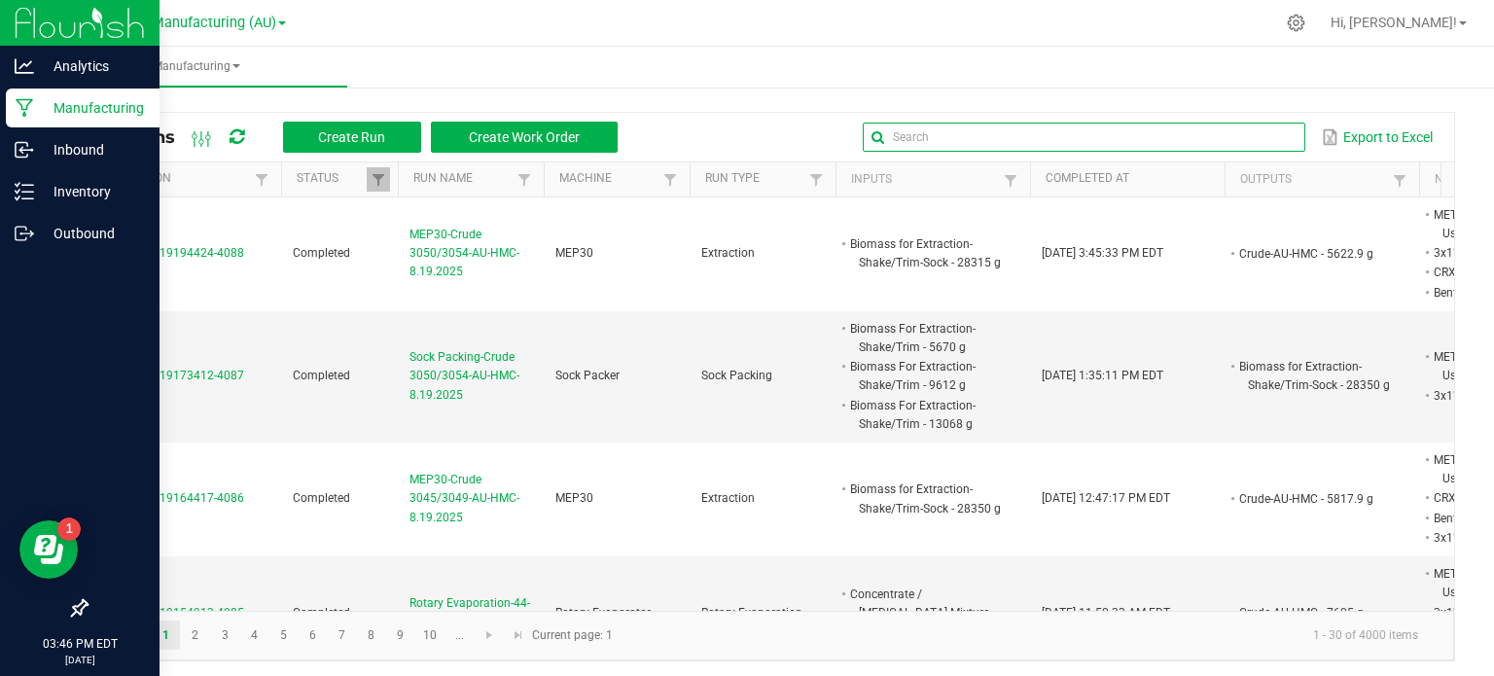
click at [1234, 137] on input "text" at bounding box center [1083, 137] width 442 height 29
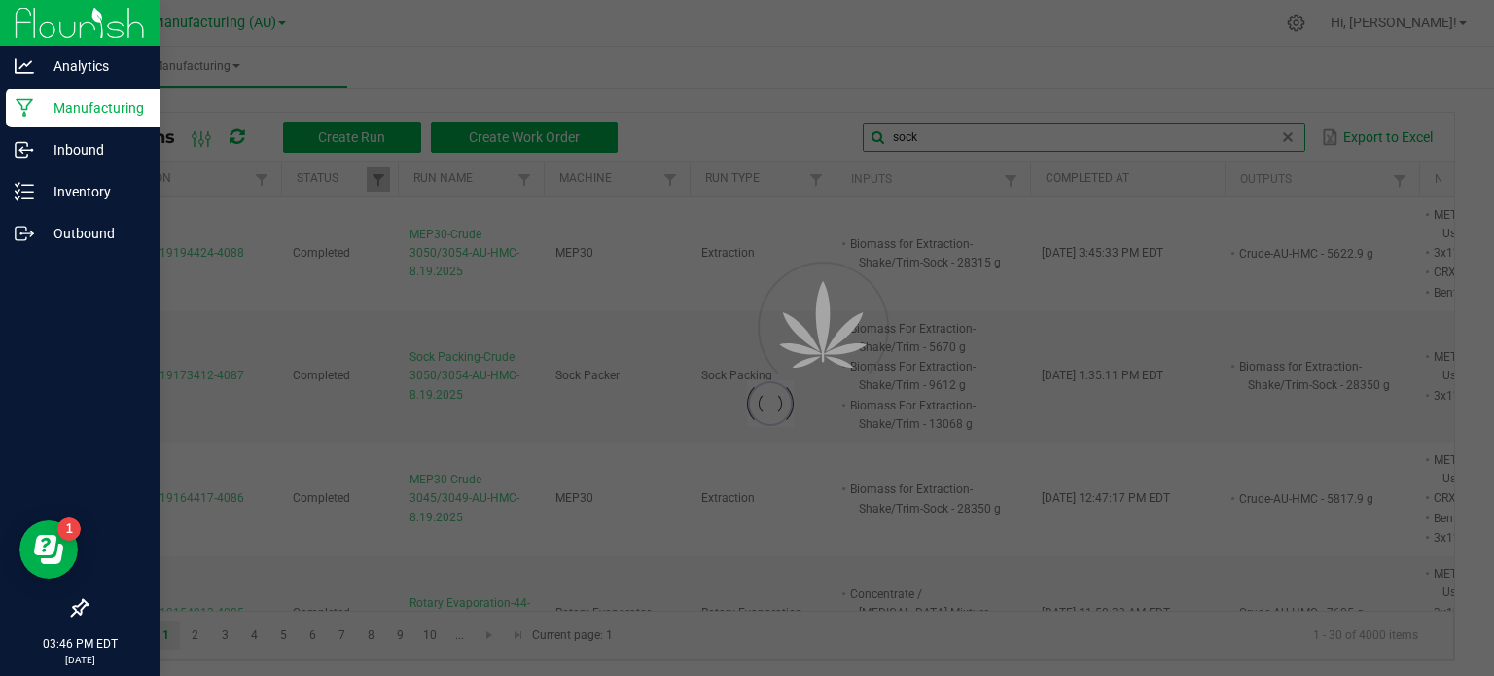
type input "sock packing"
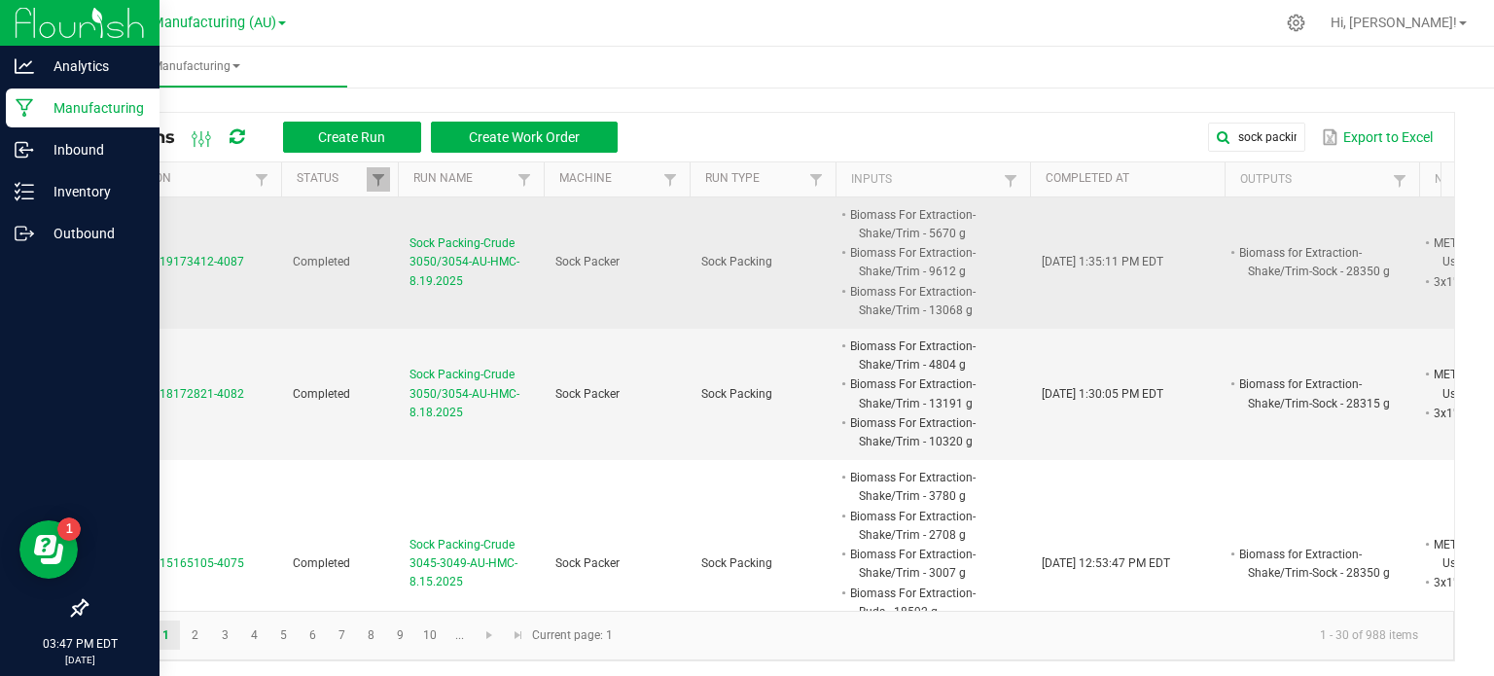
click at [492, 255] on span "Sock Packing-Crude 3050/3054-AU-HMC-8.19.2025" at bounding box center [470, 262] width 123 height 56
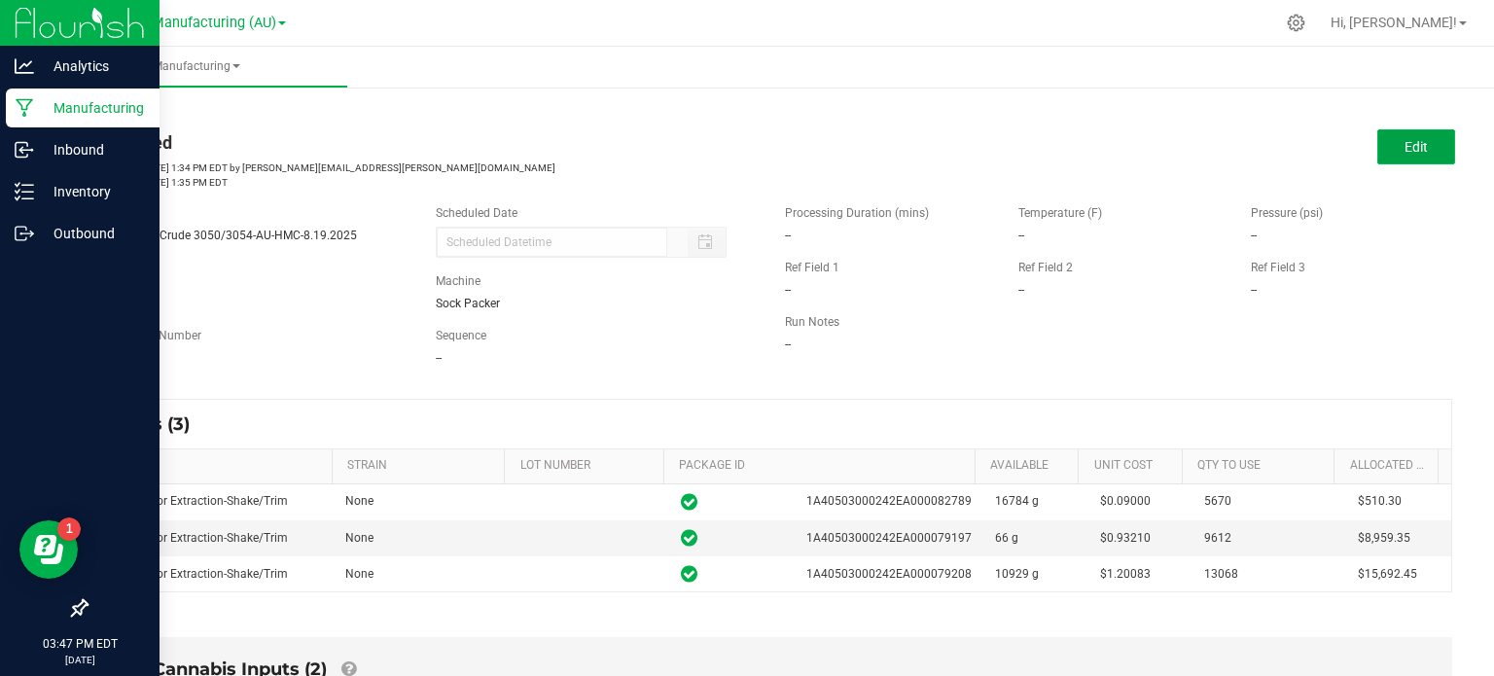
click at [1377, 155] on button "Edit" at bounding box center [1416, 146] width 78 height 35
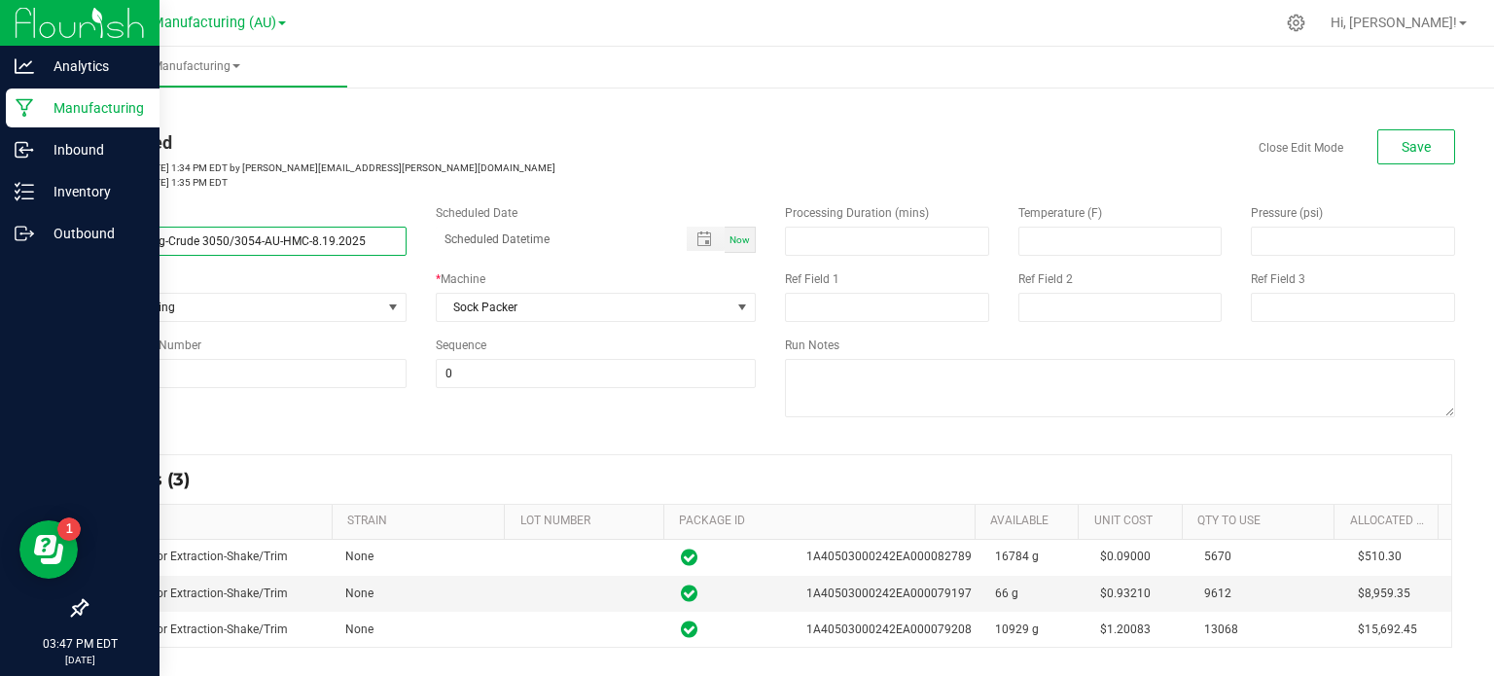
click at [222, 240] on input "Sock Packing-Crude 3050/3054-AU-HMC-8.19.2025" at bounding box center [246, 241] width 321 height 29
click at [224, 240] on input "Sock Packing-Crude 3050/3054-AU-HMC-8.19.2025" at bounding box center [246, 241] width 321 height 29
click at [254, 240] on input "Sock Packing-Crude 3055/3054-AU-HMC-8.19.2025" at bounding box center [246, 241] width 321 height 29
click at [257, 242] on input "Sock Packing-Crude 3055/3054-AU-HMC-8.19.2025" at bounding box center [246, 241] width 321 height 29
type input "Sock Packing-Crude 3055/3059-AU-HMC-8.19.2025"
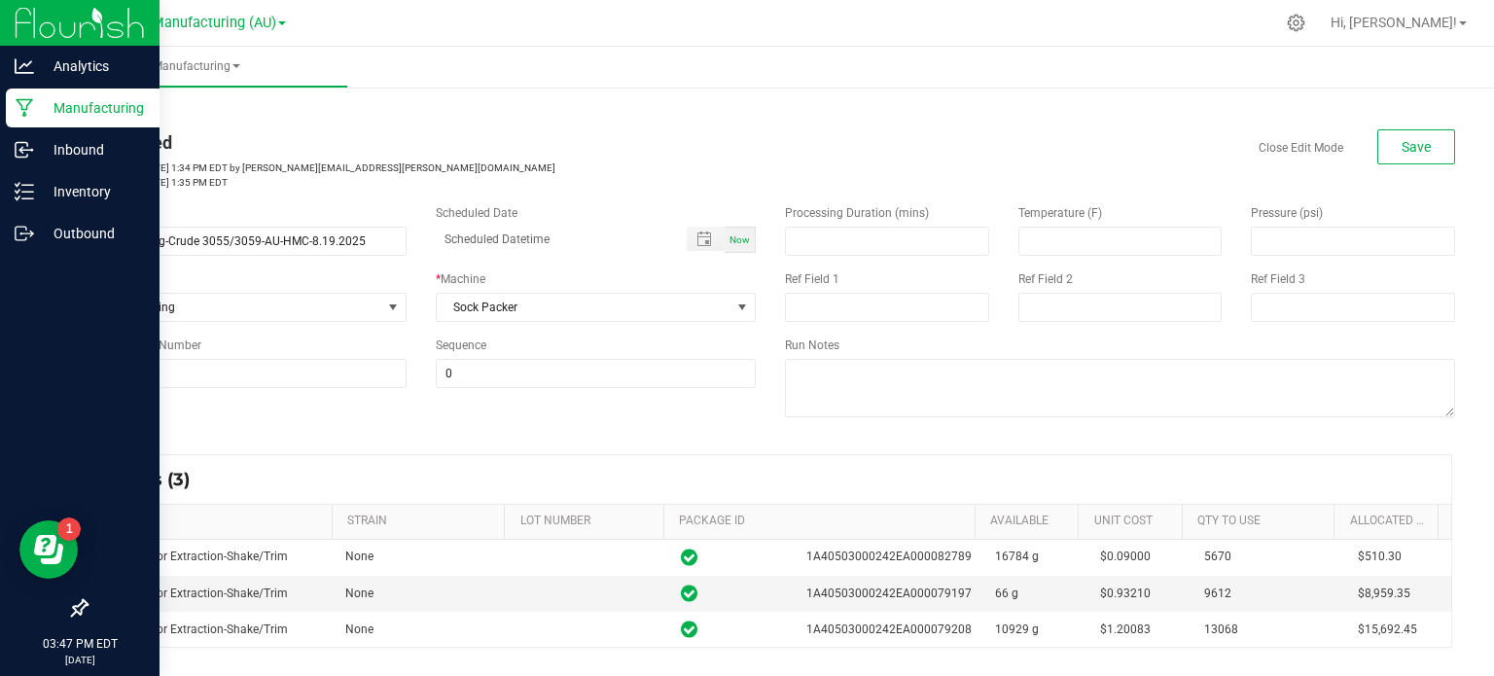
click at [1372, 184] on div "Completed Started: Aug 19, 2025 1:34 PM EDT by sarai.jakubczak@stashventures.co…" at bounding box center [770, 159] width 1398 height 60
click at [1429, 137] on button "Save" at bounding box center [1416, 146] width 78 height 35
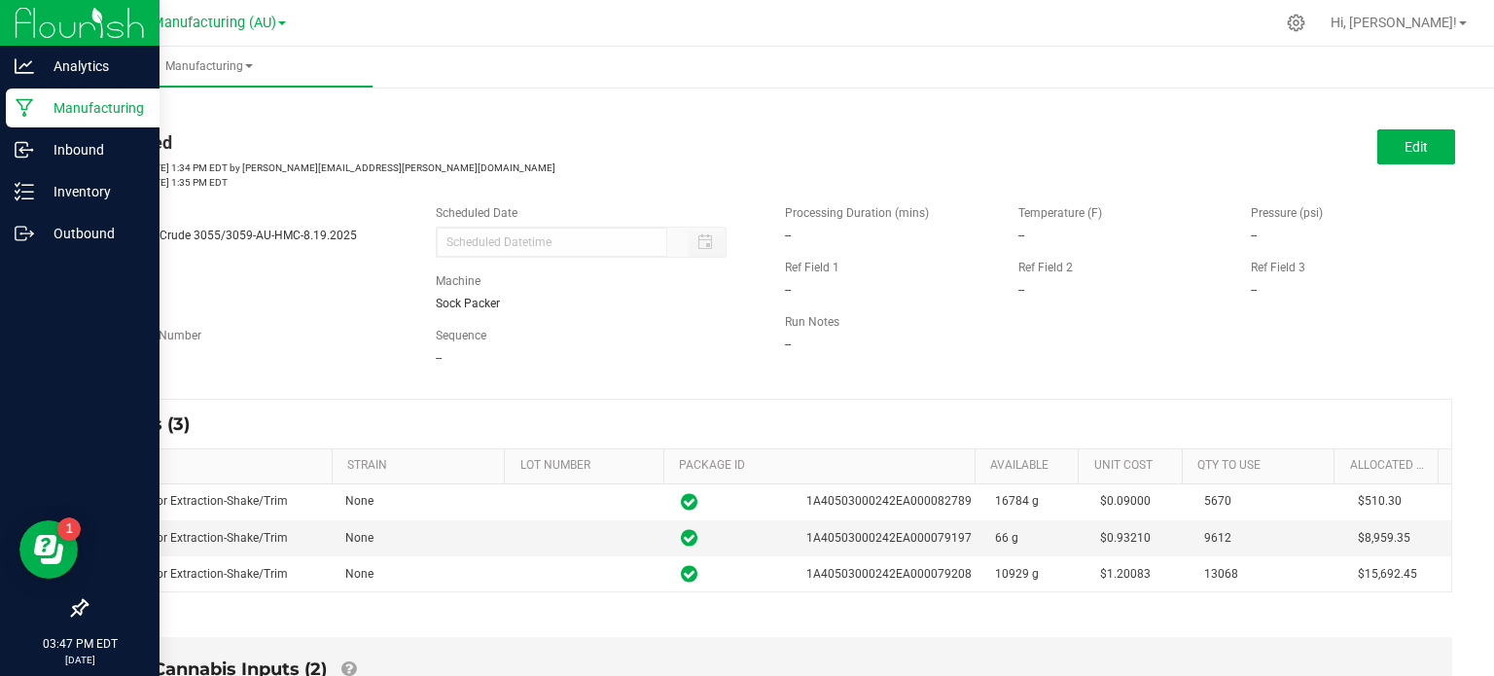
click at [1406, 361] on div "Processing Duration (mins) -- Temperature (F) -- Pressure (psi) -- Ref Field 1 …" at bounding box center [1119, 279] width 699 height 178
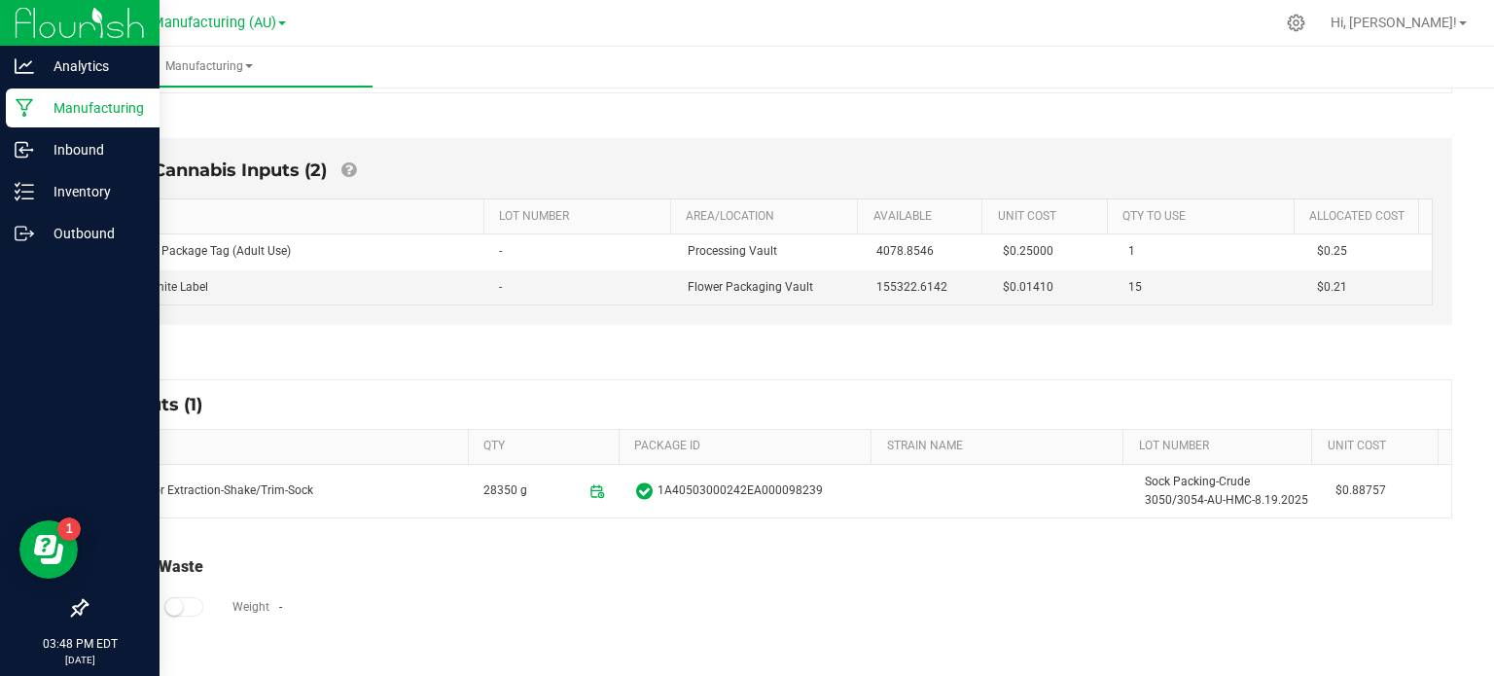
scroll to position [517, 0]
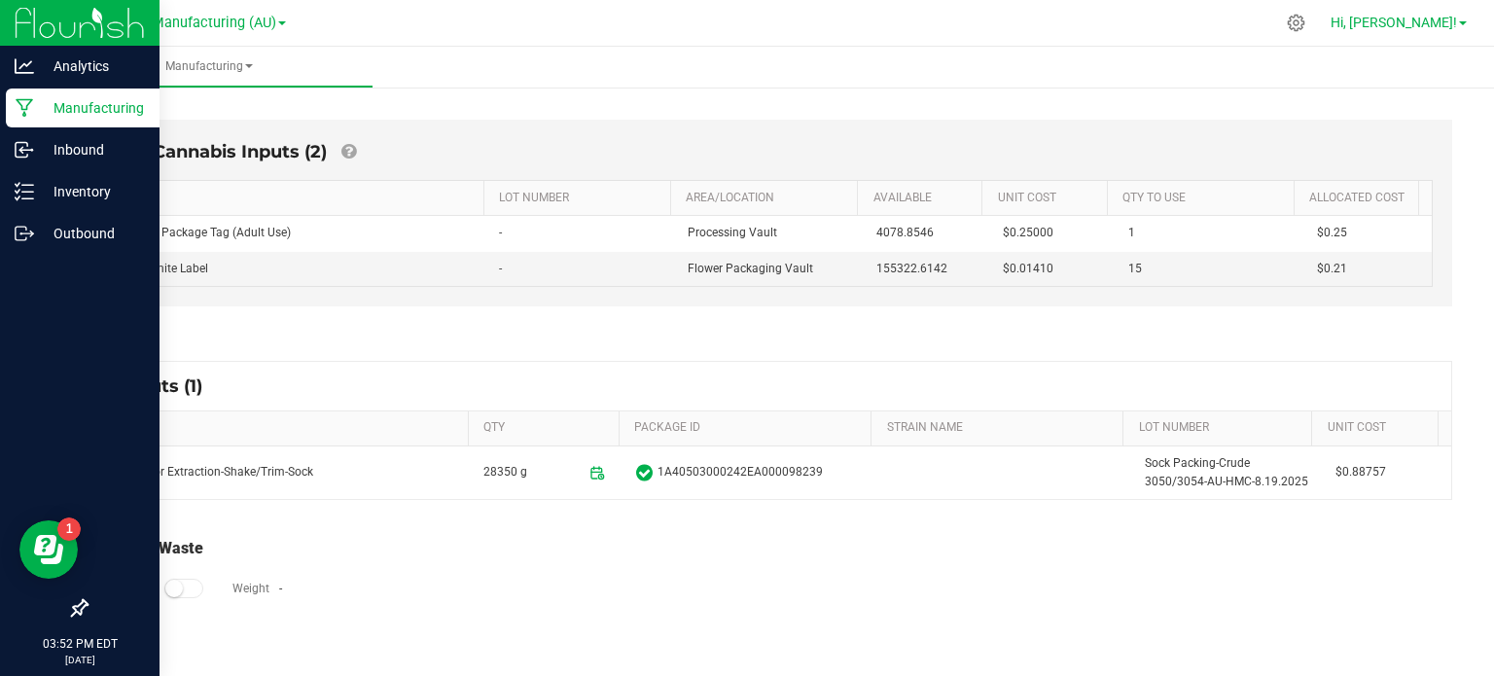
click at [1439, 30] on link "Hi, [PERSON_NAME]!" at bounding box center [1398, 23] width 152 height 20
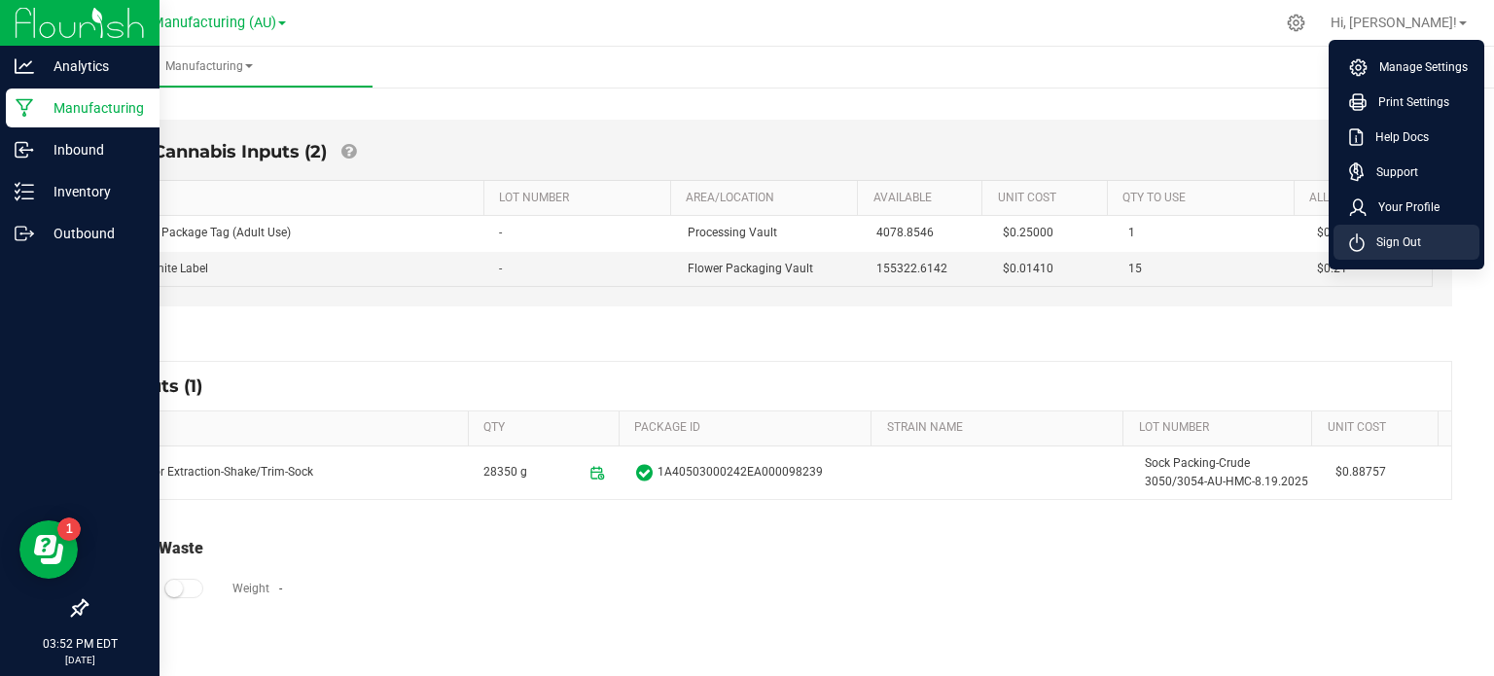
click at [1365, 246] on span "Sign Out" at bounding box center [1392, 241] width 56 height 19
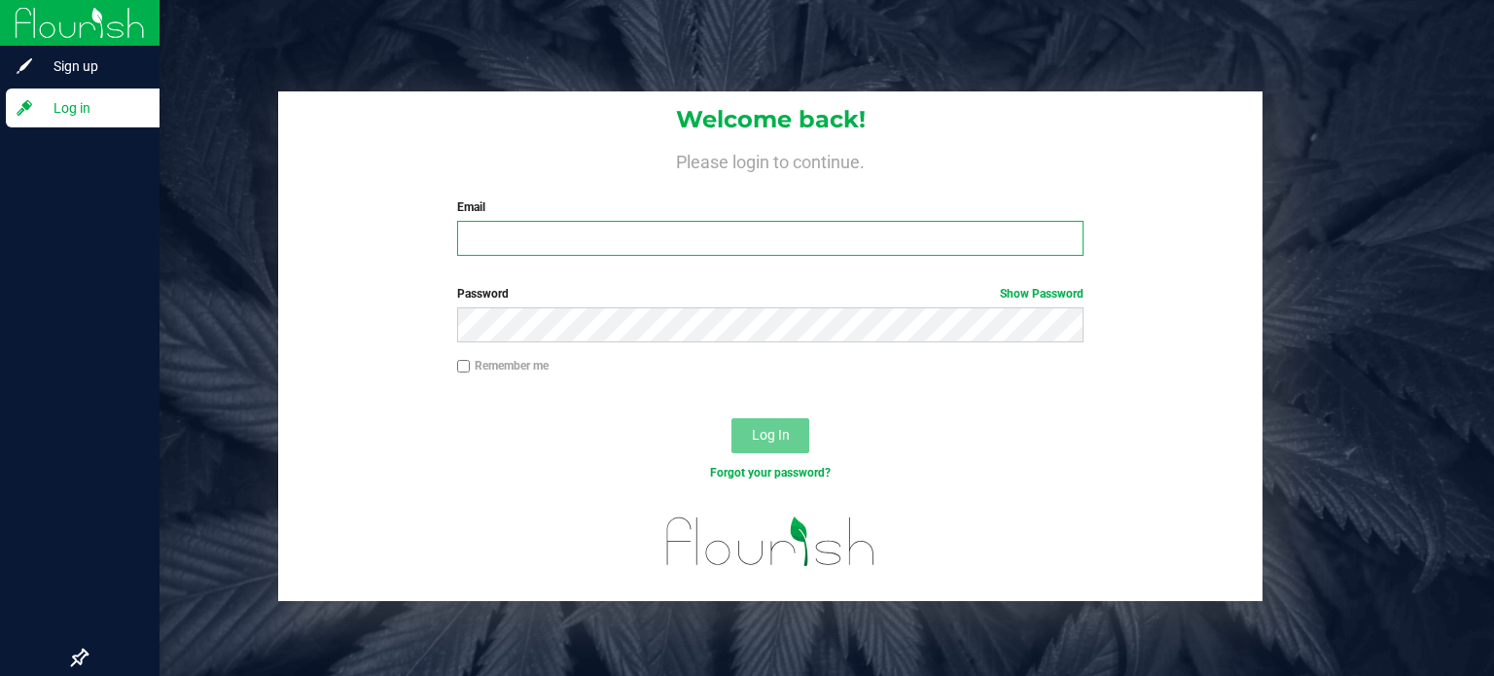
type input "[EMAIL_ADDRESS][PERSON_NAME][DOMAIN_NAME]"
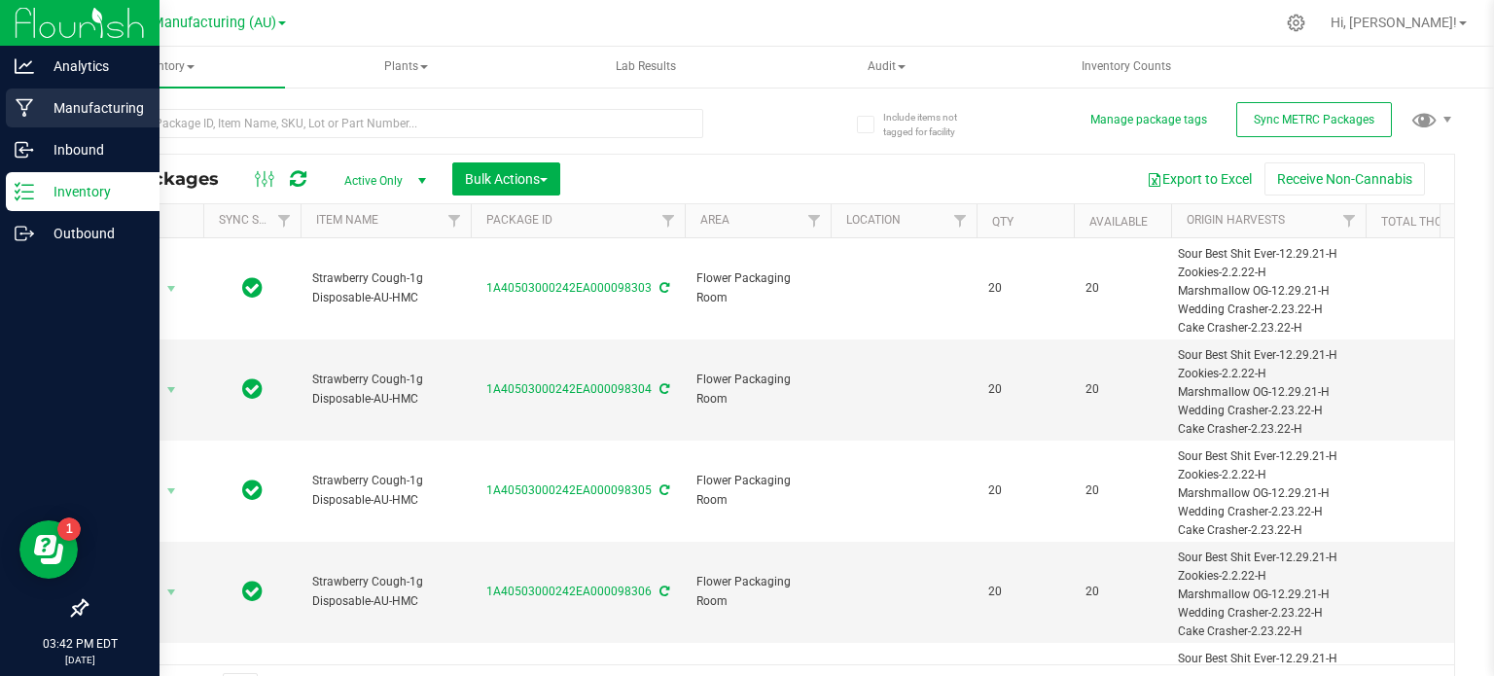
click at [34, 103] on p "Manufacturing" at bounding box center [92, 107] width 117 height 23
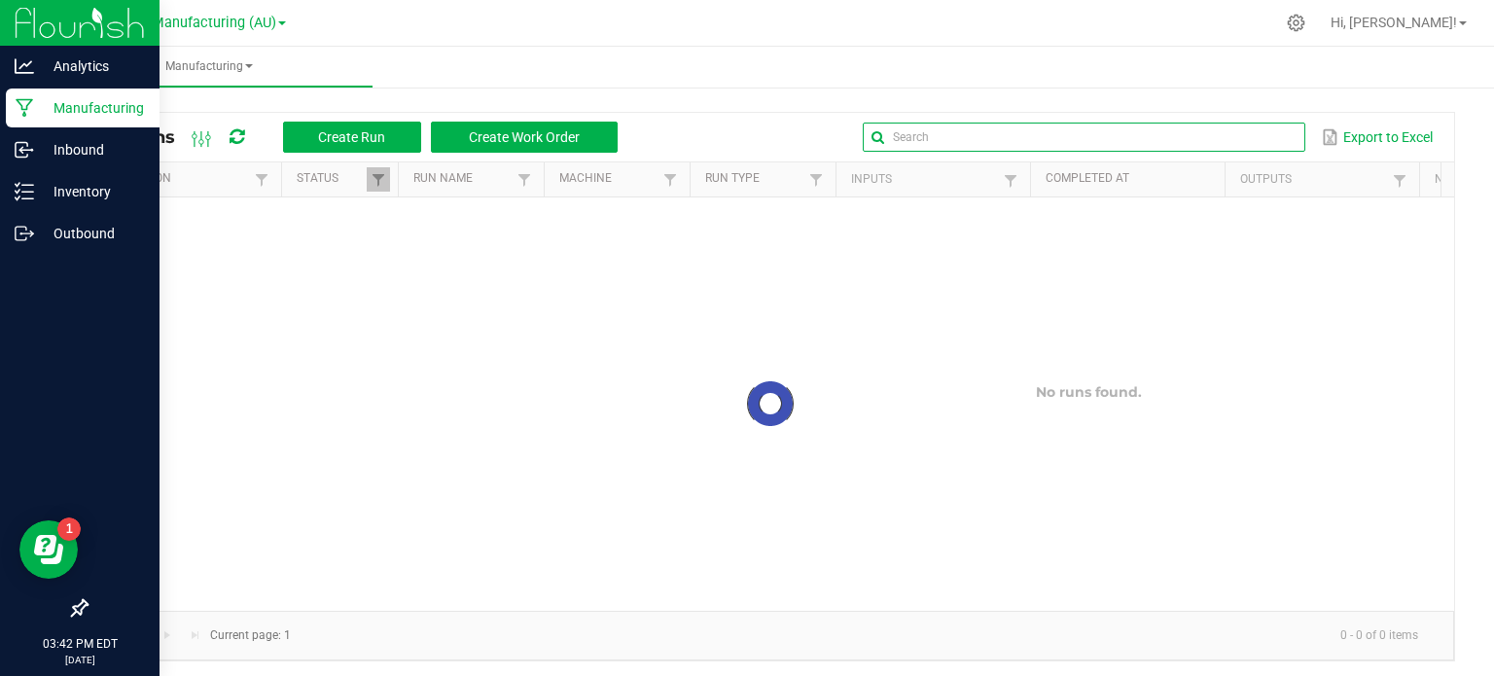
click at [1272, 139] on global-search-input-ngx at bounding box center [1083, 137] width 442 height 14
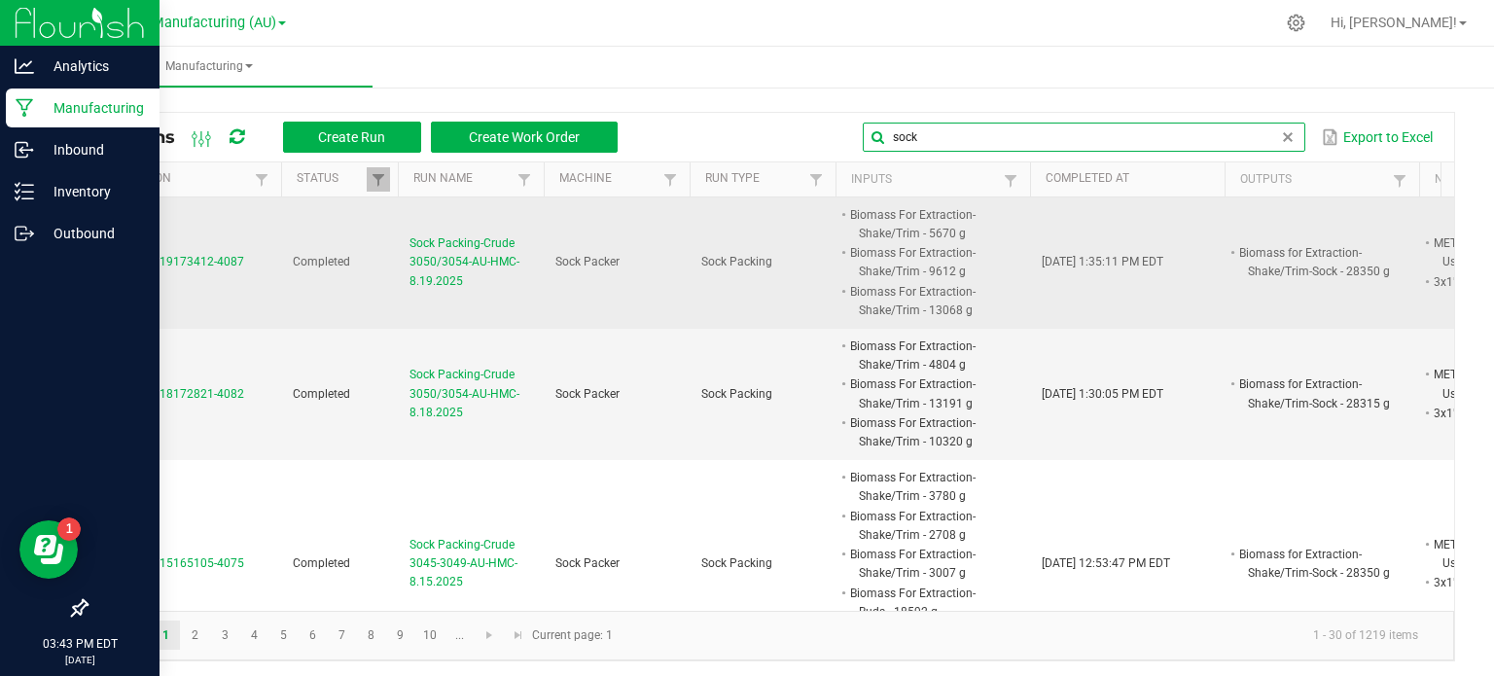
type input "sock"
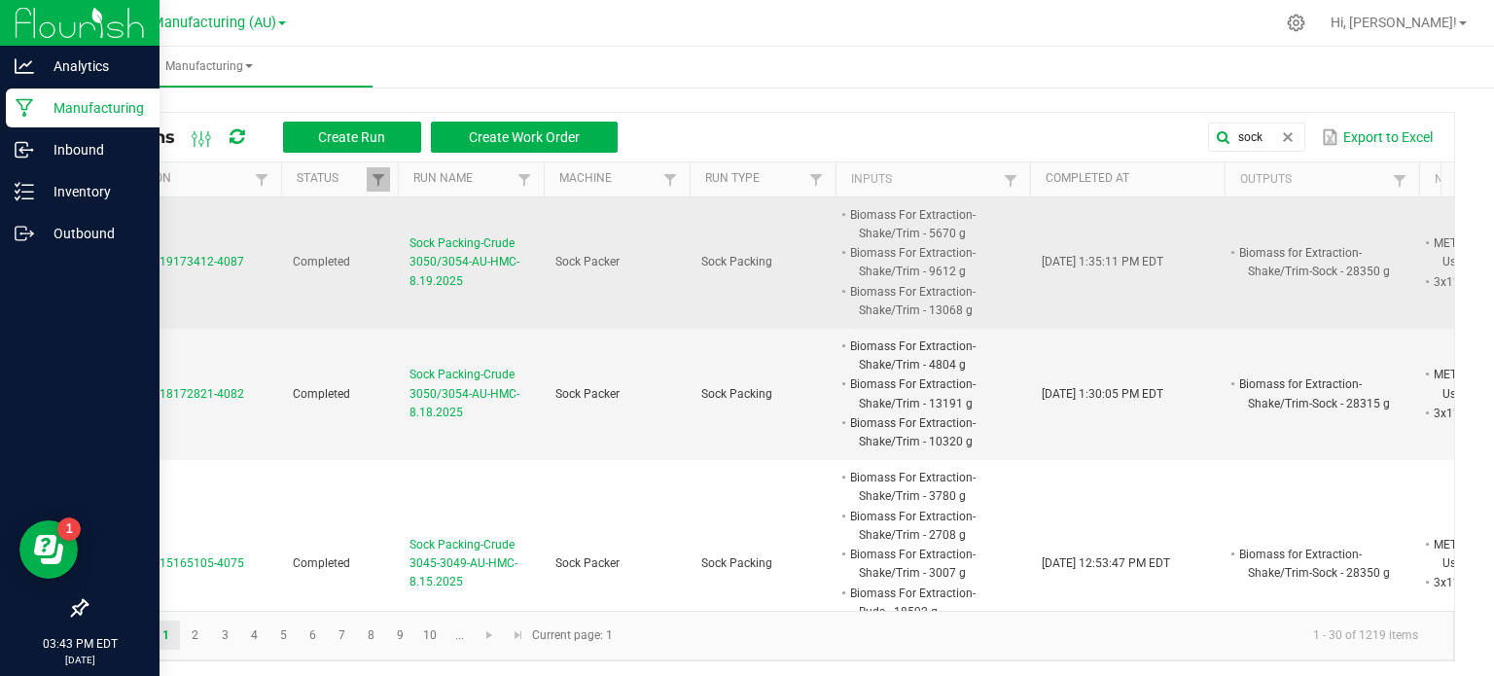
click at [458, 262] on span "Sock Packing-Crude 3050/3054-AU-HMC-8.19.2025" at bounding box center [470, 262] width 123 height 56
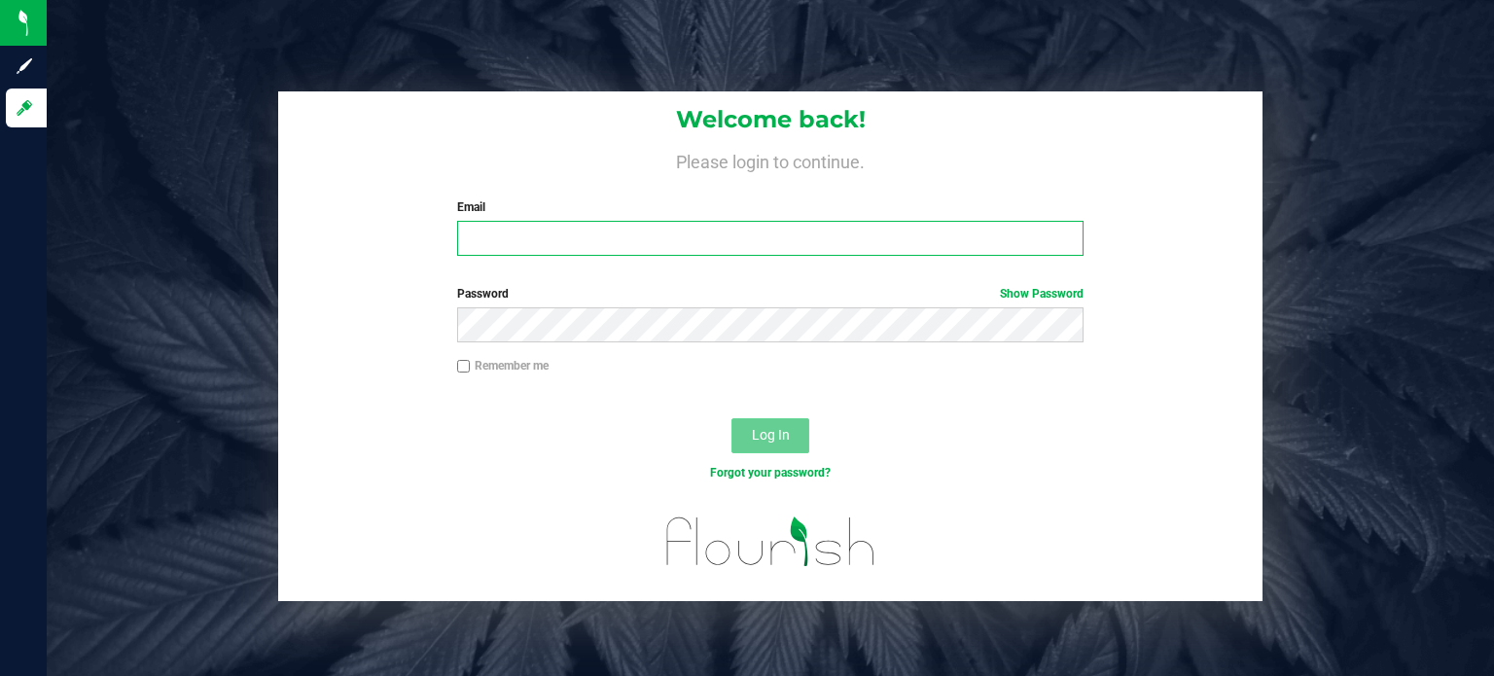
type input "[EMAIL_ADDRESS][PERSON_NAME][DOMAIN_NAME]"
click at [764, 439] on span "Log In" at bounding box center [771, 435] width 38 height 16
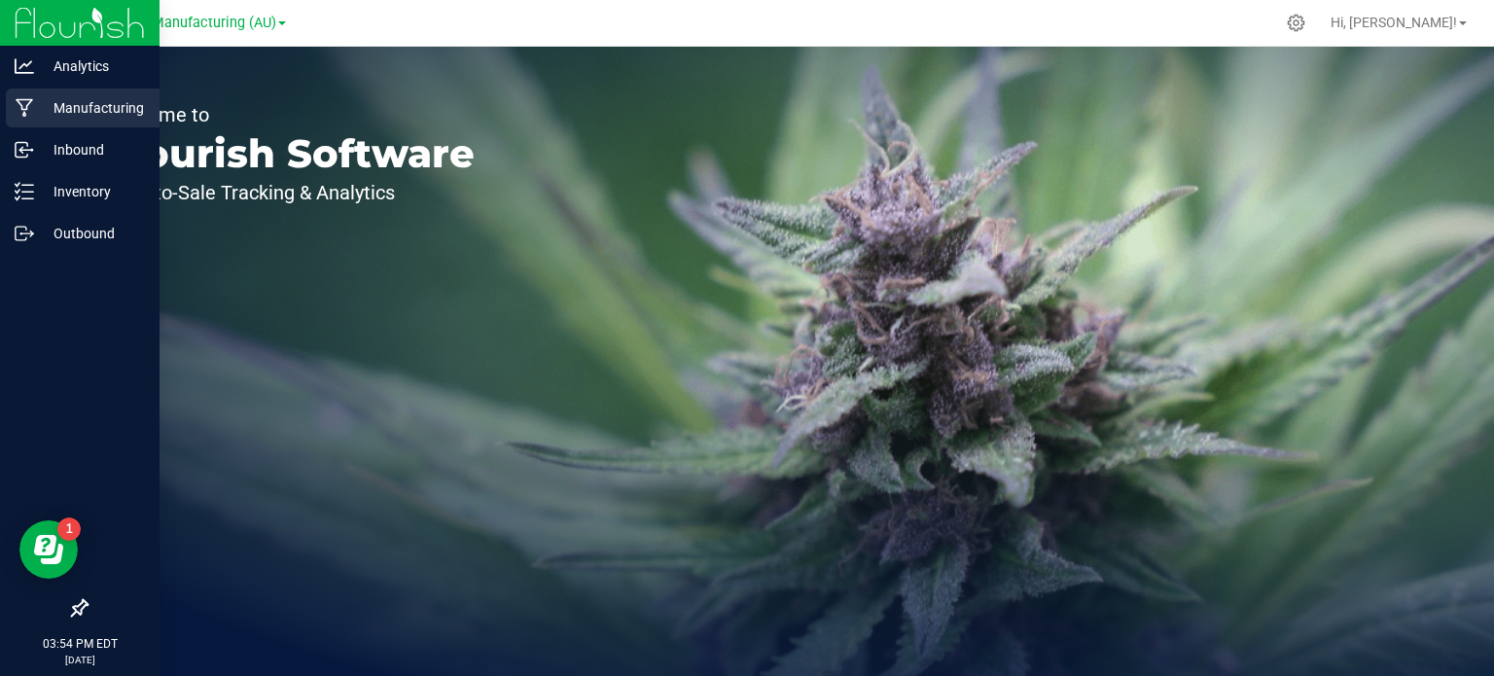
click at [39, 105] on p "Manufacturing" at bounding box center [92, 107] width 117 height 23
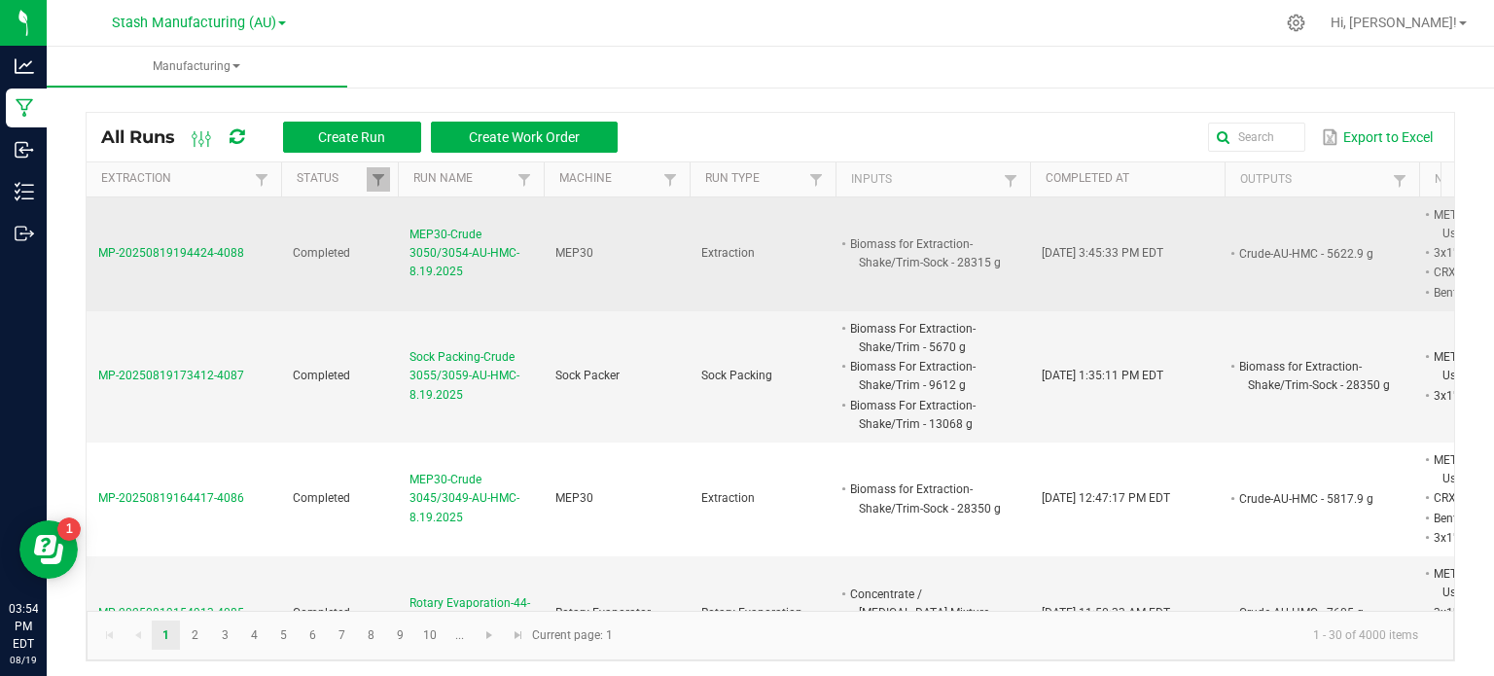
click at [453, 245] on span "MEP30-Crude 3050/3054-AU-HMC-8.19.2025" at bounding box center [470, 254] width 123 height 56
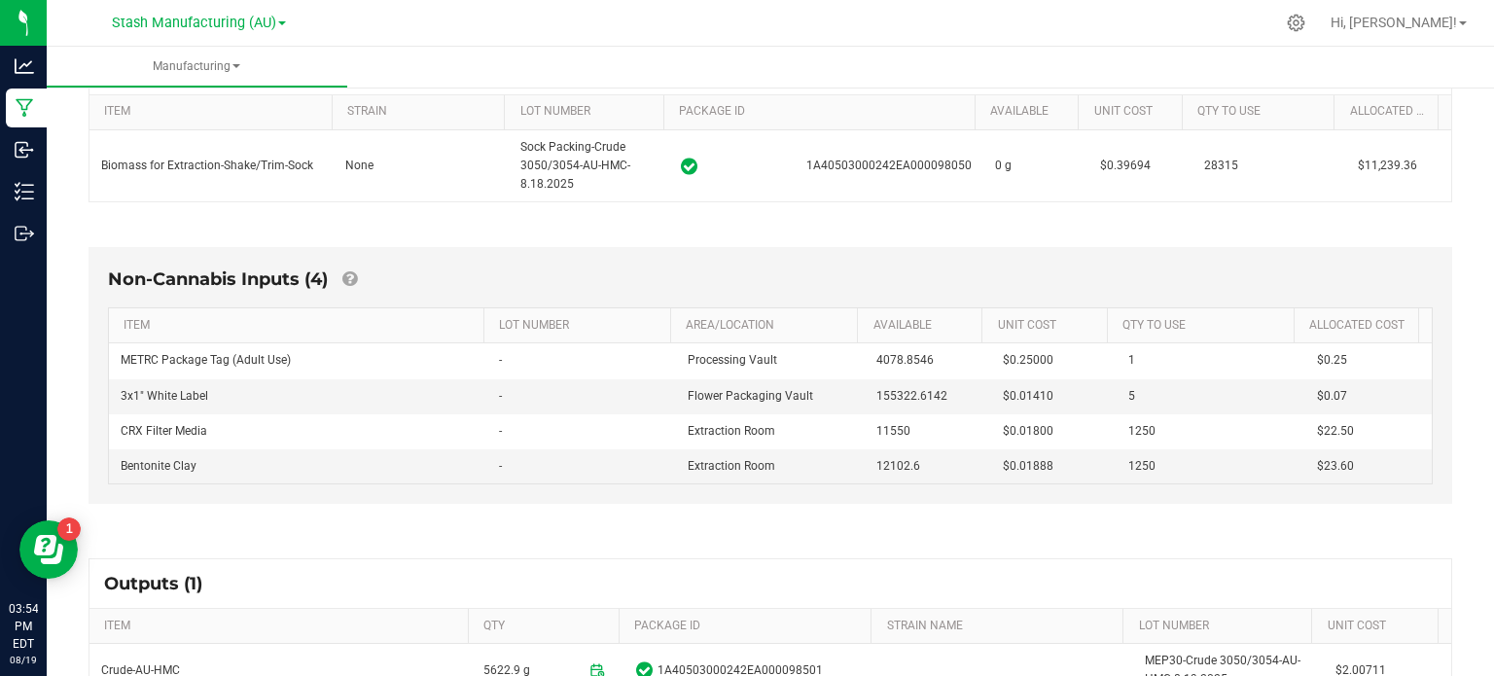
scroll to position [552, 0]
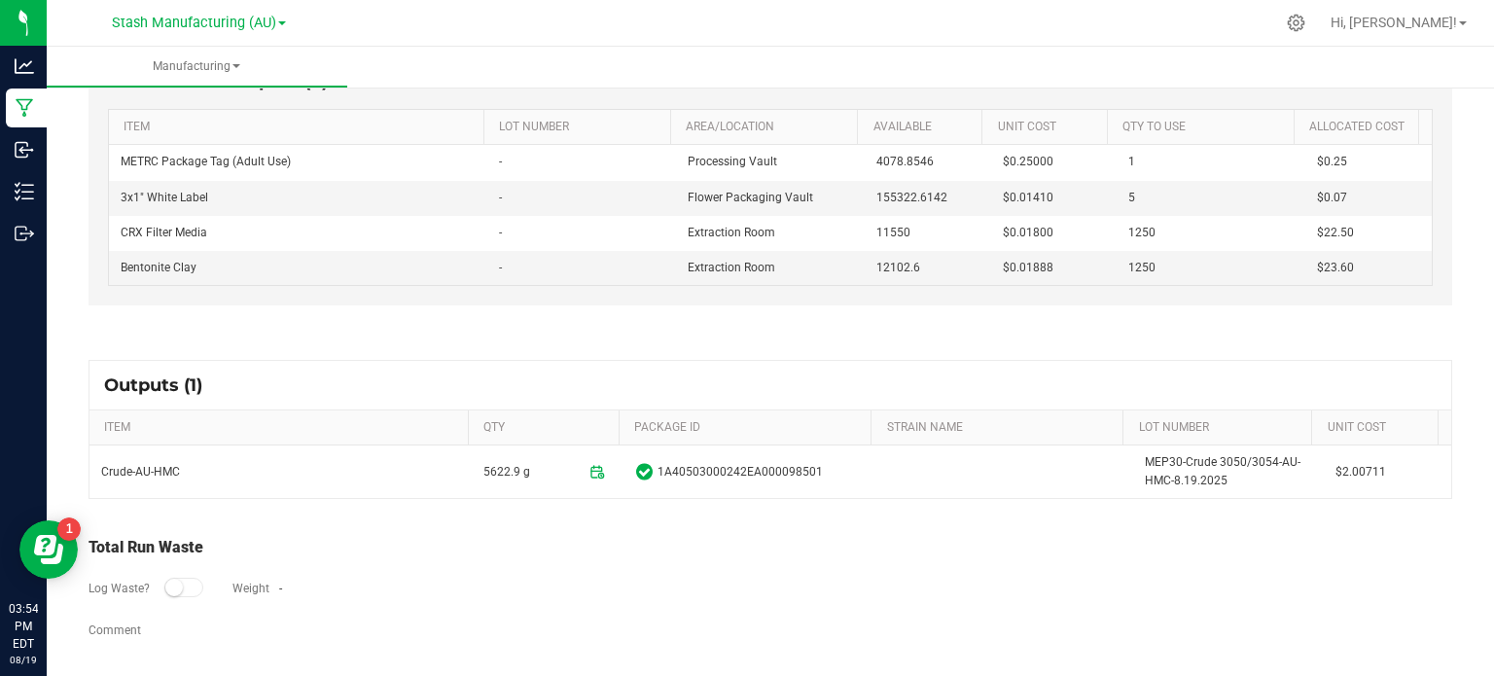
click at [762, 675] on html "Analytics Manufacturing Inbound Inventory Outbound 03:54 PM EDT [DATE] 08/19 St…" at bounding box center [747, 338] width 1494 height 676
click at [1440, 23] on span "Hi, [PERSON_NAME]!" at bounding box center [1393, 23] width 126 height 16
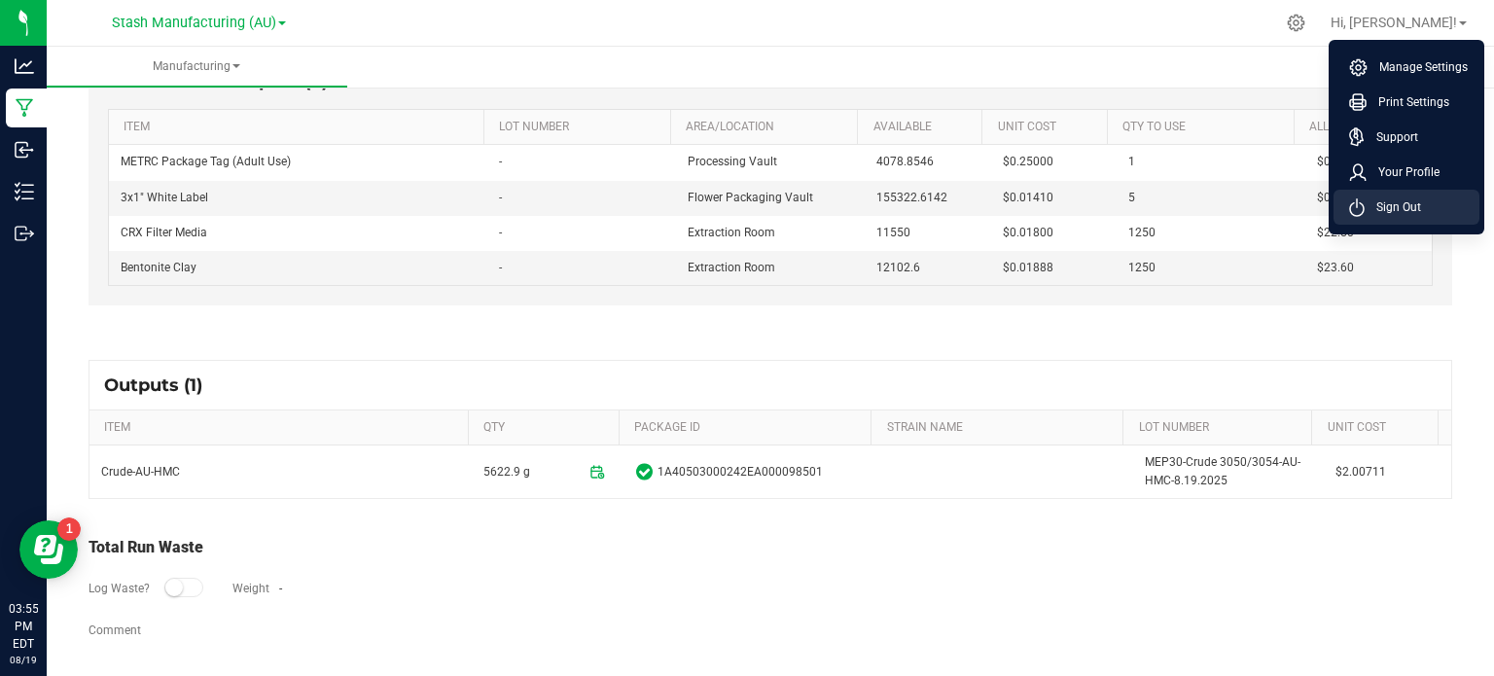
click at [1420, 192] on li "Sign Out" at bounding box center [1406, 207] width 146 height 35
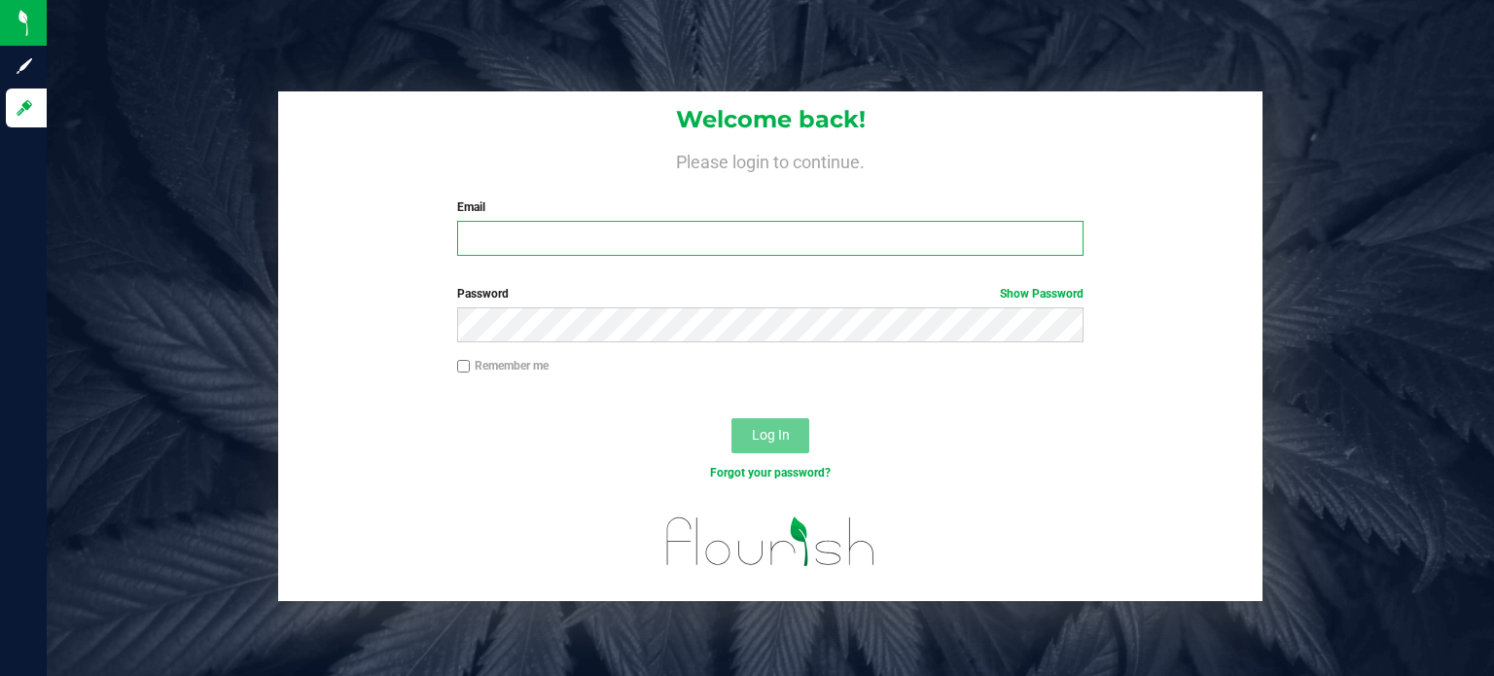
type input "[EMAIL_ADDRESS][PERSON_NAME][DOMAIN_NAME]"
